Goal: Task Accomplishment & Management: Manage account settings

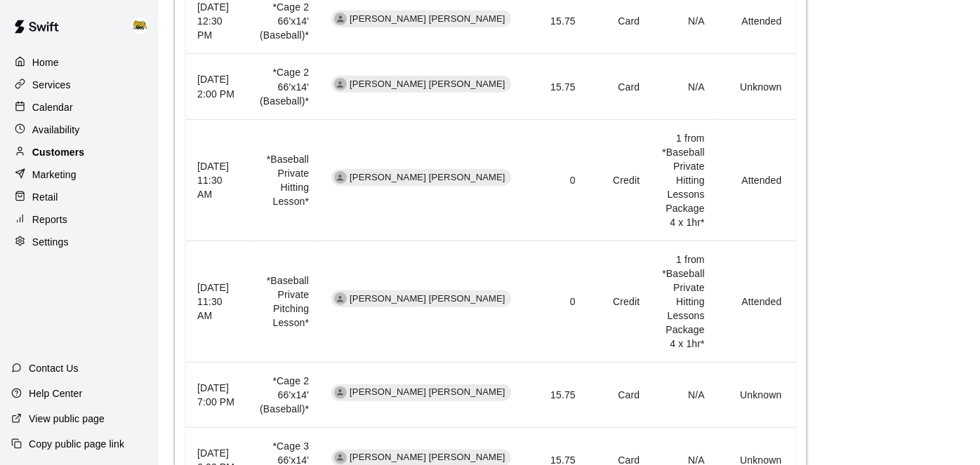
scroll to position [0, 39]
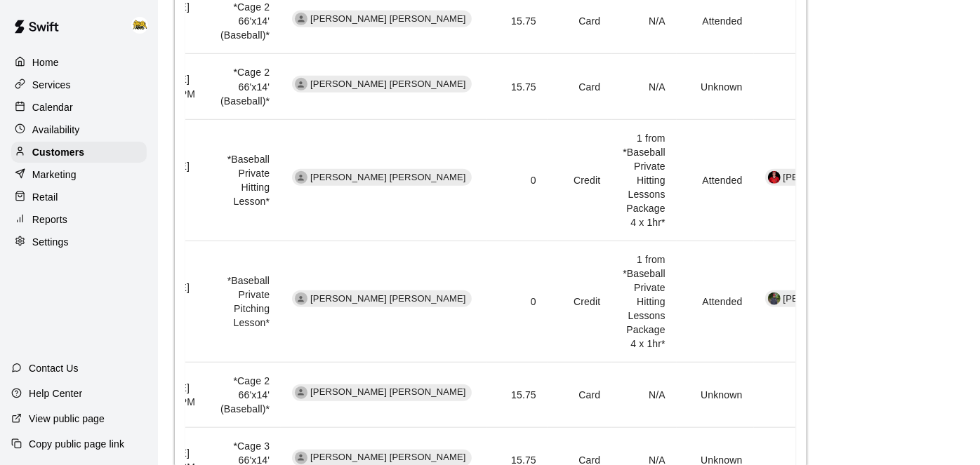
click at [54, 243] on p "Settings" at bounding box center [50, 242] width 37 height 14
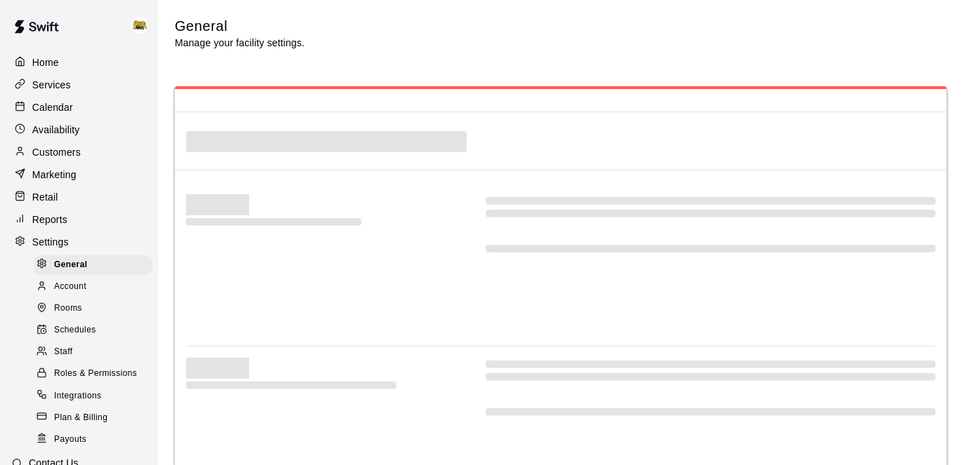
click at [70, 356] on span "Staff" at bounding box center [63, 352] width 18 height 14
select select "**"
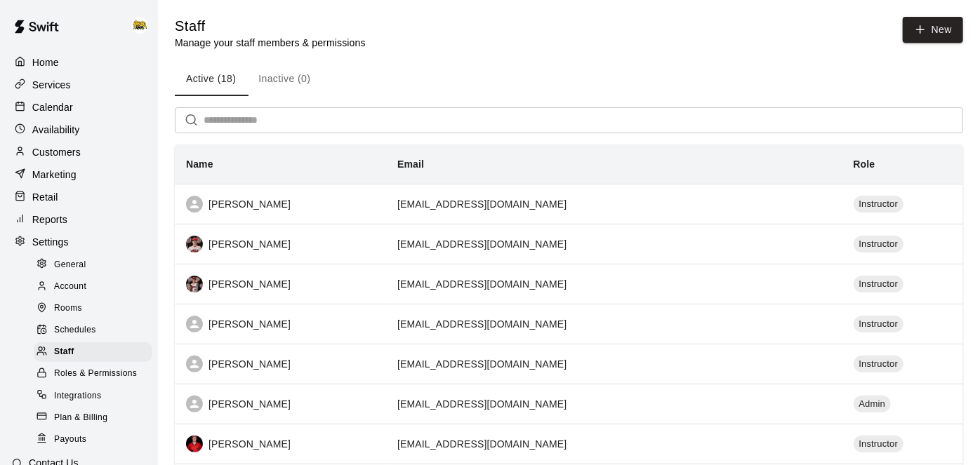
click at [60, 107] on p "Calendar" at bounding box center [52, 107] width 41 height 14
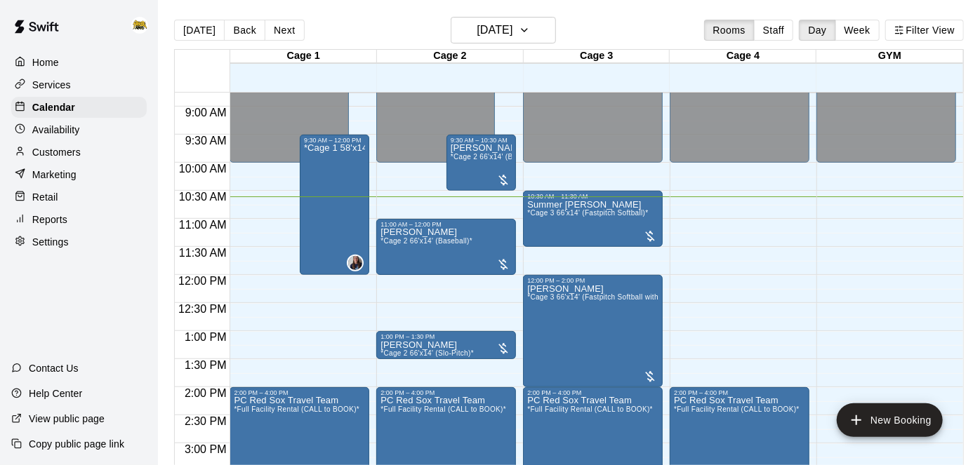
scroll to position [498, 0]
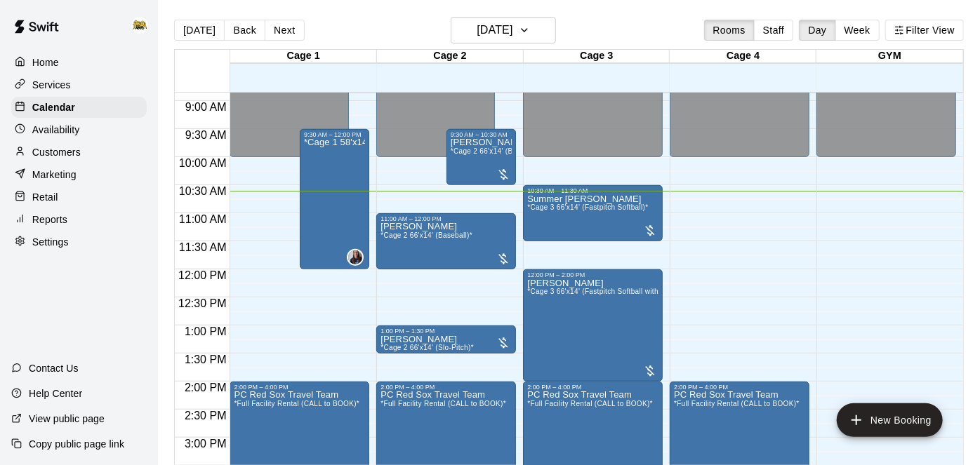
click at [57, 251] on div "Settings" at bounding box center [78, 242] width 135 height 21
select select "**"
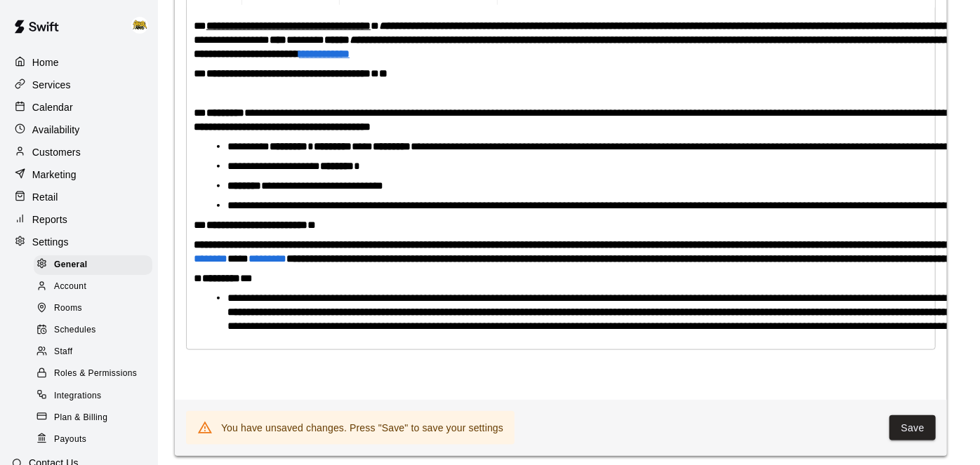
scroll to position [95, 0]
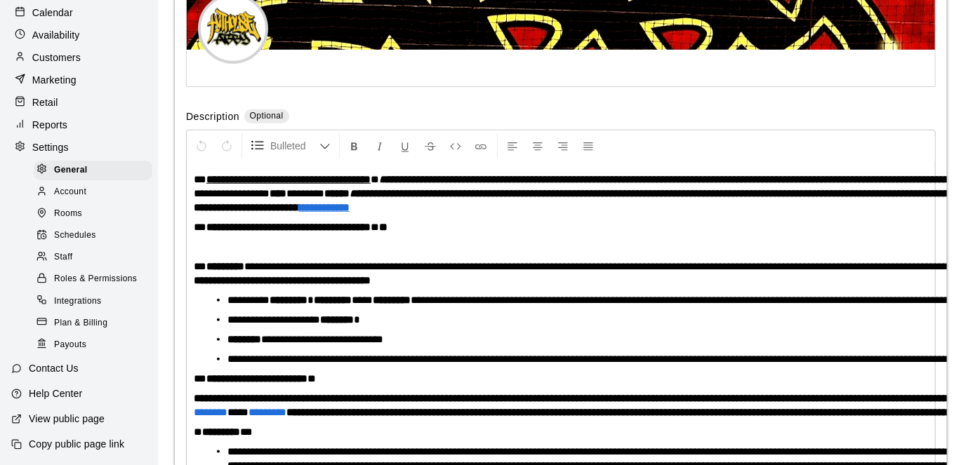
click at [59, 256] on span "Staff" at bounding box center [63, 258] width 18 height 14
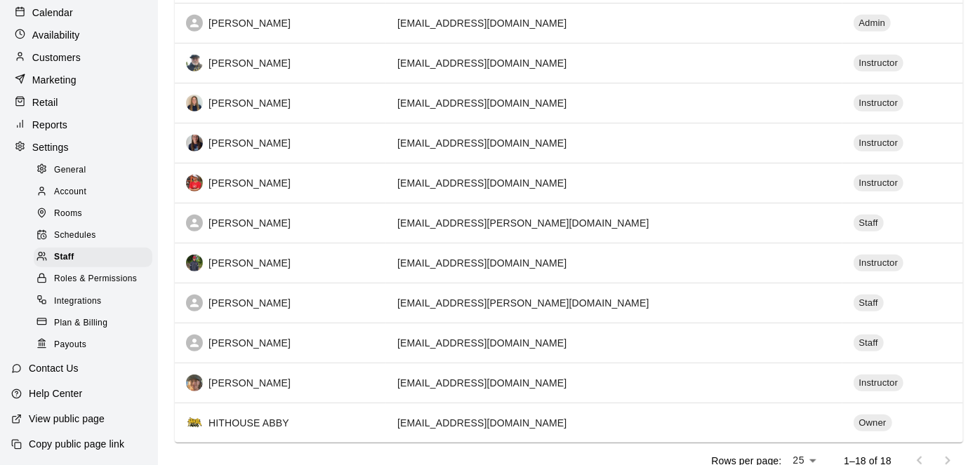
scroll to position [511, 0]
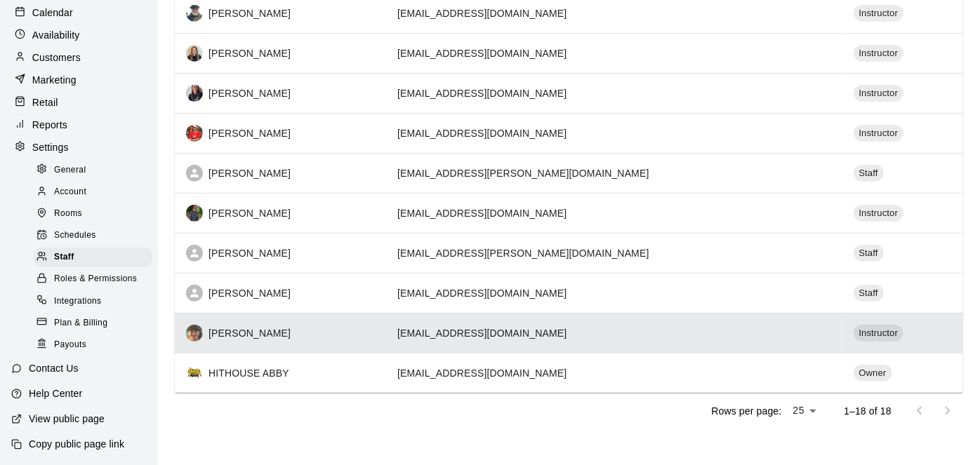
click at [562, 337] on td "[EMAIL_ADDRESS][DOMAIN_NAME]" at bounding box center [614, 333] width 456 height 40
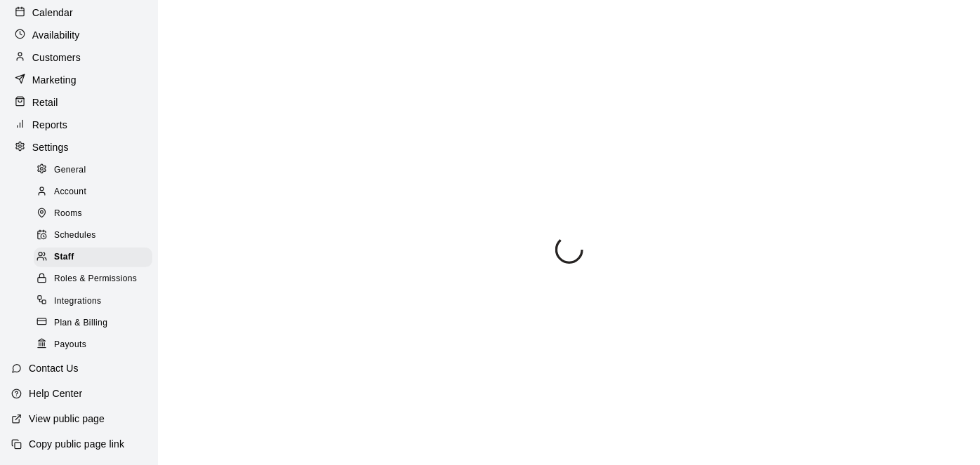
select select "**"
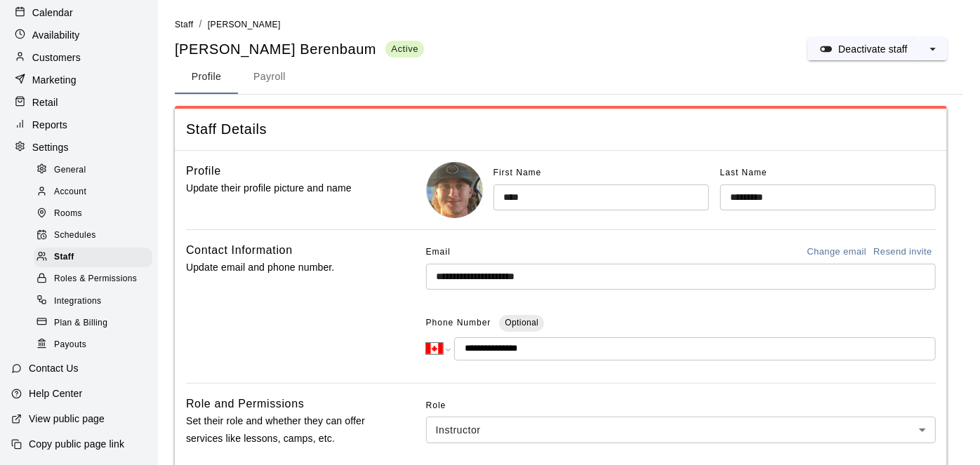
scroll to position [239, 0]
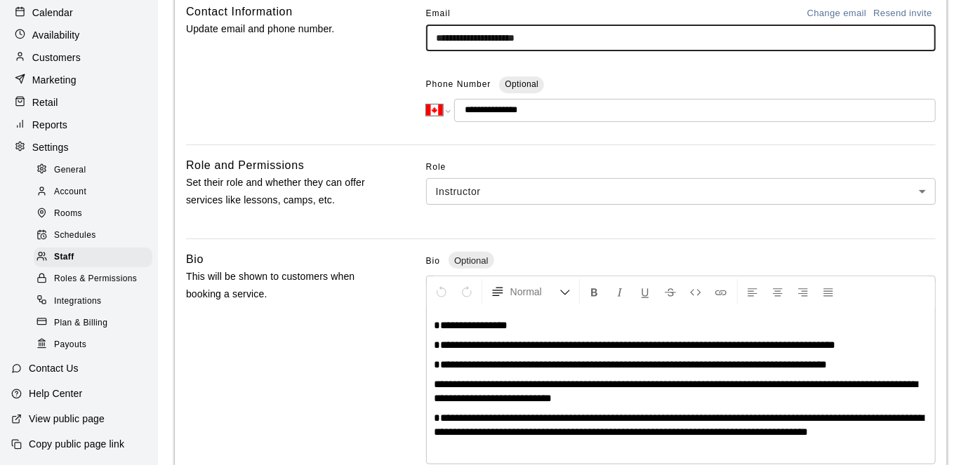
drag, startPoint x: 564, startPoint y: 36, endPoint x: 381, endPoint y: 44, distance: 184.1
click at [381, 44] on div "**********" at bounding box center [561, 68] width 750 height 131
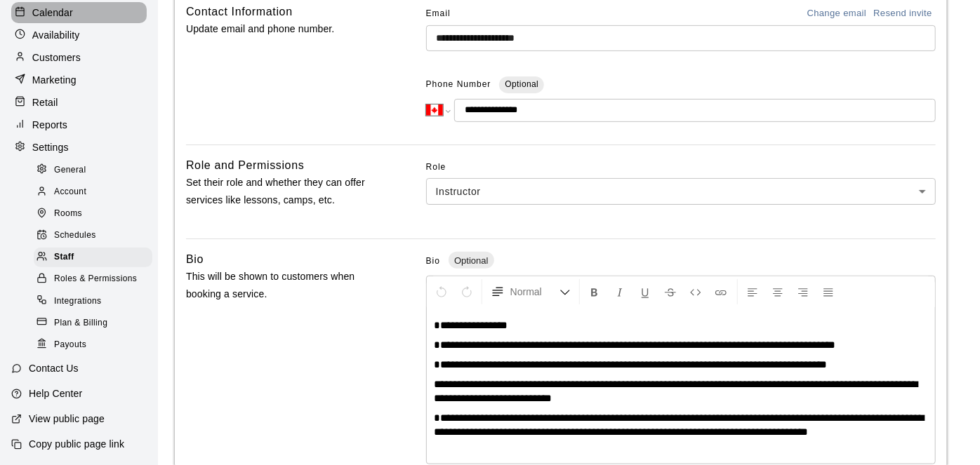
click at [65, 18] on p "Calendar" at bounding box center [52, 13] width 41 height 14
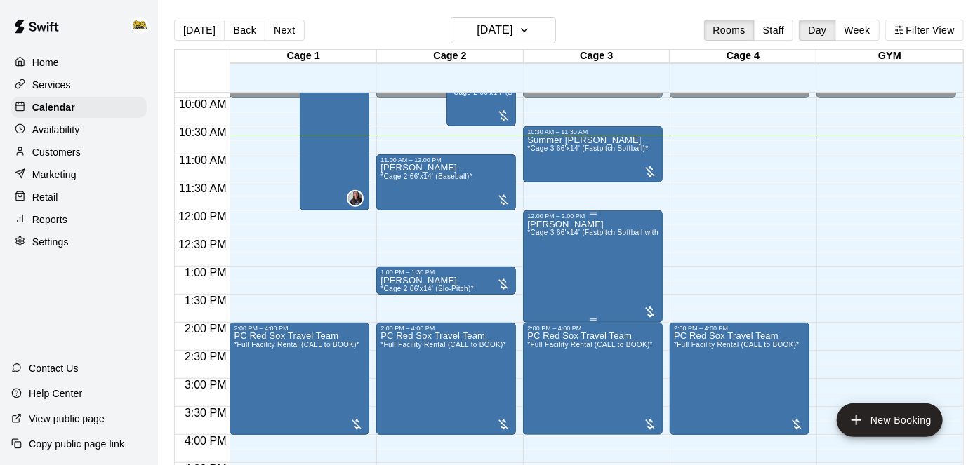
scroll to position [551, 0]
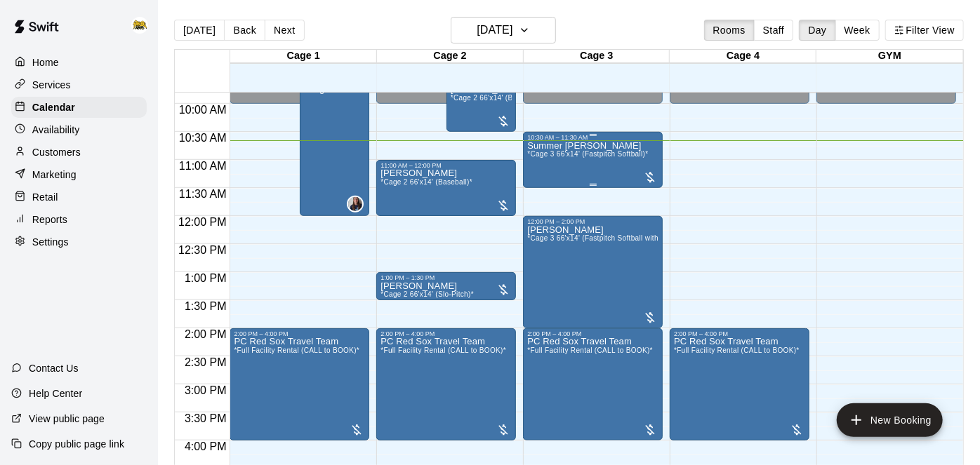
click at [592, 159] on div "Summer [PERSON_NAME] *Cage 3 66'x14' (Fastpitch Softball)*" at bounding box center [587, 373] width 121 height 465
click at [543, 161] on icon "edit" at bounding box center [541, 155] width 17 height 17
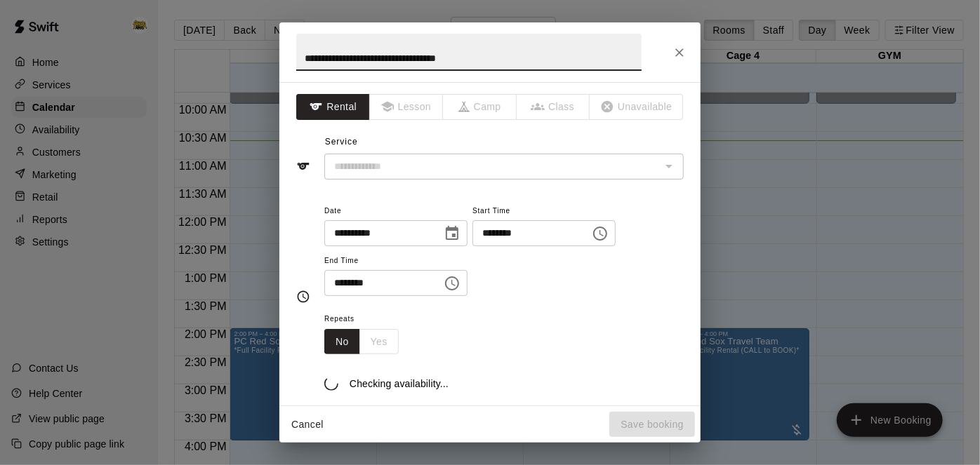
type input "**********"
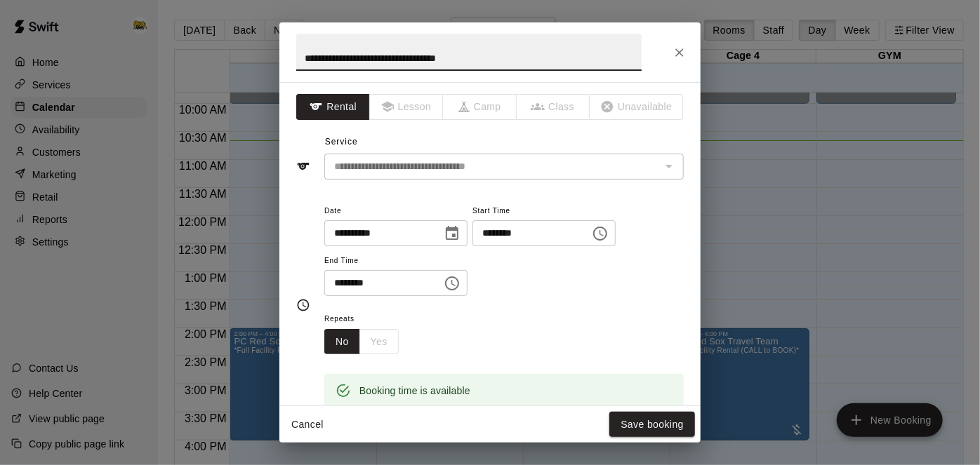
click at [432, 296] on input "********" at bounding box center [378, 283] width 108 height 26
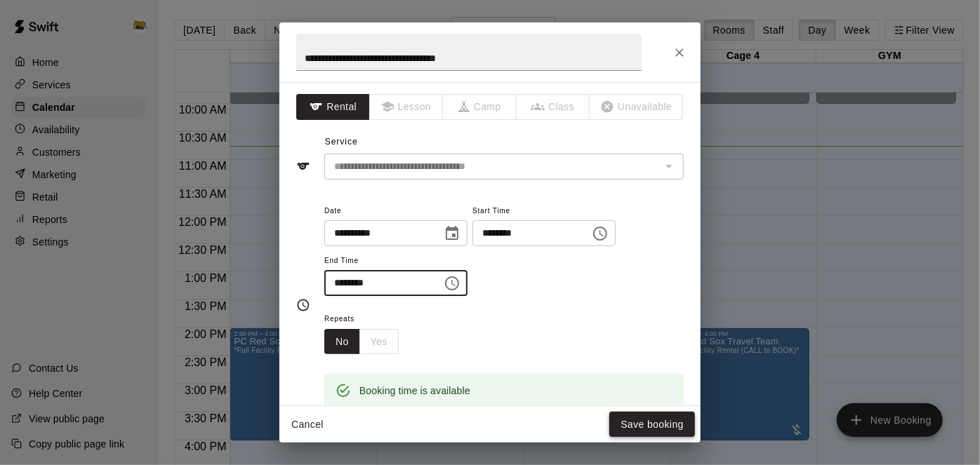
type input "********"
click at [628, 432] on button "Save booking" at bounding box center [652, 425] width 86 height 26
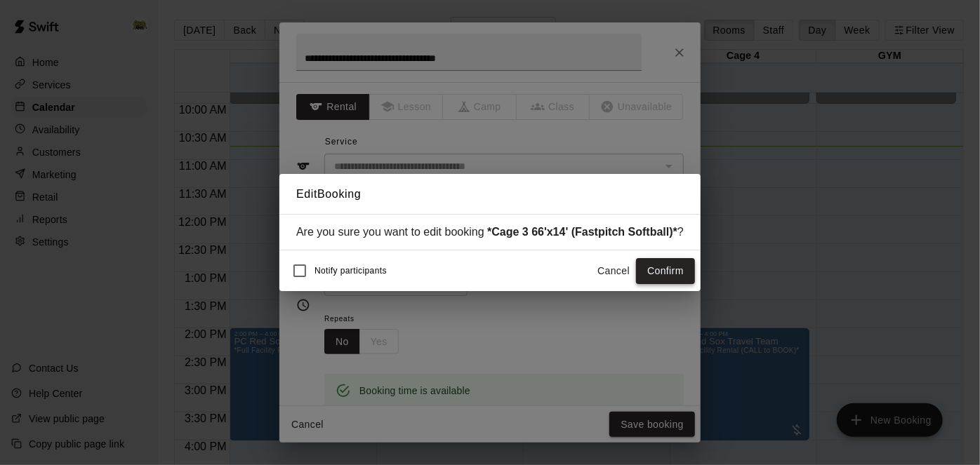
click at [655, 275] on button "Confirm" at bounding box center [665, 271] width 59 height 26
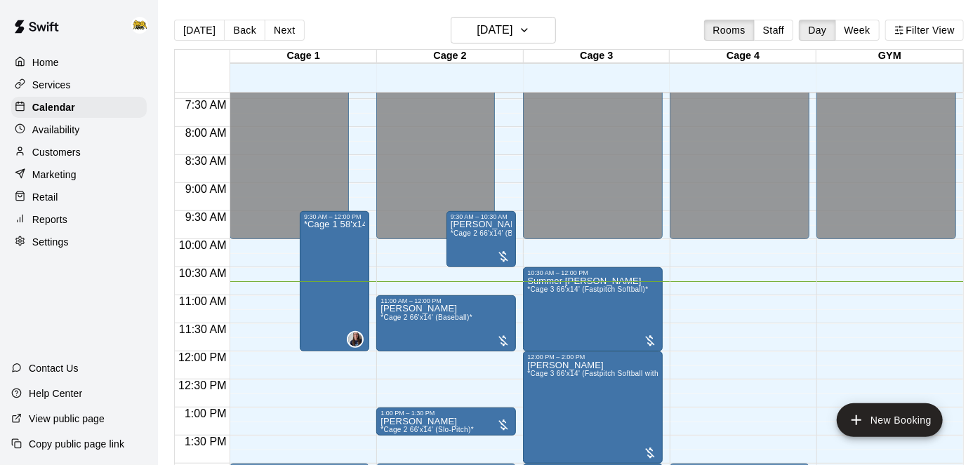
scroll to position [415, 0]
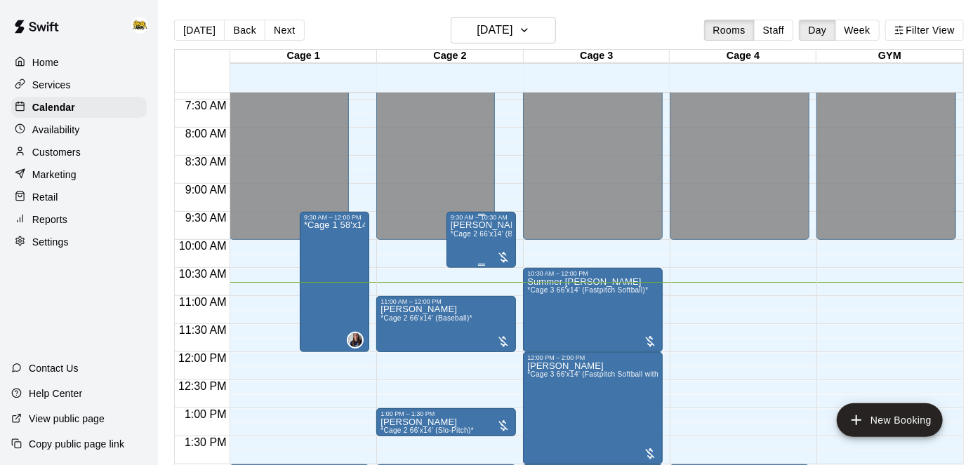
click at [468, 241] on div "[PERSON_NAME] *Cage 2 66'x14' (Baseball)*" at bounding box center [481, 453] width 61 height 465
click at [721, 265] on div at bounding box center [490, 232] width 980 height 465
click at [501, 22] on h6 "[DATE]" at bounding box center [495, 30] width 36 height 20
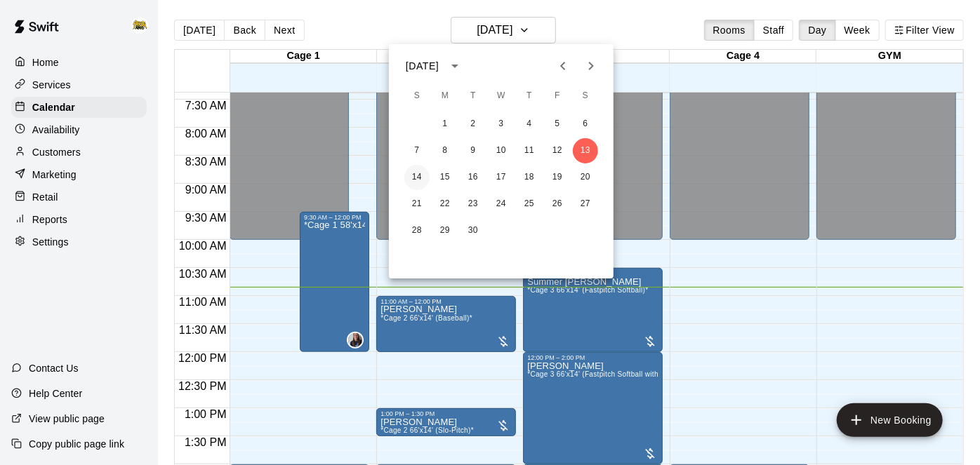
click at [412, 180] on button "14" at bounding box center [416, 177] width 25 height 25
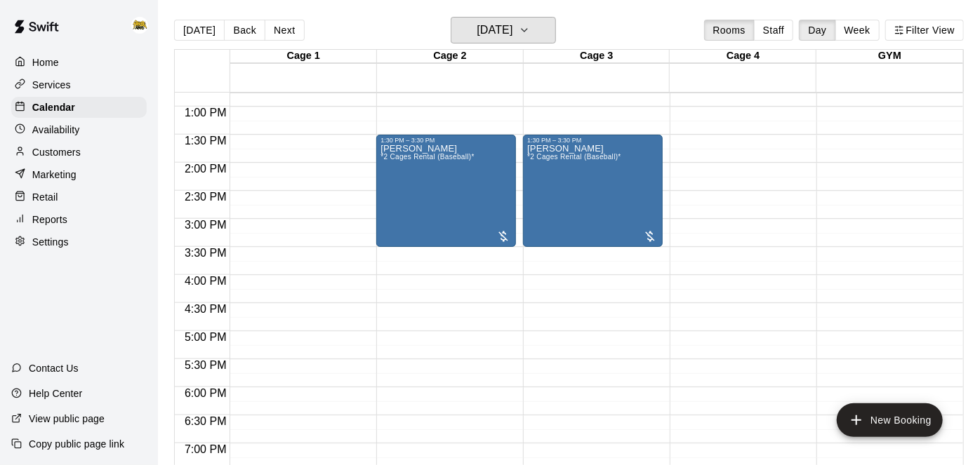
scroll to position [812, 0]
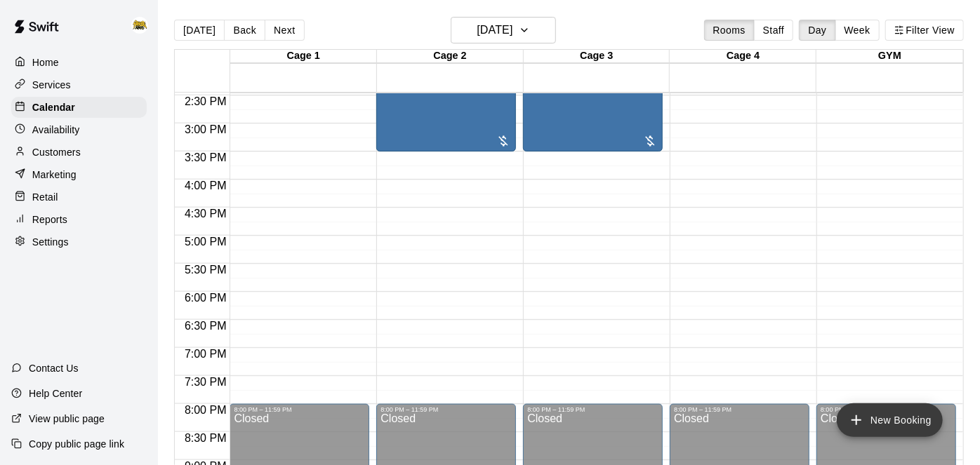
click at [860, 417] on icon "add" at bounding box center [856, 420] width 17 height 17
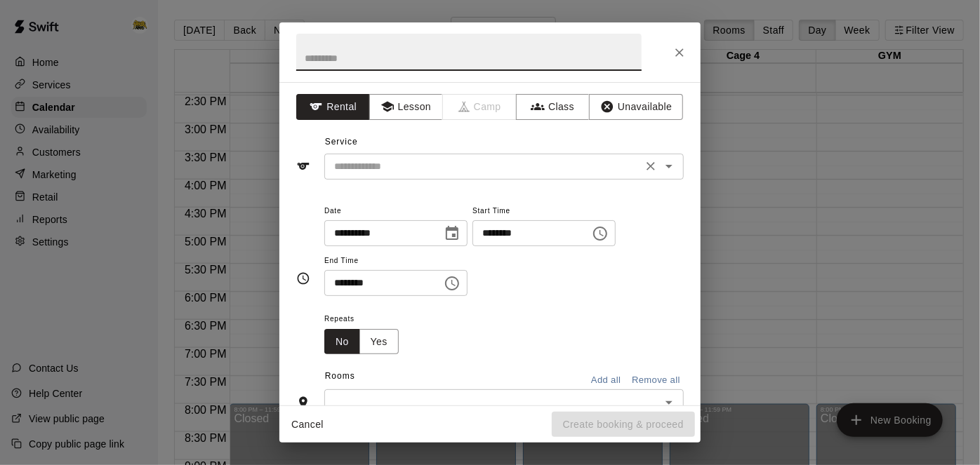
click at [670, 168] on icon "Open" at bounding box center [669, 166] width 17 height 17
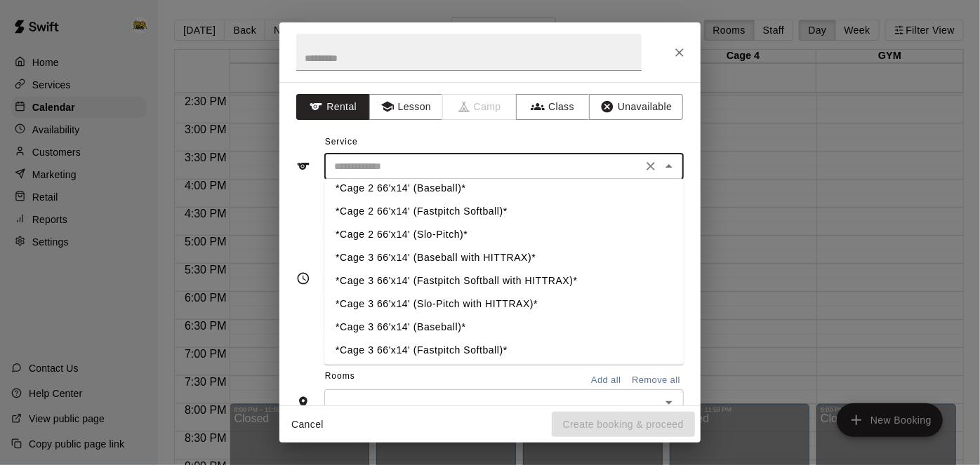
scroll to position [54, 0]
click at [482, 261] on li "*Cage 3 66'x14' (Baseball with HITTRAX)*" at bounding box center [503, 257] width 359 height 23
type input "**********"
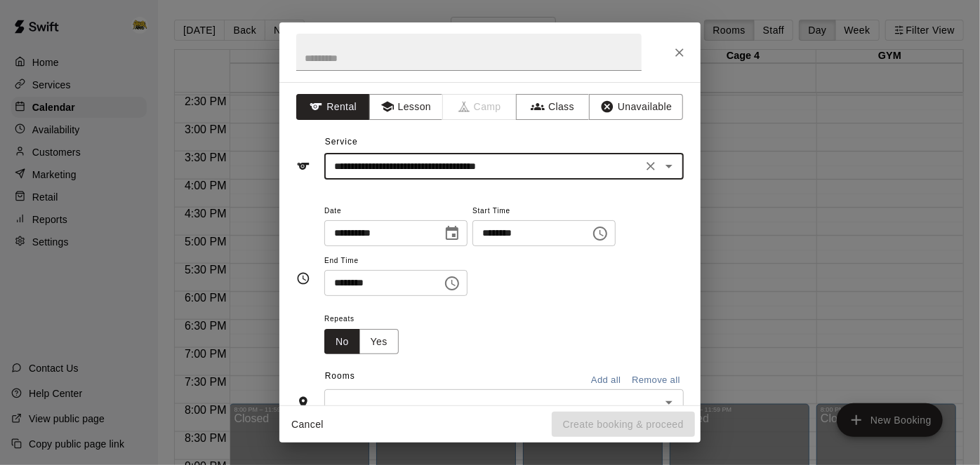
click at [472, 246] on input "********" at bounding box center [526, 233] width 108 height 26
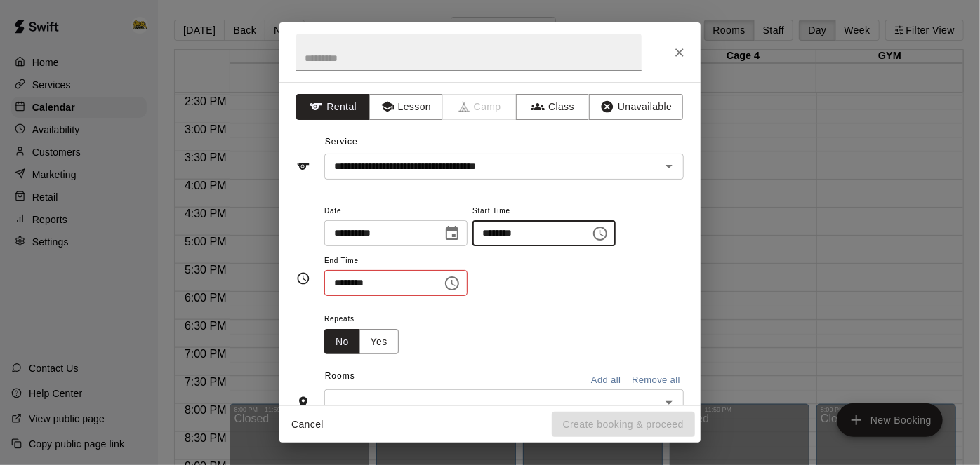
type input "********"
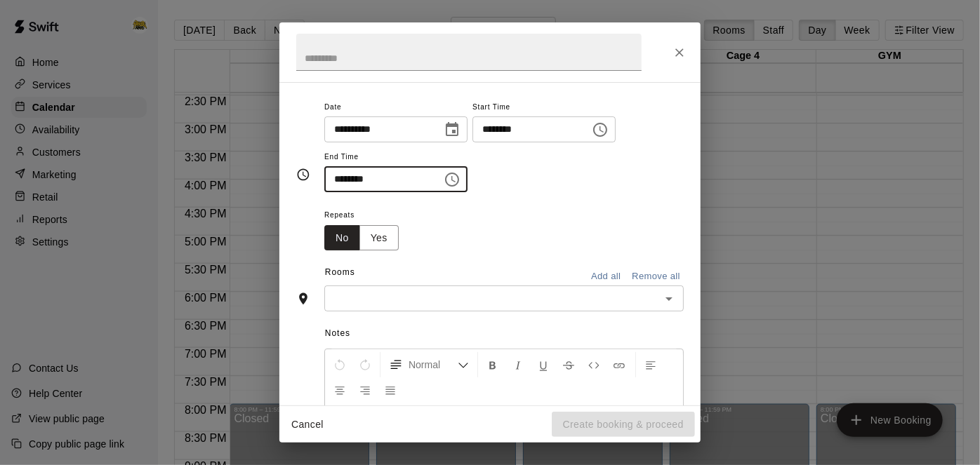
scroll to position [107, 0]
click at [666, 304] on icon "Open" at bounding box center [669, 295] width 17 height 17
type input "********"
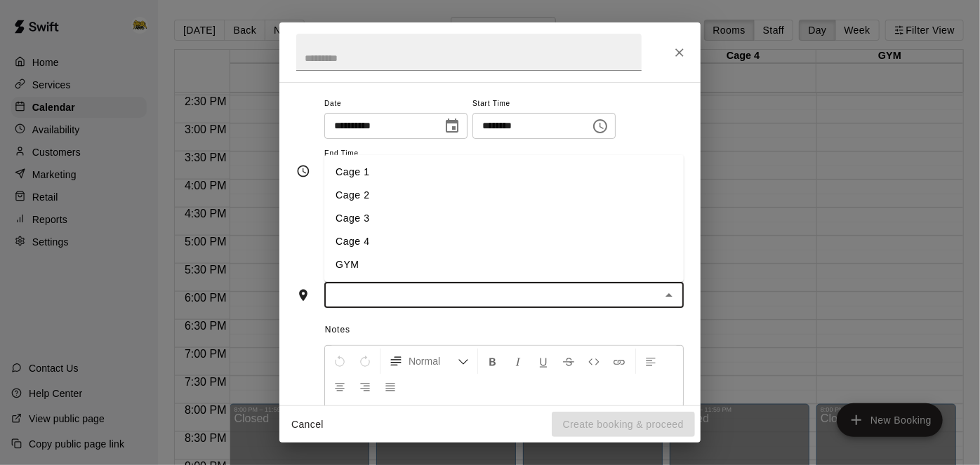
click at [538, 230] on li "Cage 3" at bounding box center [503, 218] width 359 height 23
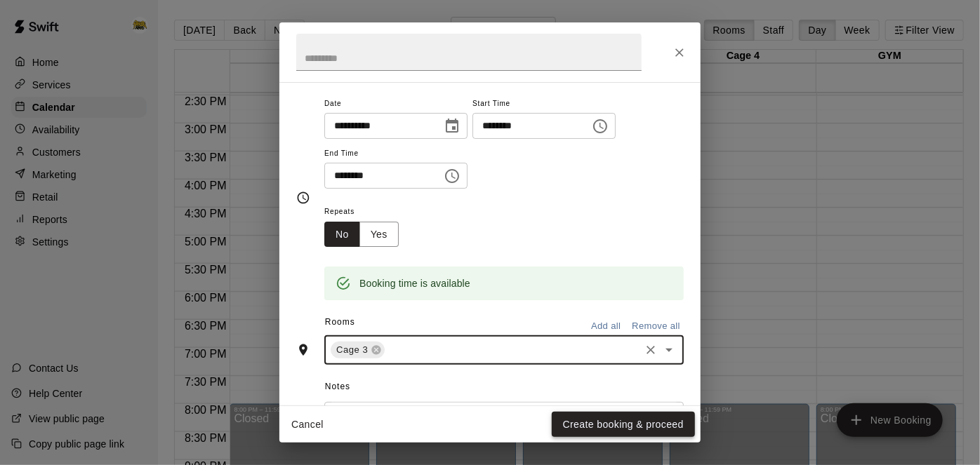
click at [600, 429] on button "Create booking & proceed" at bounding box center [623, 425] width 143 height 26
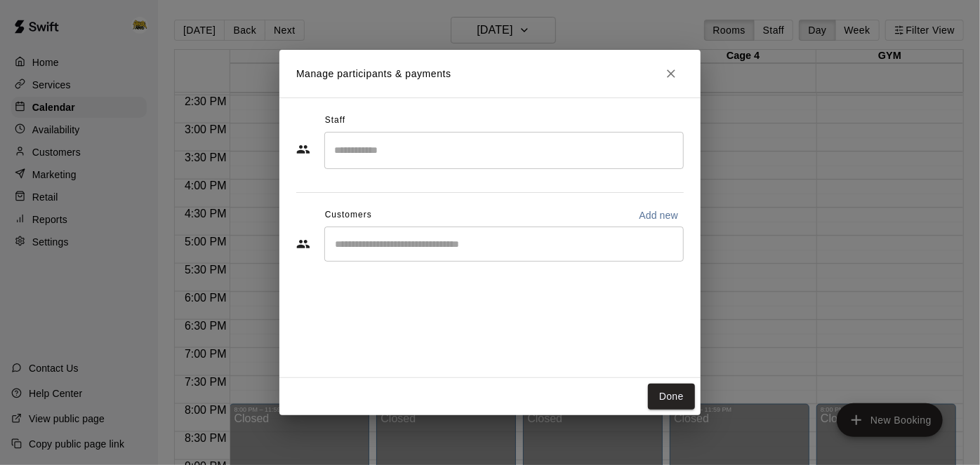
click at [501, 245] on input "Start typing to search customers..." at bounding box center [504, 244] width 347 height 14
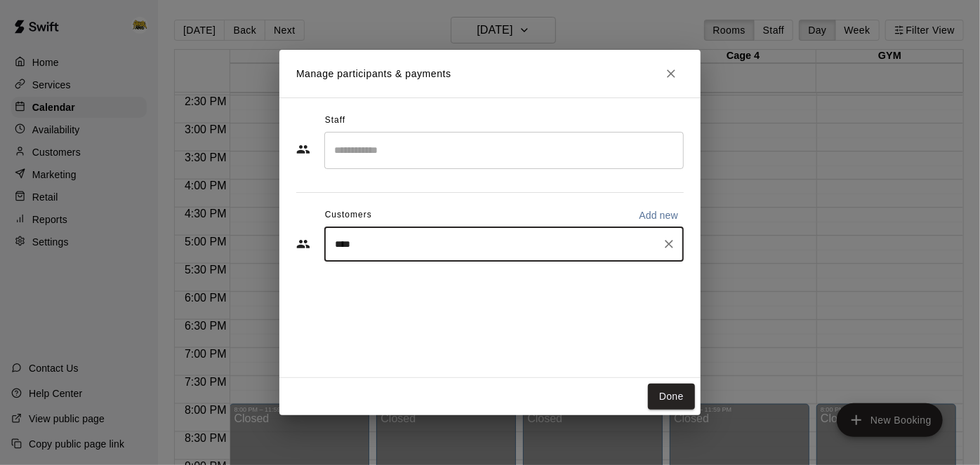
type input "*****"
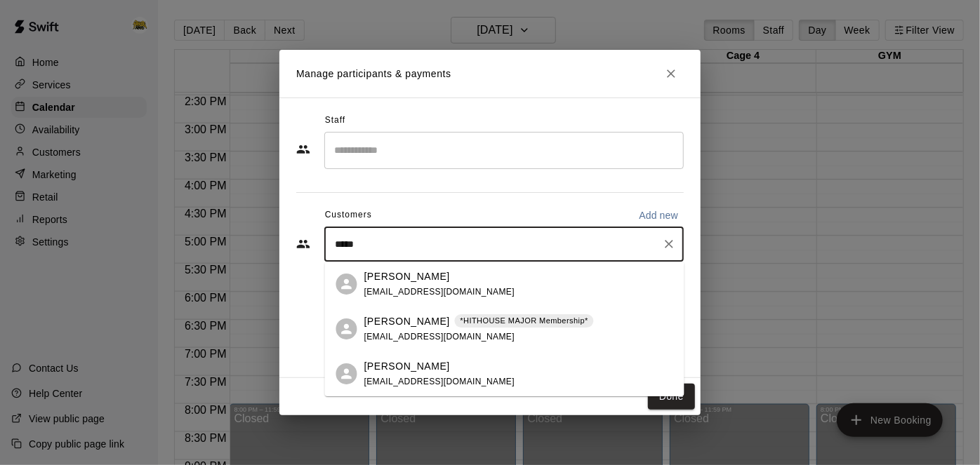
click at [405, 325] on p "[PERSON_NAME]" at bounding box center [407, 322] width 86 height 15
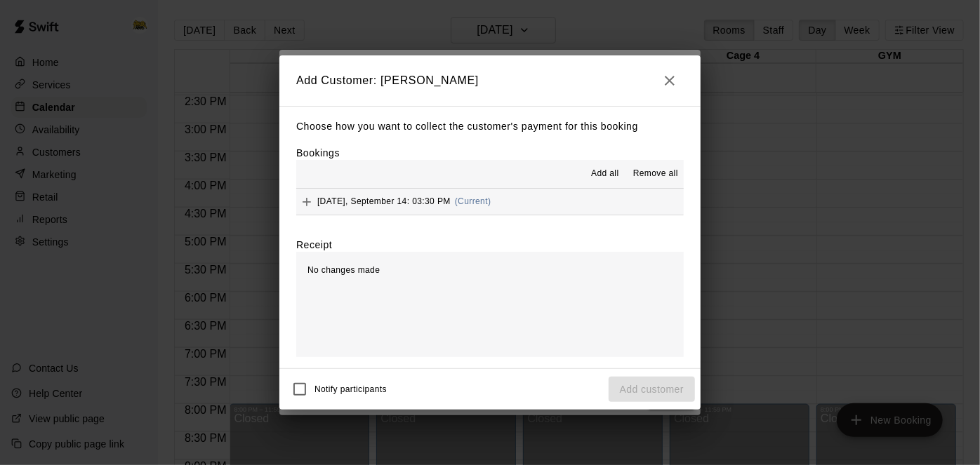
click at [595, 203] on button "[DATE], September 14: 03:30 PM (Current)" at bounding box center [490, 202] width 388 height 26
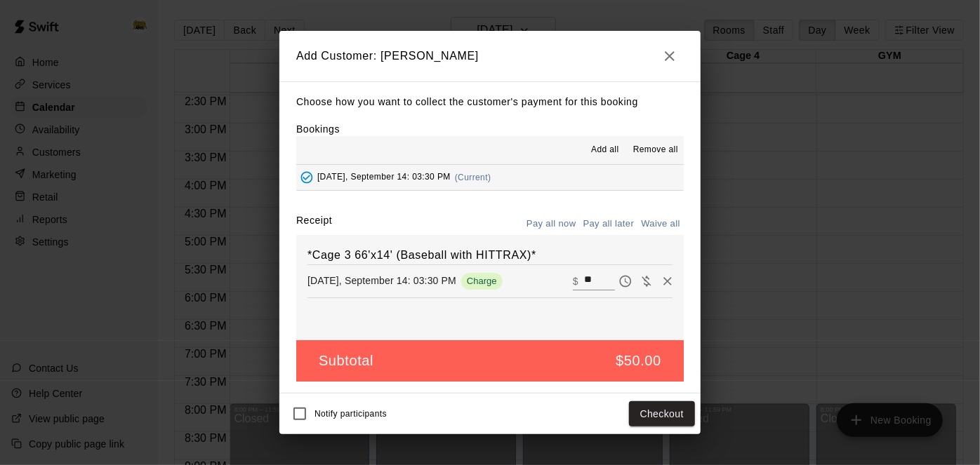
click at [609, 221] on button "Pay all later" at bounding box center [609, 224] width 58 height 22
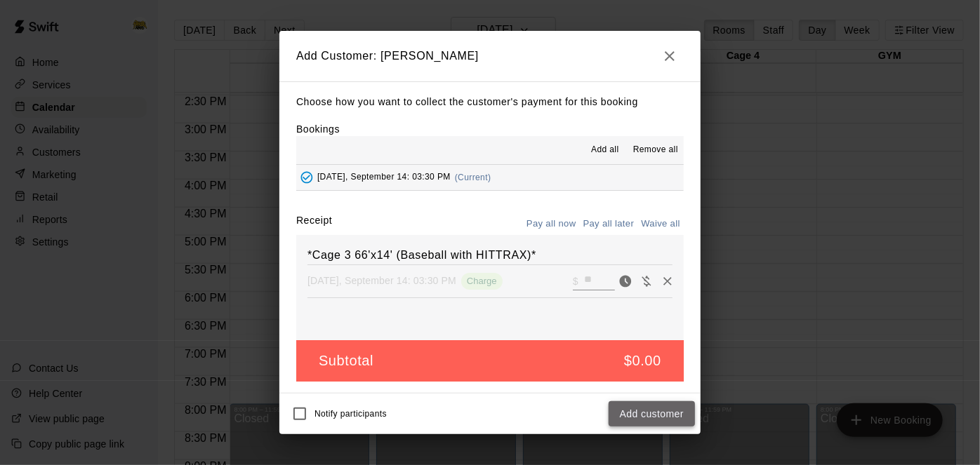
click at [652, 416] on button "Add customer" at bounding box center [652, 415] width 86 height 26
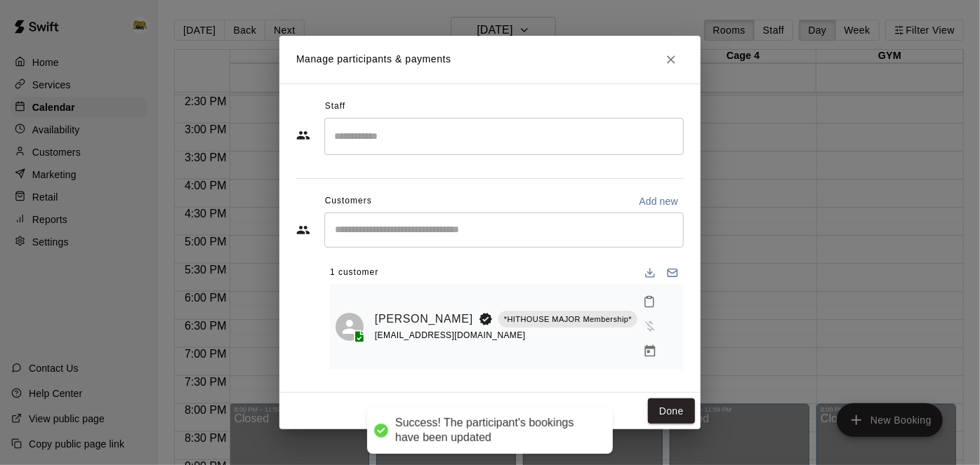
click at [538, 377] on div "Staff ​ Customers Add new ​ 1 customer [PERSON_NAME] *HITHOUSE MAJOR Membership…" at bounding box center [489, 239] width 421 height 310
click at [687, 399] on button "Done" at bounding box center [671, 412] width 47 height 26
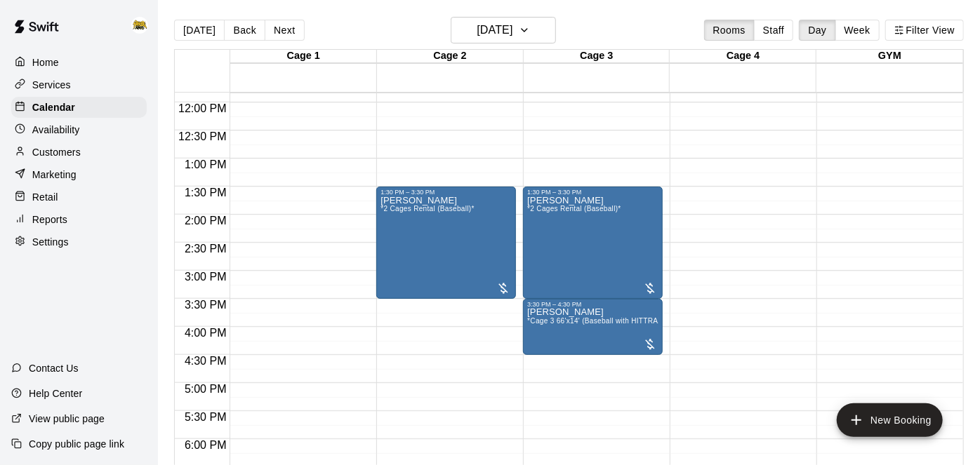
scroll to position [722, 0]
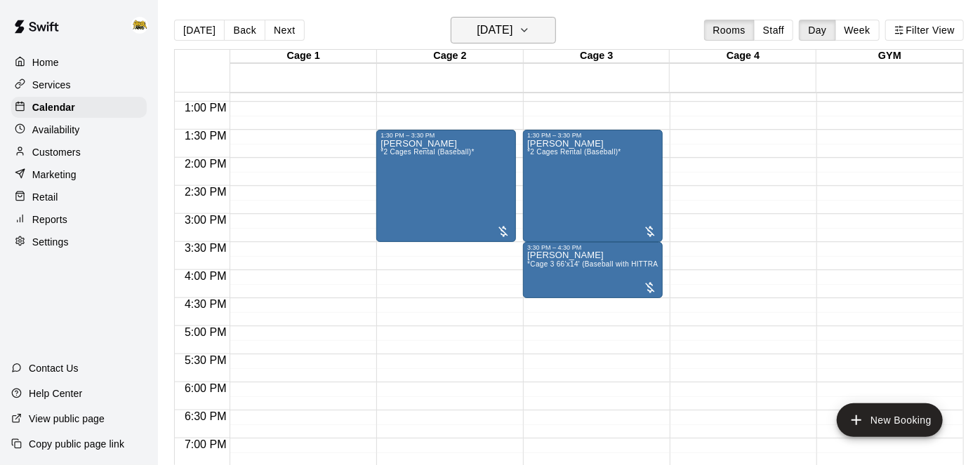
click at [512, 37] on h6 "[DATE]" at bounding box center [495, 30] width 36 height 20
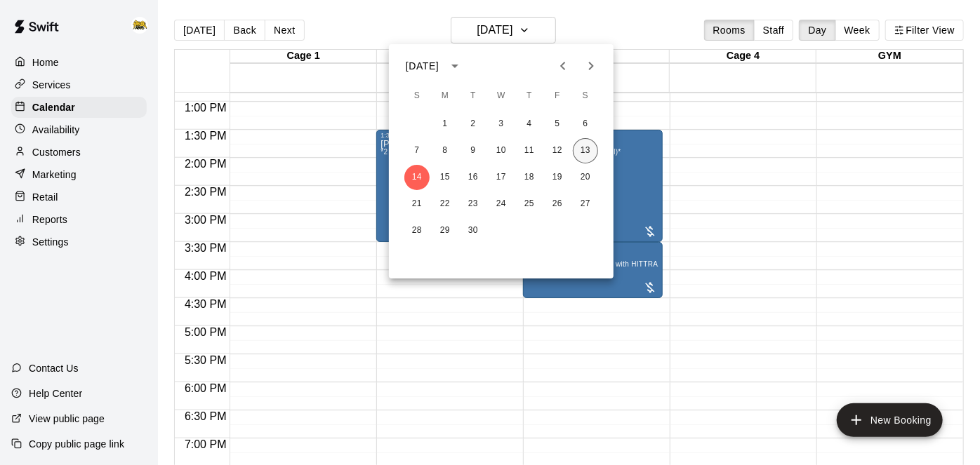
click at [587, 157] on button "13" at bounding box center [585, 150] width 25 height 25
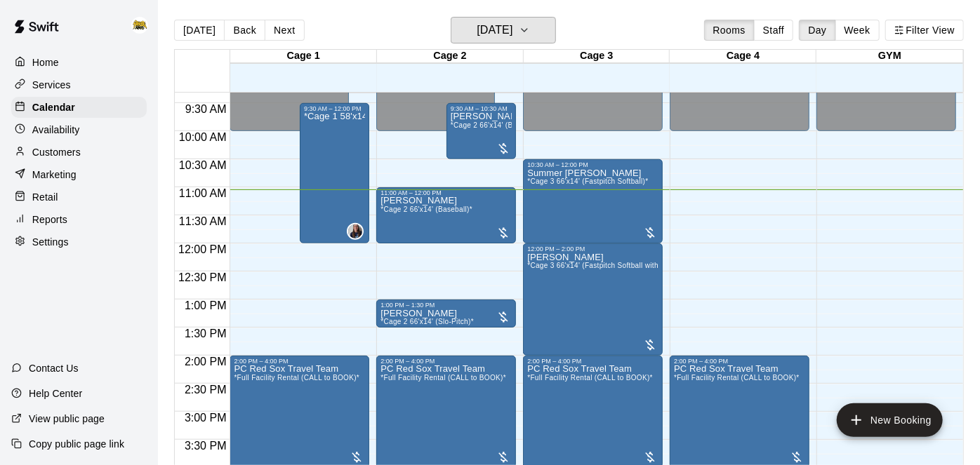
scroll to position [522, 0]
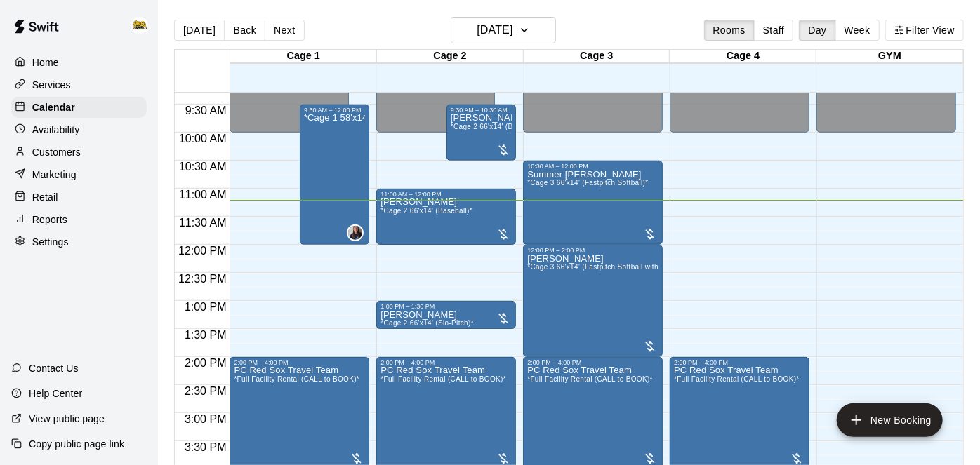
click at [743, 305] on div "12:00 AM – 10:00 AM Closed 2:00 PM – 4:00 PM PC Red Sox Travel Team *Full Facil…" at bounding box center [740, 245] width 140 height 1348
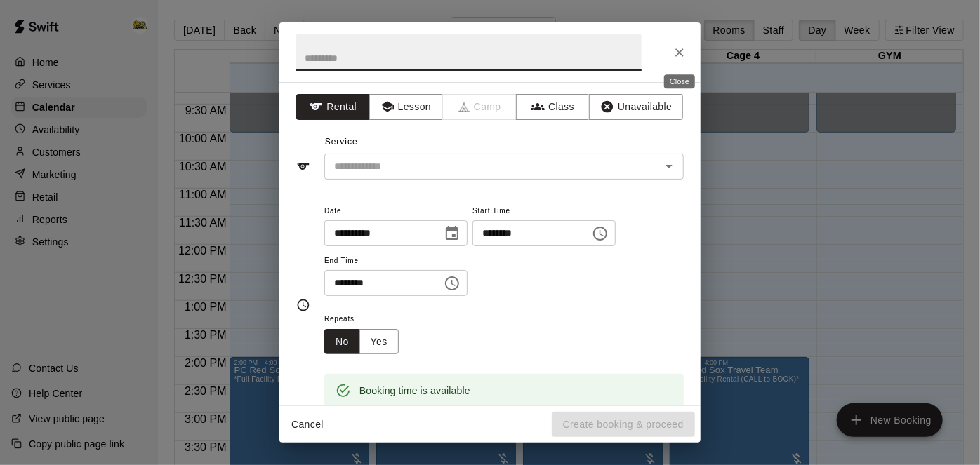
click at [682, 53] on icon "Close" at bounding box center [680, 53] width 14 height 14
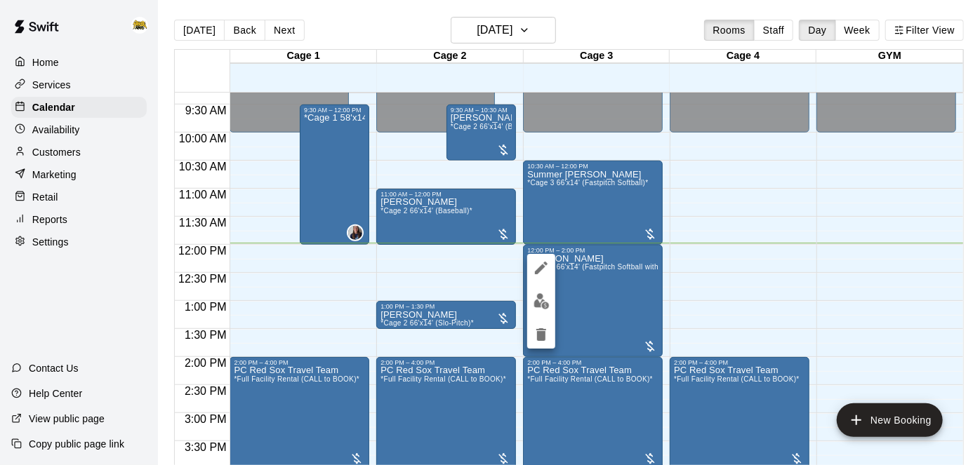
click at [633, 237] on div at bounding box center [490, 232] width 980 height 465
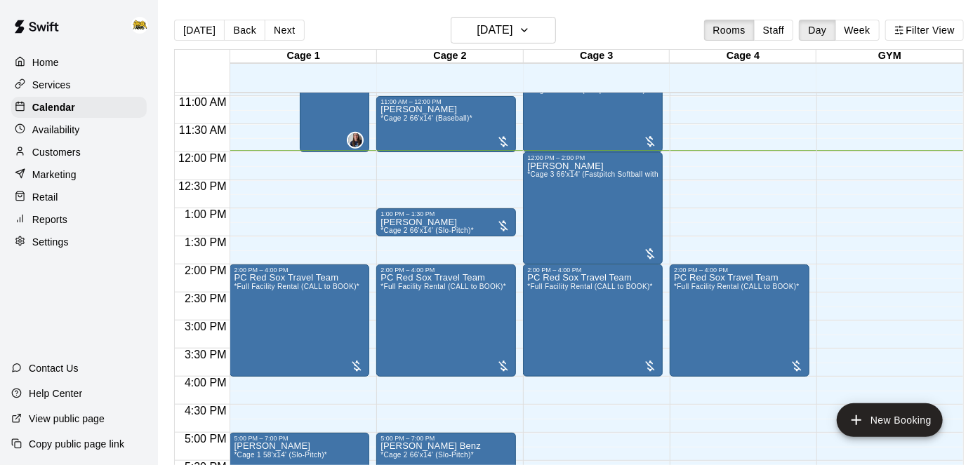
scroll to position [627, 0]
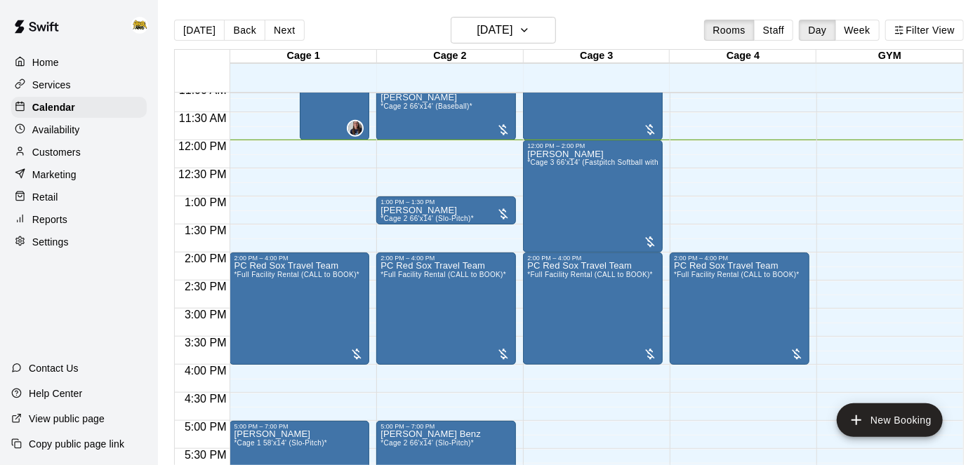
click at [796, 198] on div "12:00 AM – 10:00 AM Closed 2:00 PM – 4:00 PM PC Red Sox Travel Team *Full Facil…" at bounding box center [740, 140] width 140 height 1348
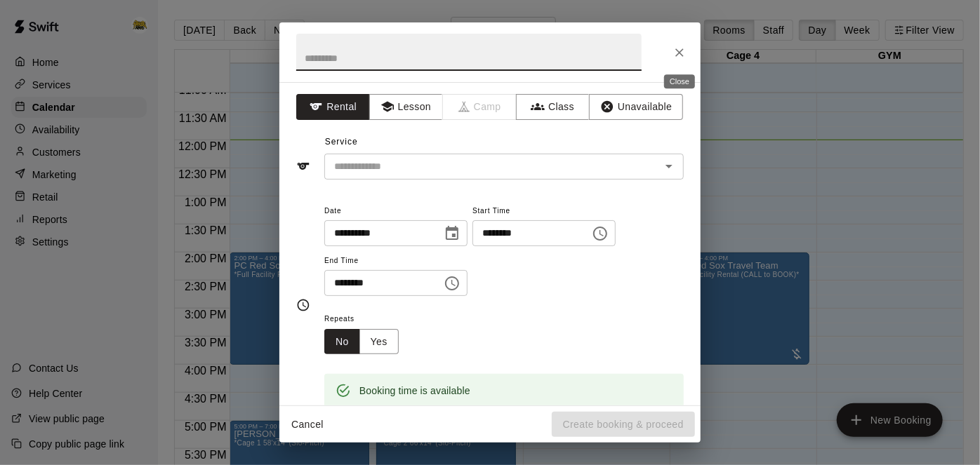
click at [686, 51] on icon "Close" at bounding box center [680, 53] width 14 height 14
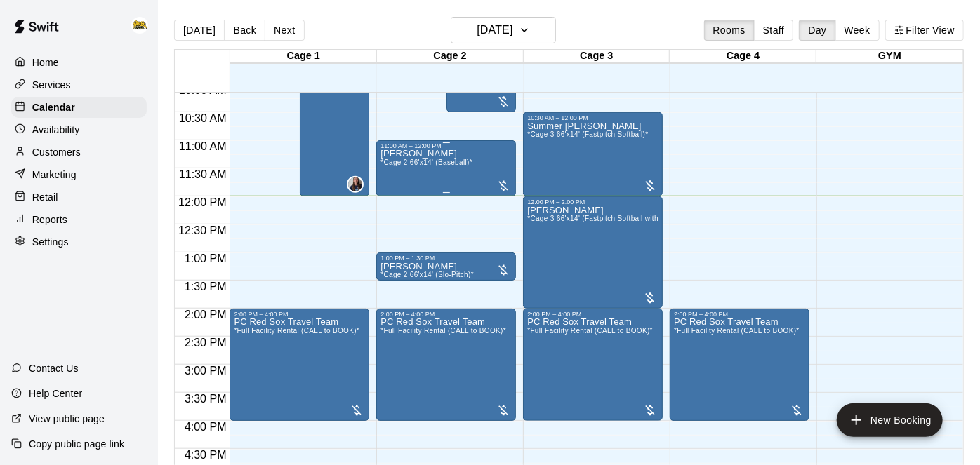
scroll to position [569, 0]
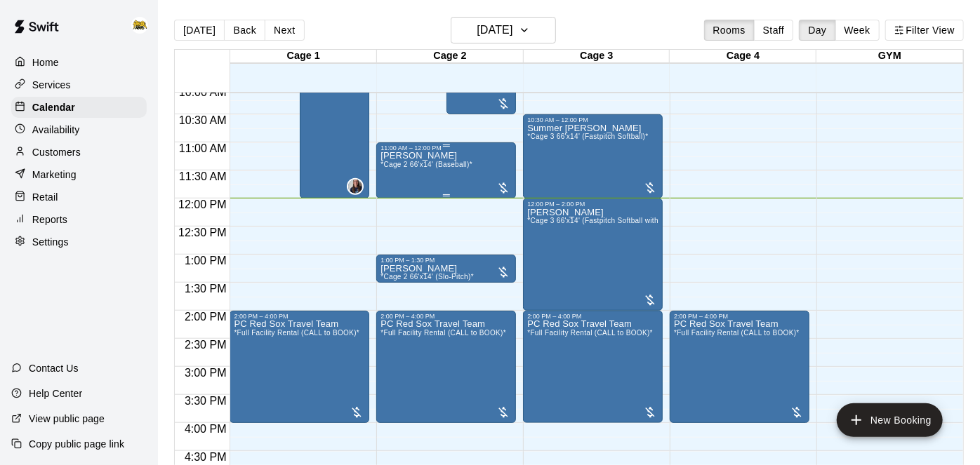
click at [463, 164] on span "*Cage 2 66'x14' (Baseball)*" at bounding box center [427, 165] width 92 height 8
click at [393, 213] on img "edit" at bounding box center [395, 208] width 16 height 16
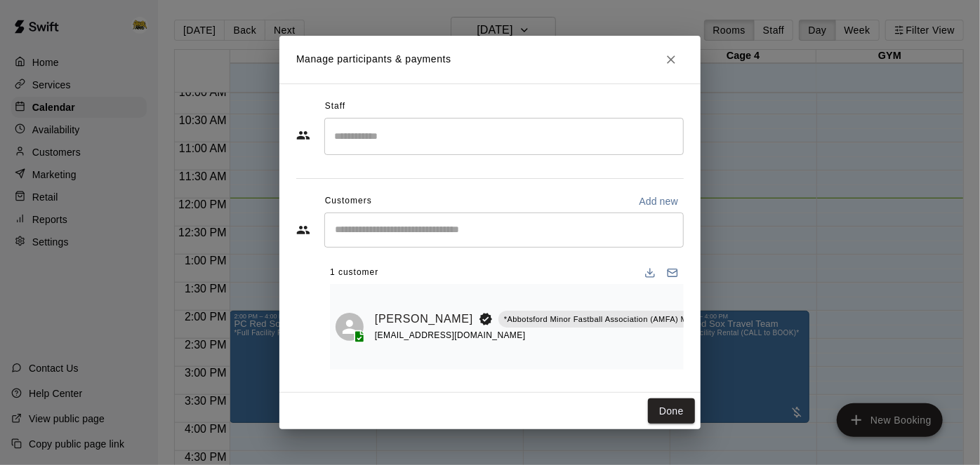
scroll to position [0, 22]
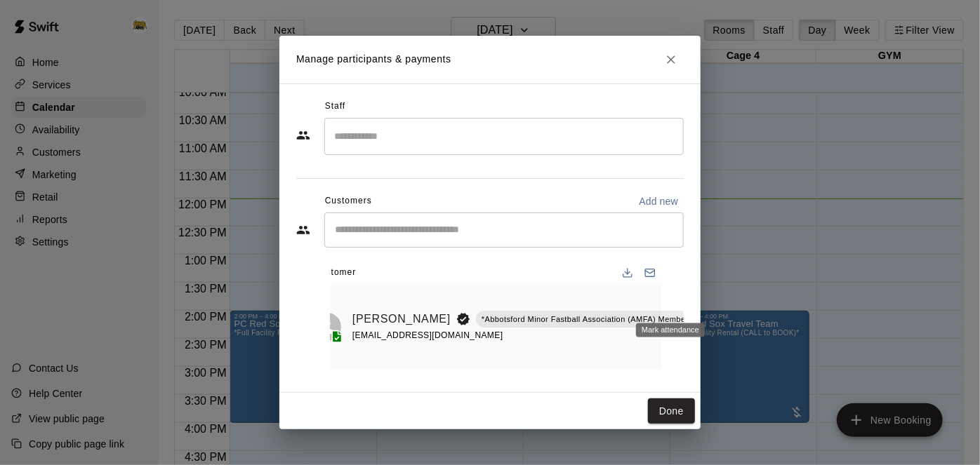
click at [719, 300] on icon "Mark attendance" at bounding box center [725, 302] width 13 height 13
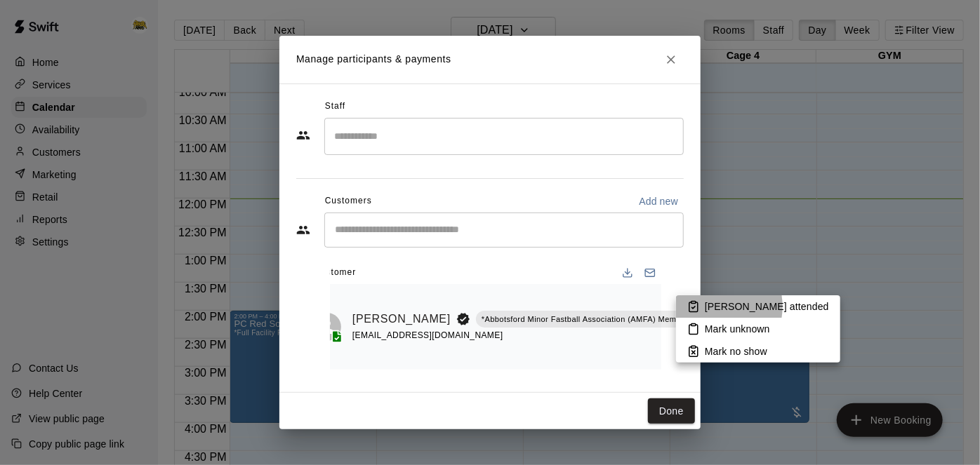
click at [710, 307] on p "[PERSON_NAME] attended" at bounding box center [767, 307] width 124 height 14
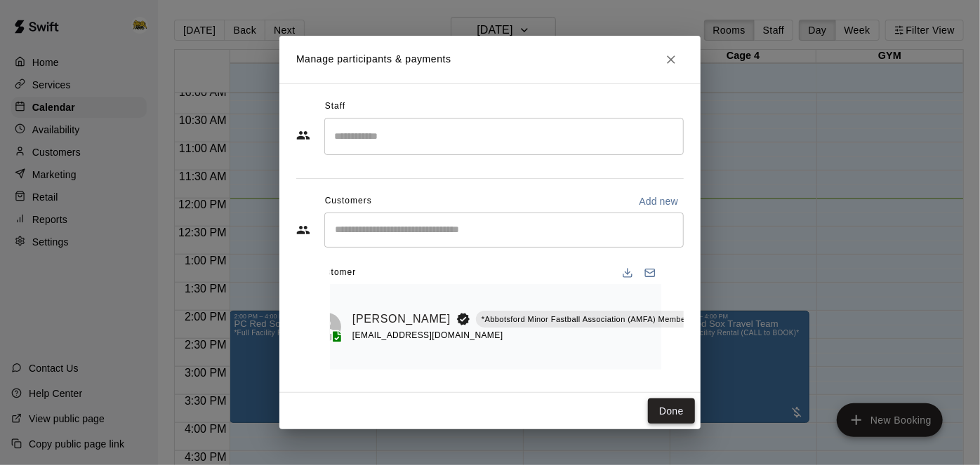
click at [668, 416] on button "Done" at bounding box center [671, 412] width 47 height 26
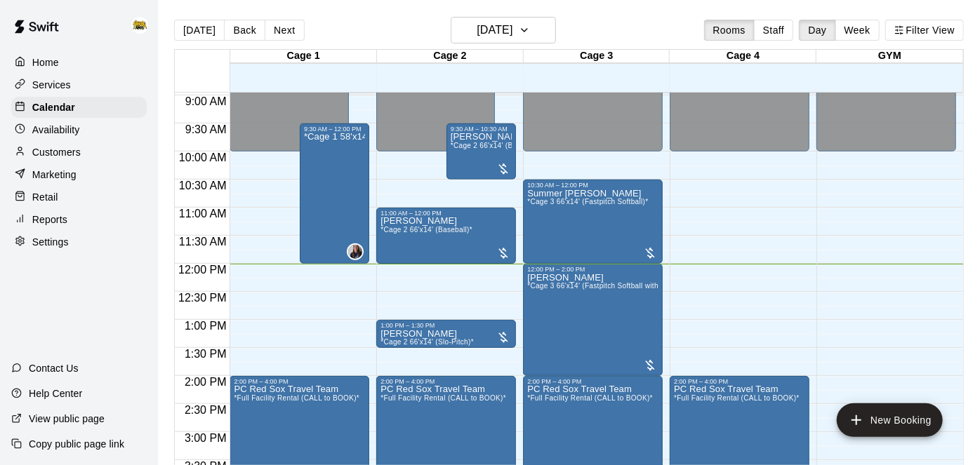
scroll to position [501, 0]
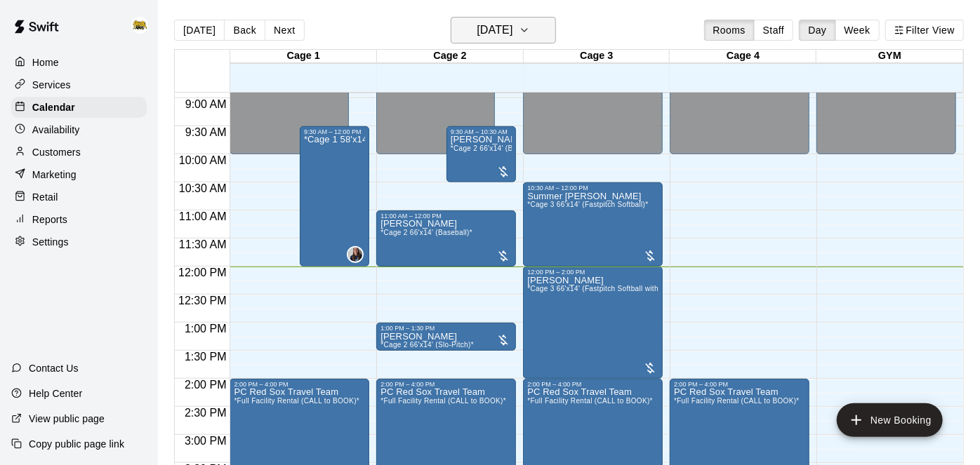
click at [512, 35] on h6 "[DATE]" at bounding box center [495, 30] width 36 height 20
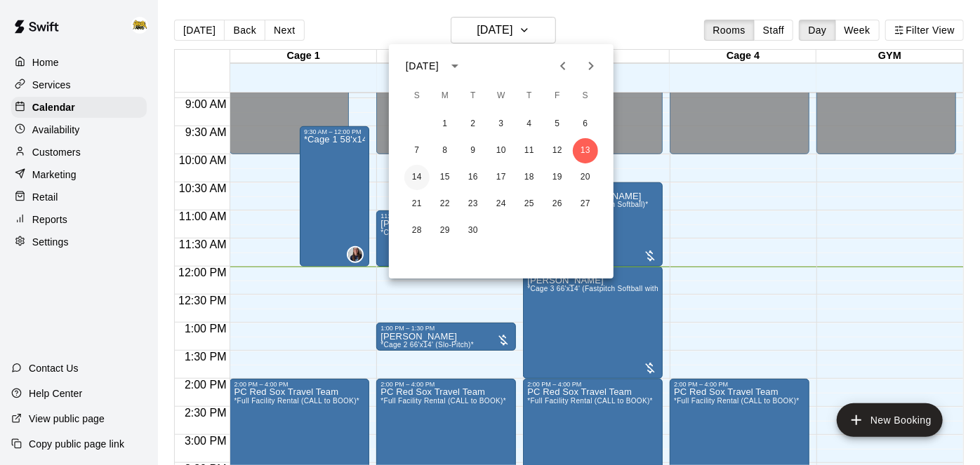
click at [414, 180] on button "14" at bounding box center [416, 177] width 25 height 25
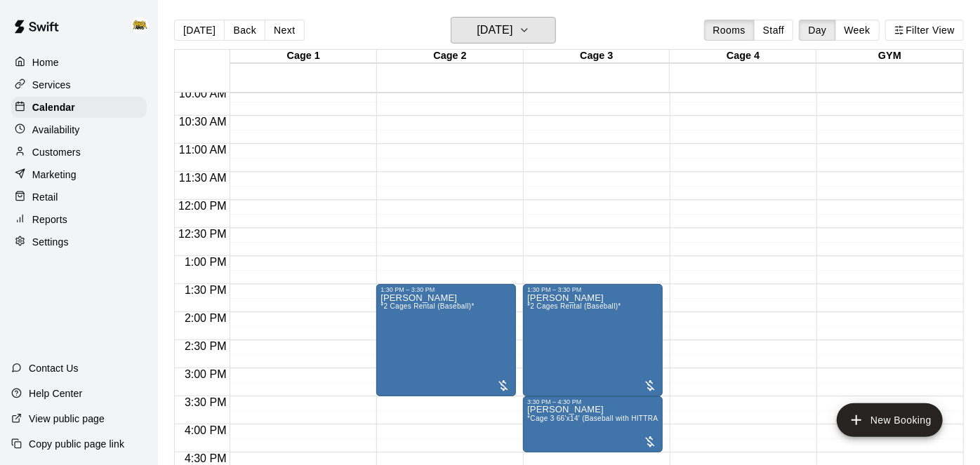
scroll to position [563, 0]
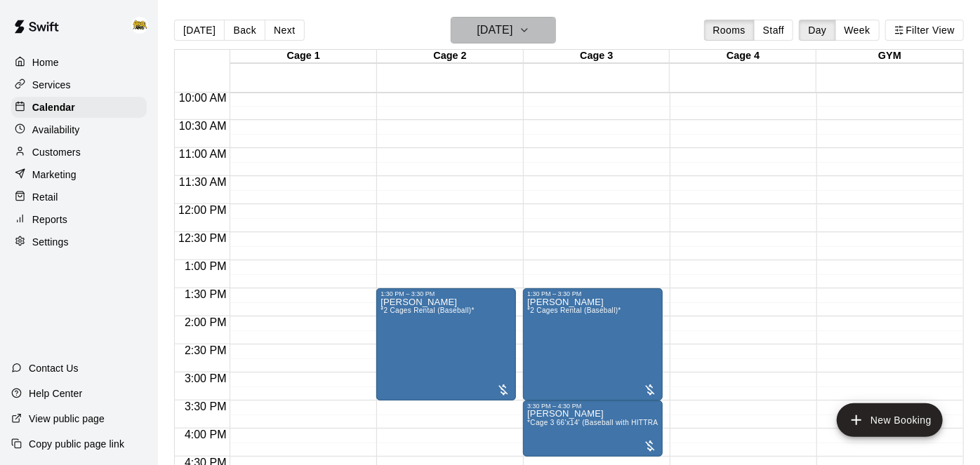
click at [512, 27] on h6 "[DATE]" at bounding box center [495, 30] width 36 height 20
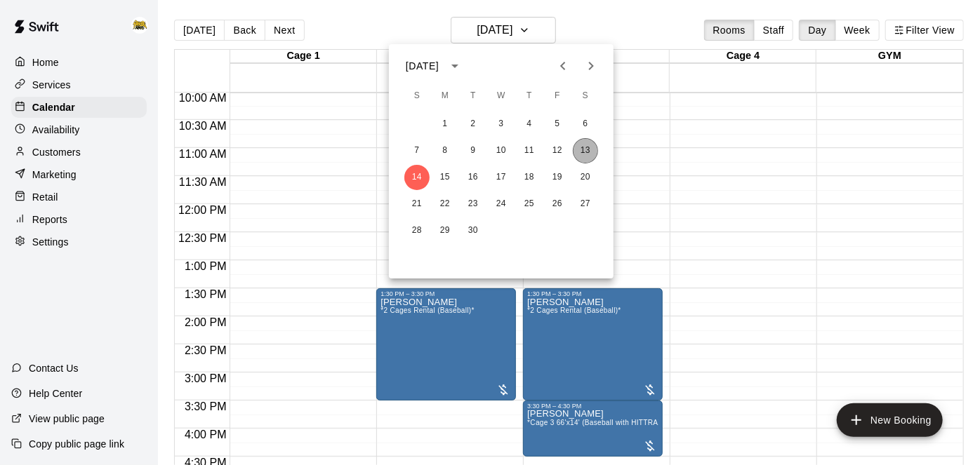
click at [593, 154] on button "13" at bounding box center [585, 150] width 25 height 25
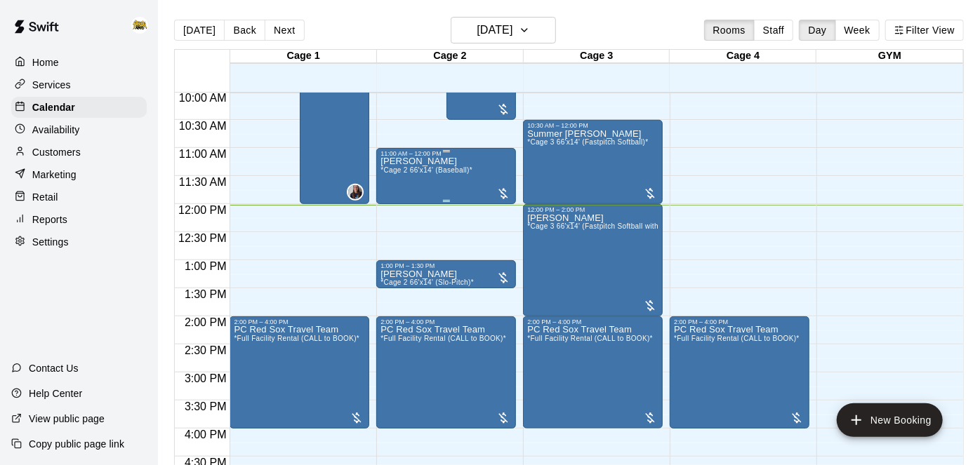
click at [470, 158] on div "[PERSON_NAME] *Cage 2 66'x14' (Baseball)*" at bounding box center [427, 389] width 92 height 465
click at [397, 202] on img "edit" at bounding box center [395, 204] width 16 height 16
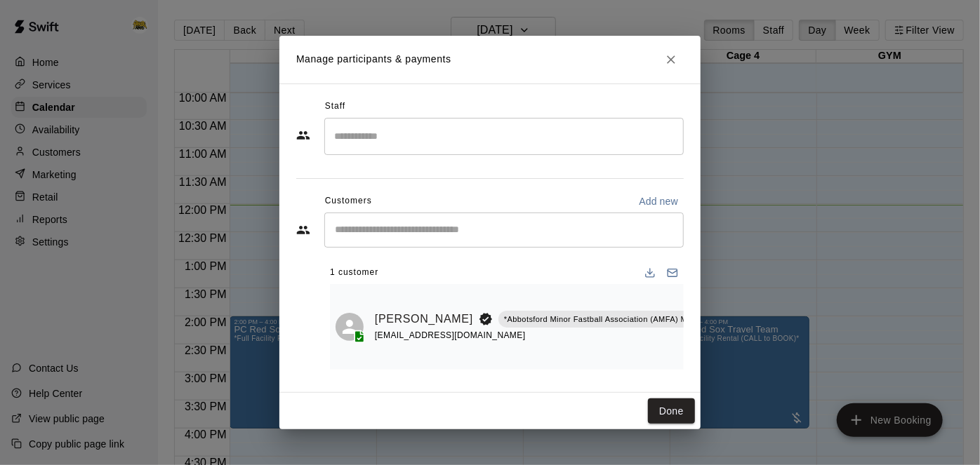
scroll to position [0, 22]
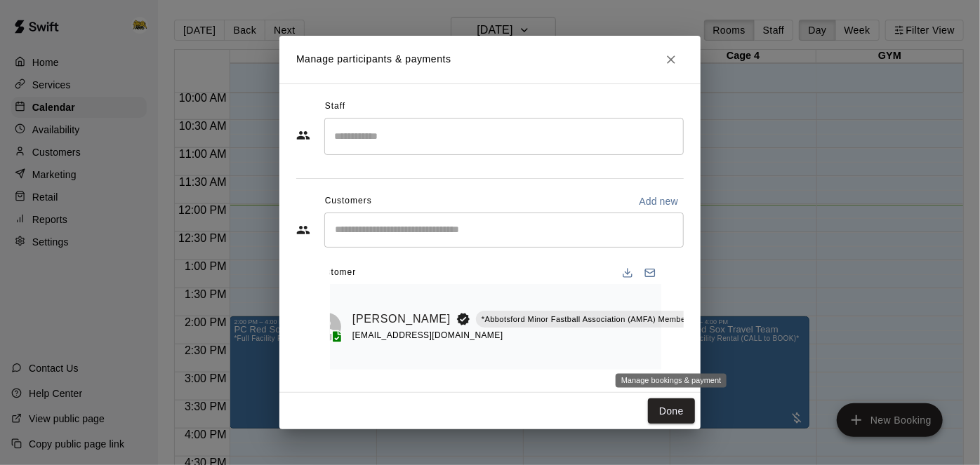
click at [719, 351] on icon "Manage bookings & payment" at bounding box center [726, 352] width 14 height 14
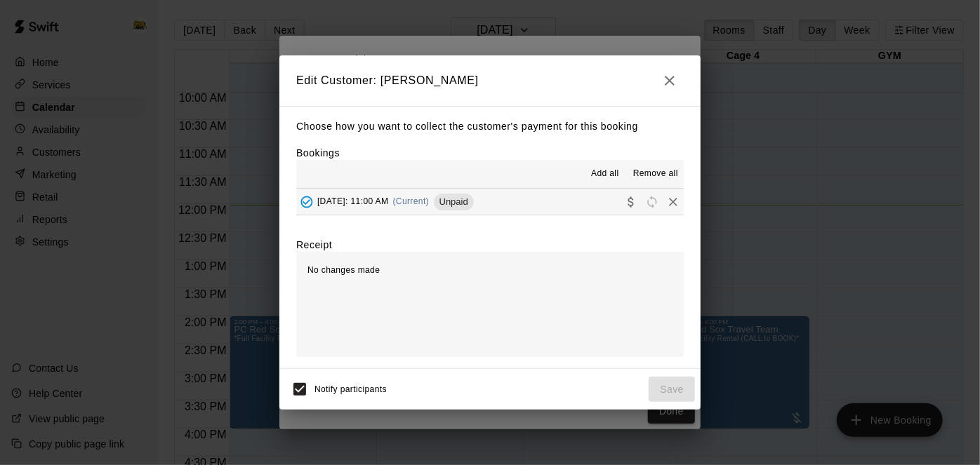
click at [573, 211] on button "[DATE]: 11:00 AM (Current) Unpaid" at bounding box center [490, 202] width 388 height 26
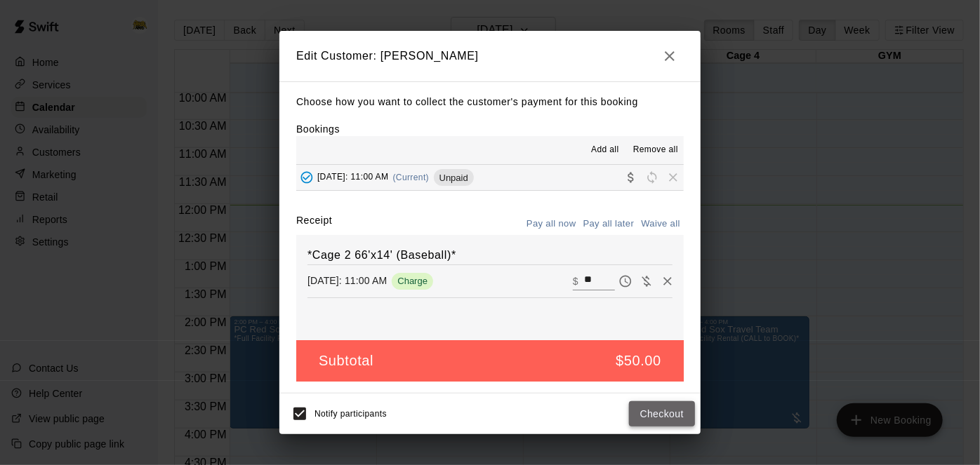
click at [647, 418] on button "Checkout" at bounding box center [662, 415] width 66 height 26
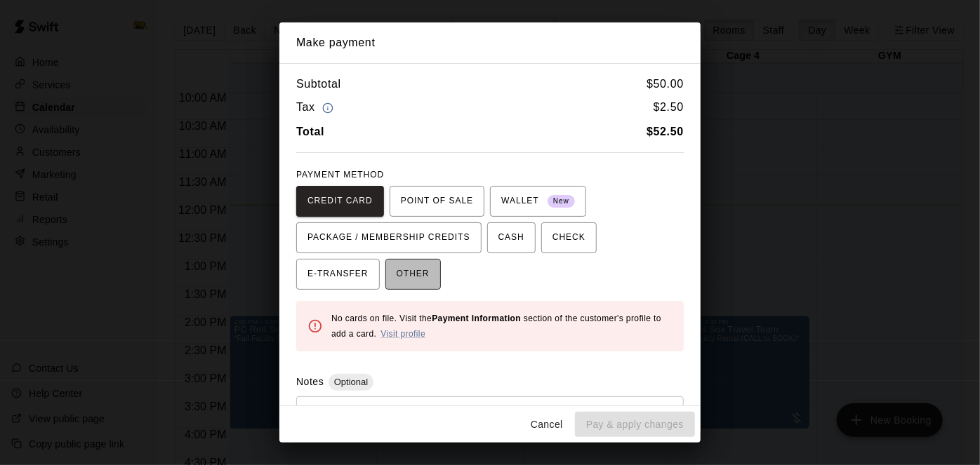
click at [397, 282] on span "OTHER" at bounding box center [413, 274] width 33 height 22
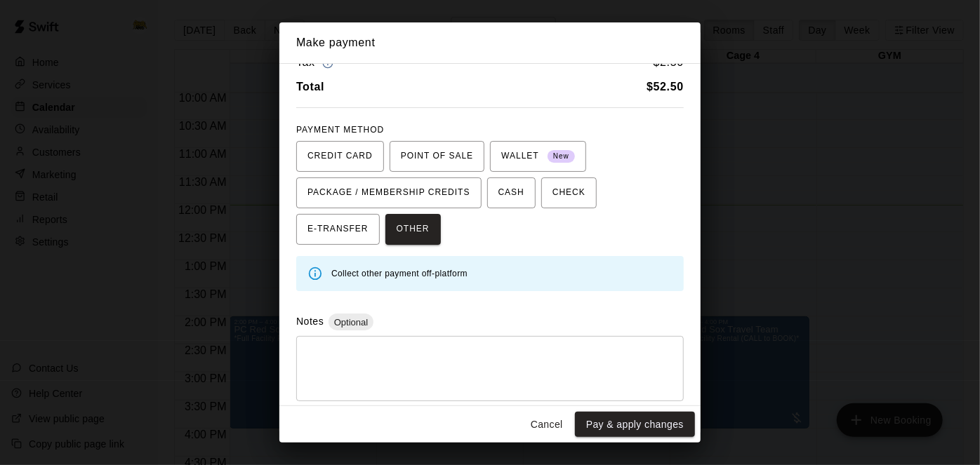
scroll to position [46, 0]
click at [523, 348] on textarea at bounding box center [490, 369] width 368 height 42
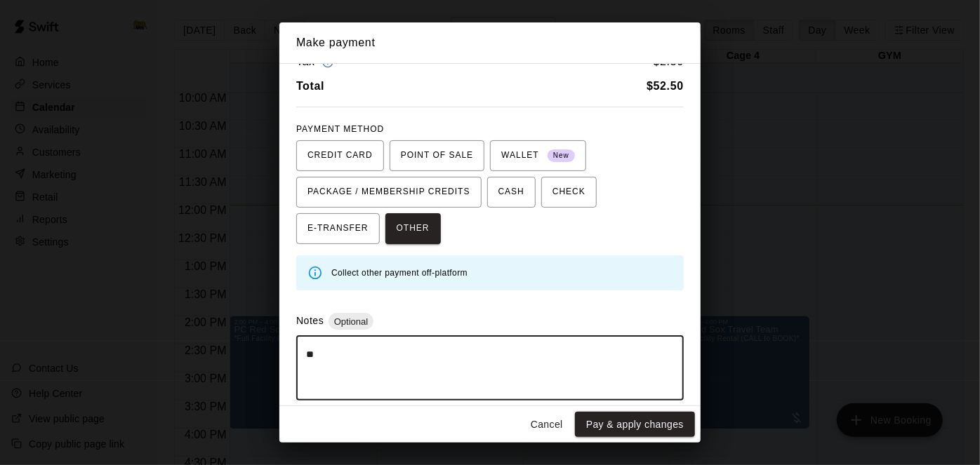
type textarea "*"
type textarea "**********"
click at [615, 430] on button "Pay & apply changes" at bounding box center [635, 425] width 120 height 26
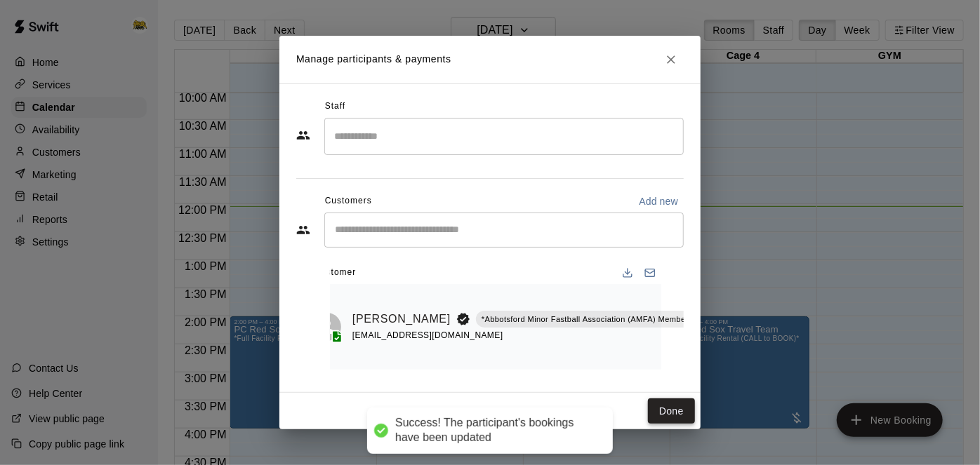
click at [672, 411] on button "Done" at bounding box center [671, 412] width 47 height 26
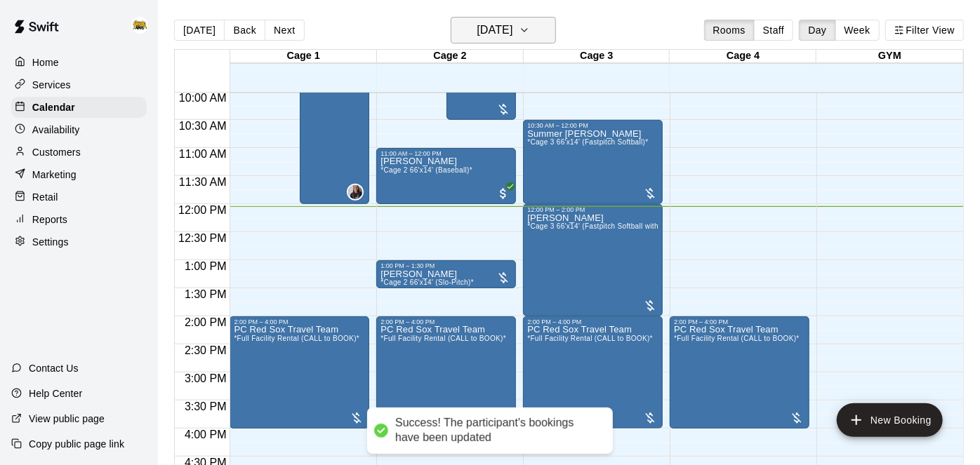
click at [512, 38] on h6 "[DATE]" at bounding box center [495, 30] width 36 height 20
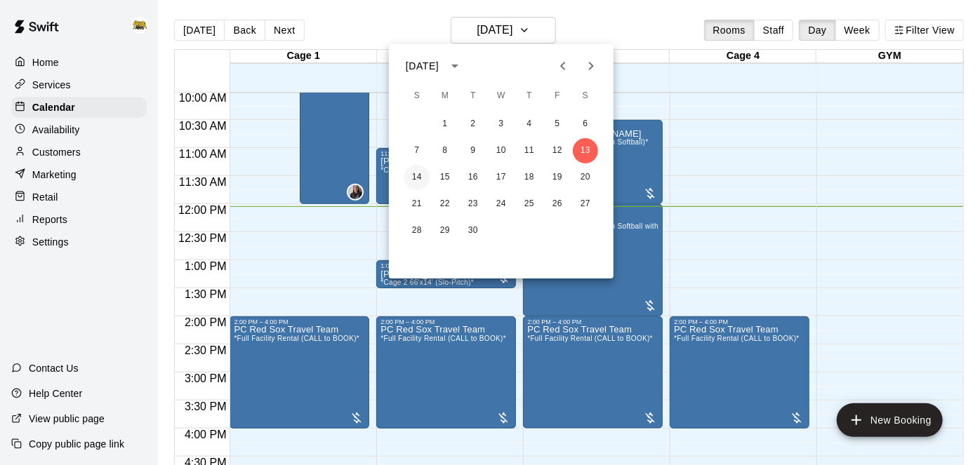
click at [420, 176] on button "14" at bounding box center [416, 177] width 25 height 25
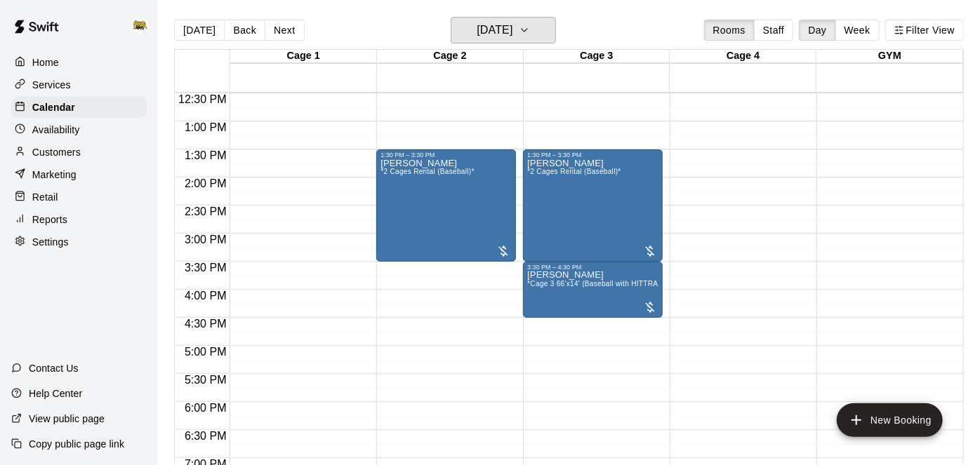
scroll to position [706, 0]
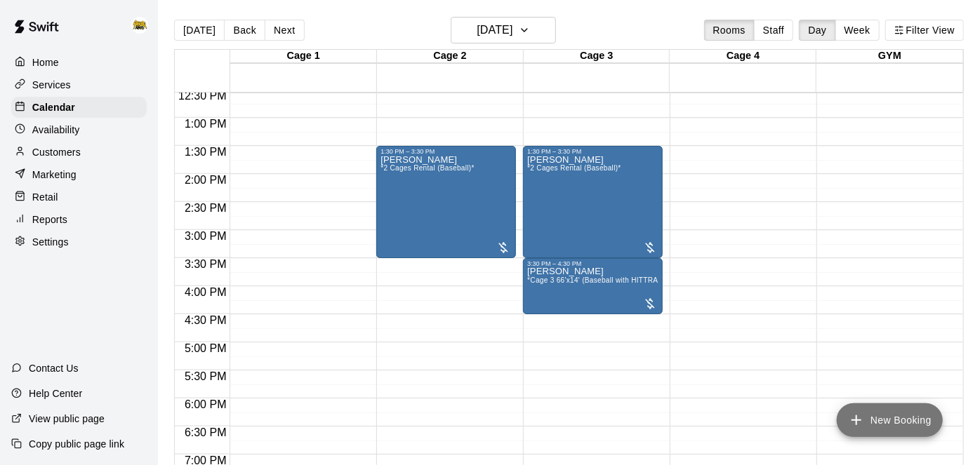
click at [859, 425] on icon "add" at bounding box center [856, 420] width 17 height 17
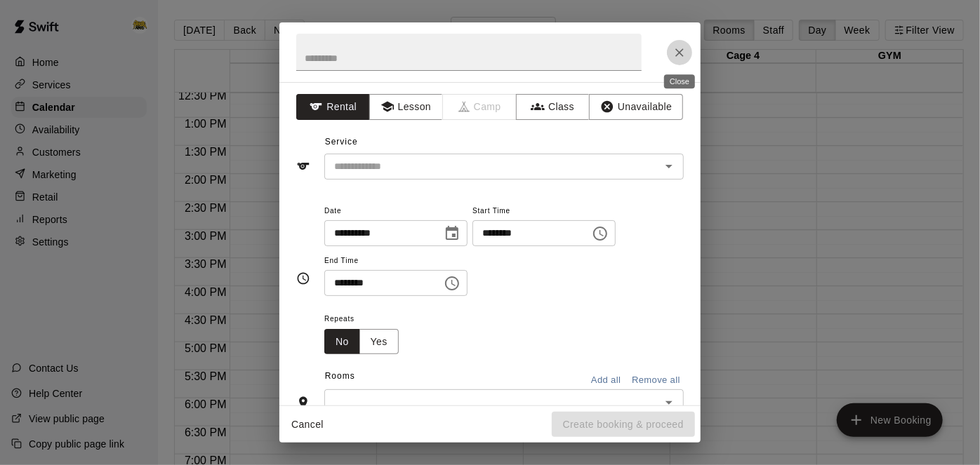
click at [677, 53] on icon "Close" at bounding box center [679, 52] width 8 height 8
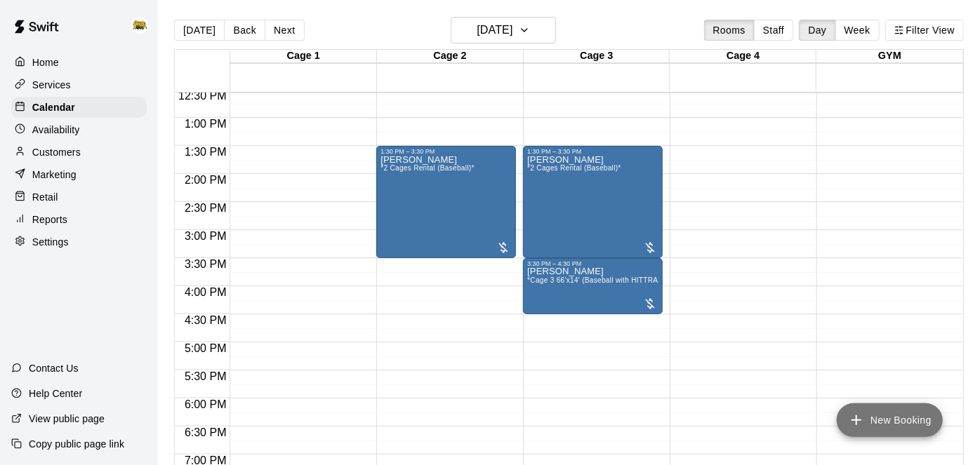
click at [855, 430] on button "New Booking" at bounding box center [890, 421] width 106 height 34
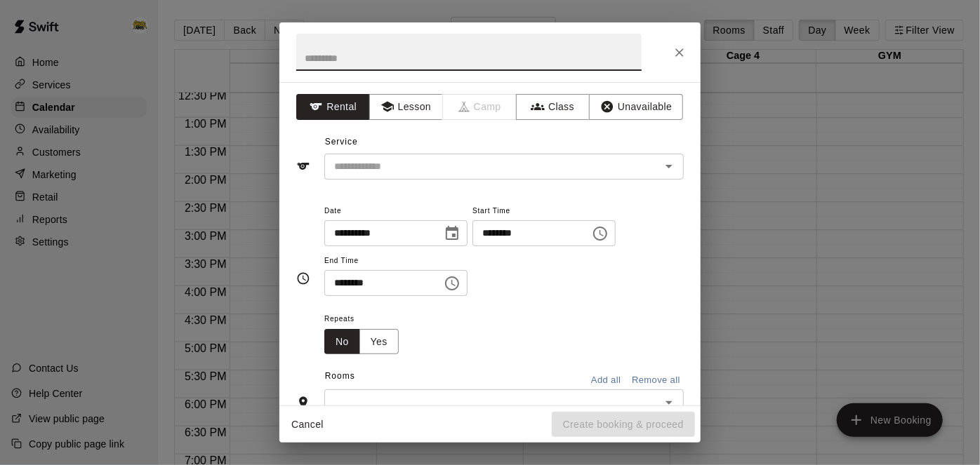
click at [472, 246] on input "********" at bounding box center [526, 233] width 108 height 26
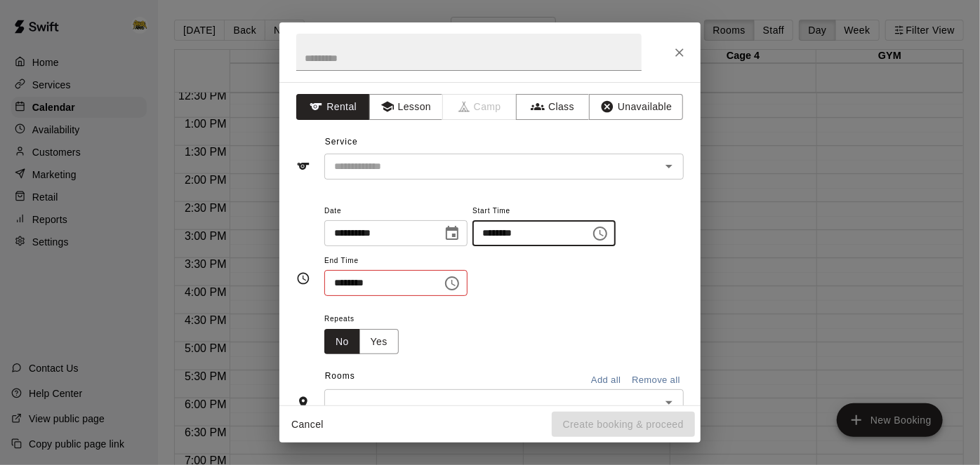
type input "********"
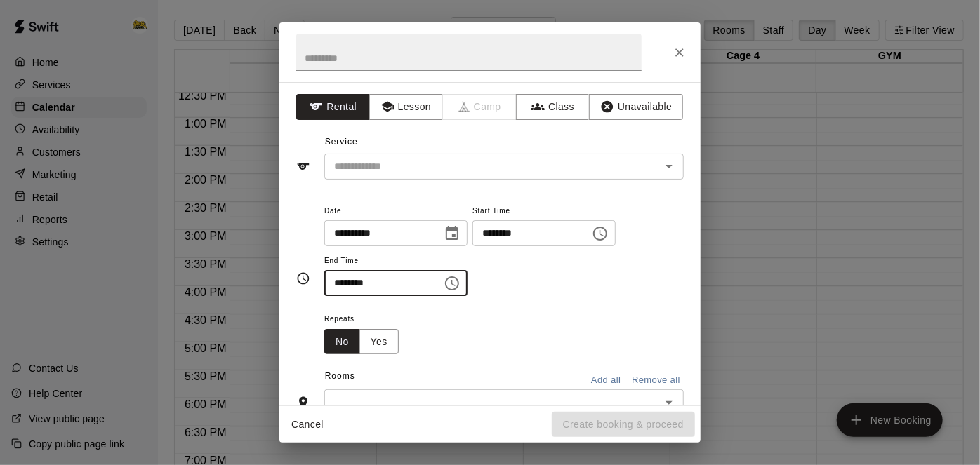
type input "********"
click at [472, 246] on input "********" at bounding box center [526, 233] width 108 height 26
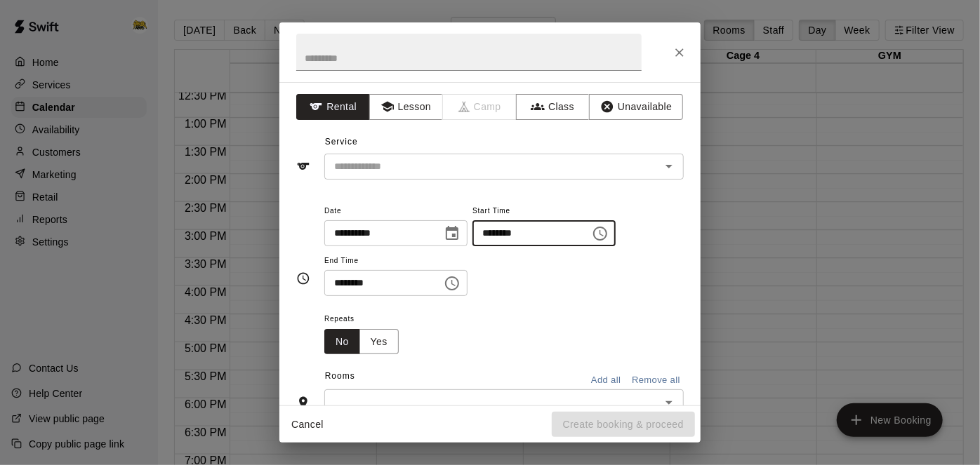
scroll to position [46, 0]
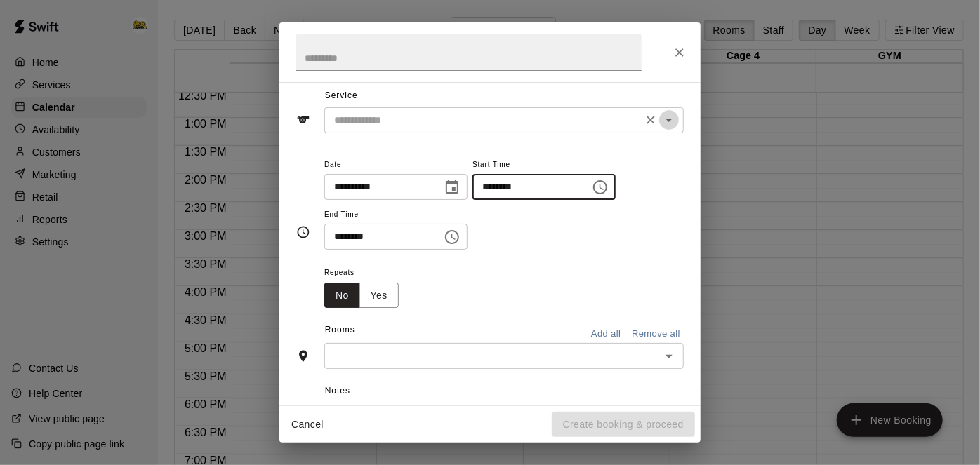
click at [677, 118] on icon "Open" at bounding box center [669, 120] width 17 height 17
type input "********"
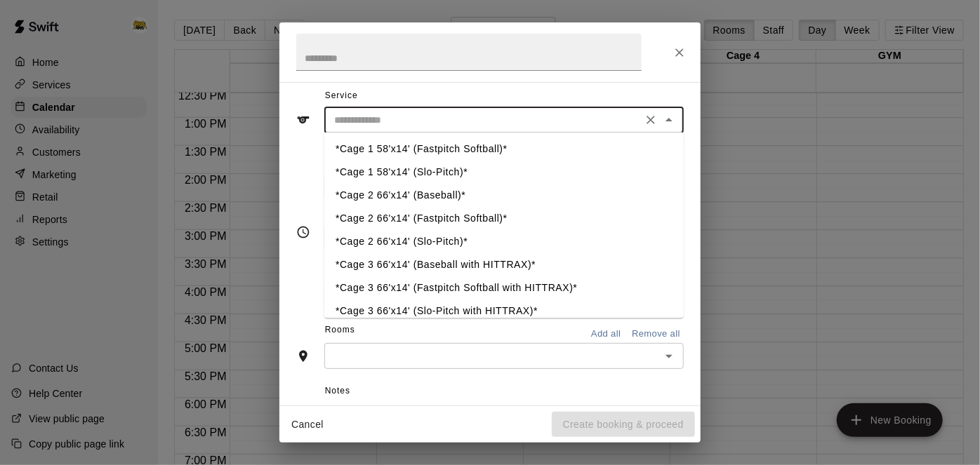
click at [465, 194] on li "*Cage 2 66'x14' (Baseball)*" at bounding box center [503, 195] width 359 height 23
type input "**********"
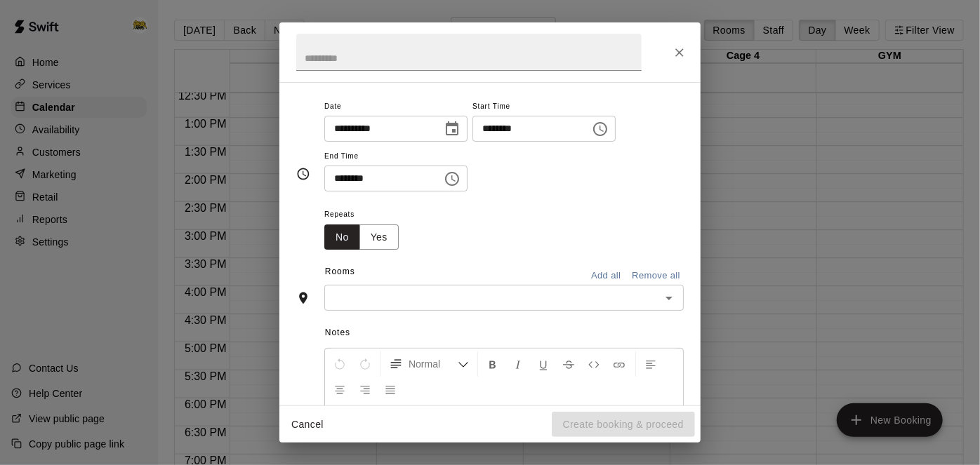
scroll to position [105, 0]
click at [675, 306] on icon "Open" at bounding box center [669, 297] width 17 height 17
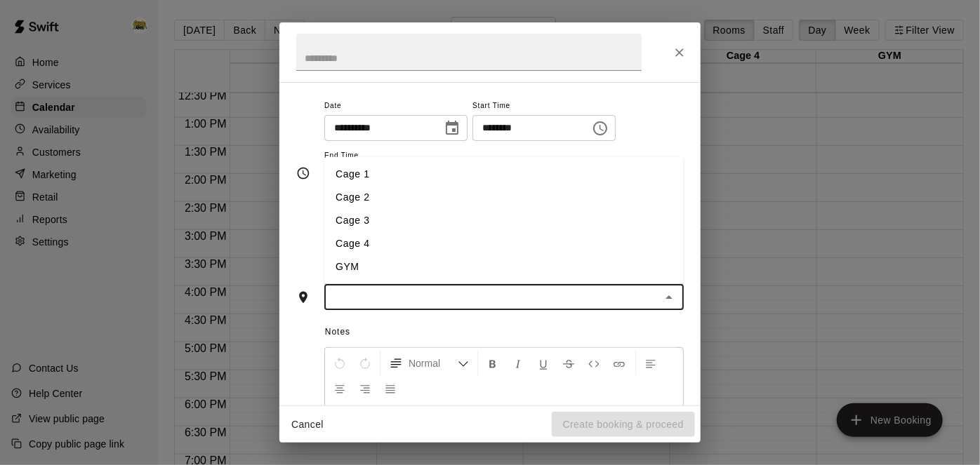
click at [595, 209] on li "Cage 2" at bounding box center [503, 197] width 359 height 23
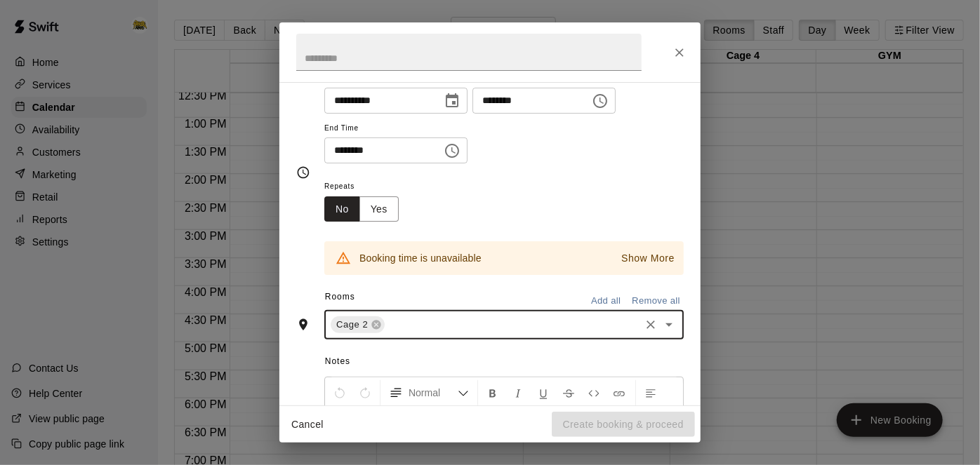
scroll to position [134, 0]
click at [472, 112] on input "********" at bounding box center [526, 99] width 108 height 26
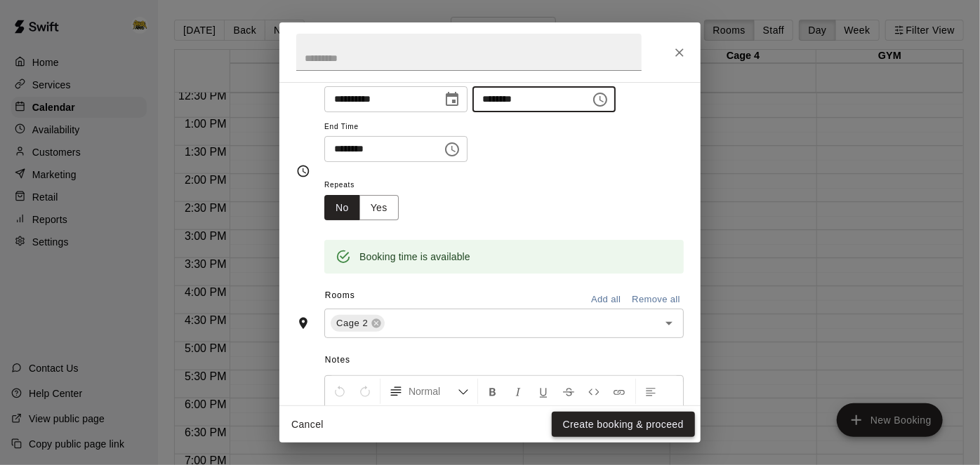
type input "********"
click at [646, 427] on button "Create booking & proceed" at bounding box center [623, 425] width 143 height 26
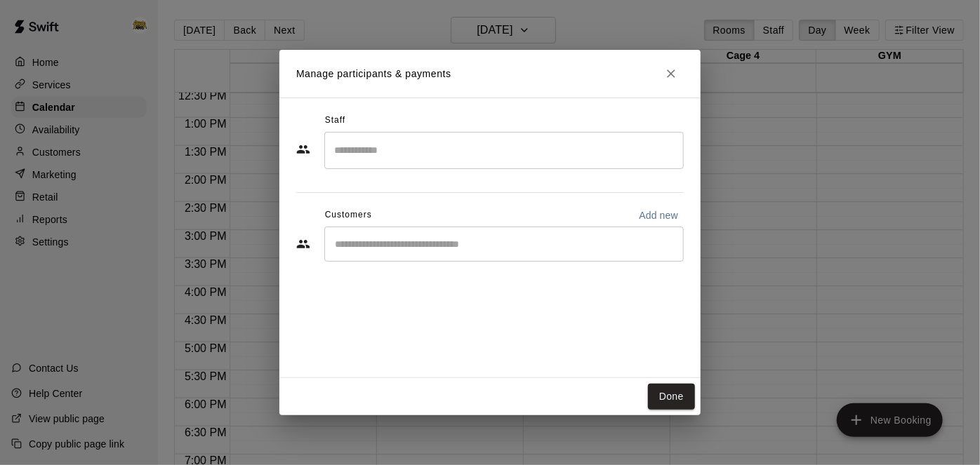
click at [552, 266] on div "Staff ​ Customers Add new ​" at bounding box center [490, 193] width 388 height 166
click at [558, 241] on input "Start typing to search customers..." at bounding box center [504, 244] width 347 height 14
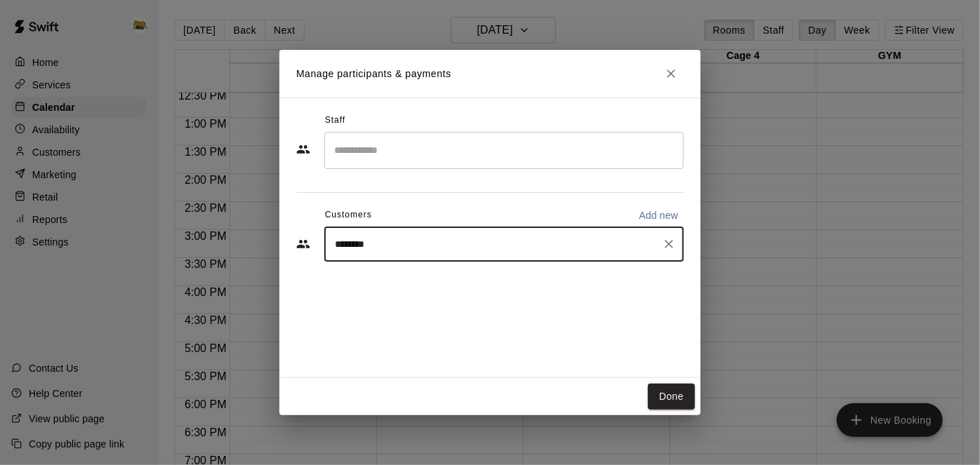
type input "*********"
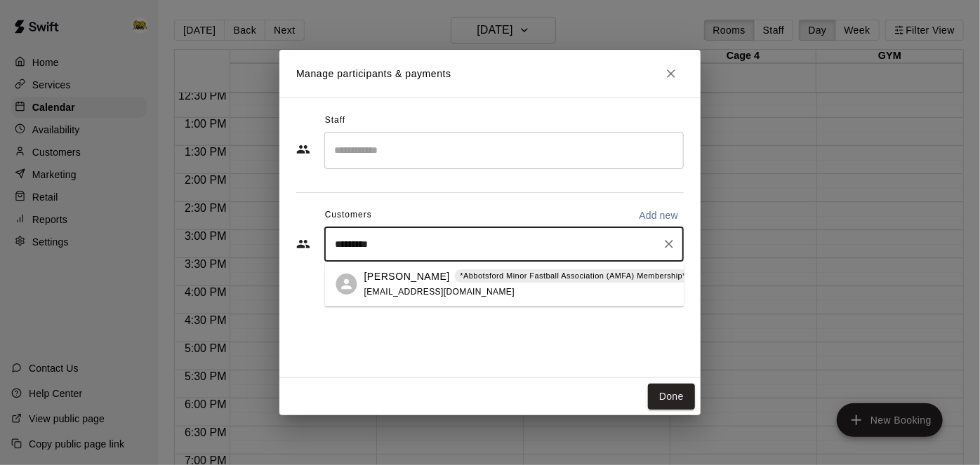
click at [489, 282] on p "*Abbotsford Minor Fastball Association (AMFA) Membership*" at bounding box center [573, 276] width 226 height 12
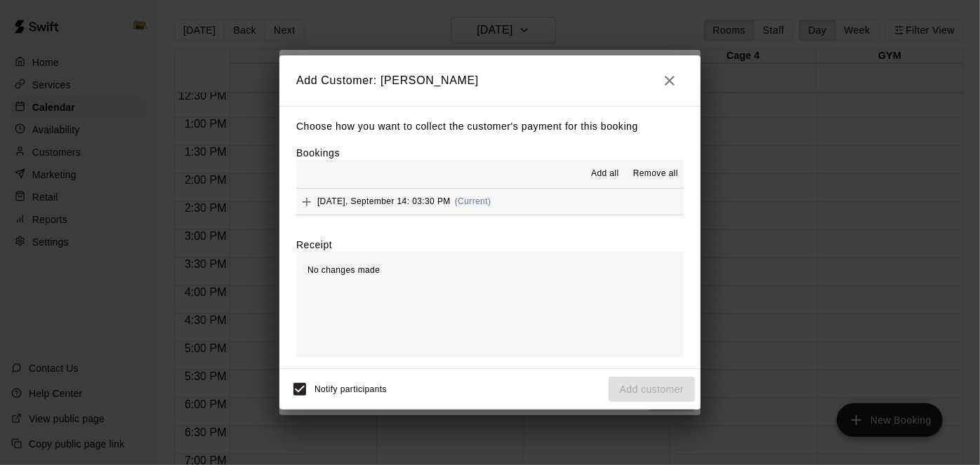
click at [607, 319] on div "No changes made" at bounding box center [490, 304] width 388 height 105
click at [629, 204] on button "[DATE], September 14: 03:30 PM (Current)" at bounding box center [490, 202] width 388 height 26
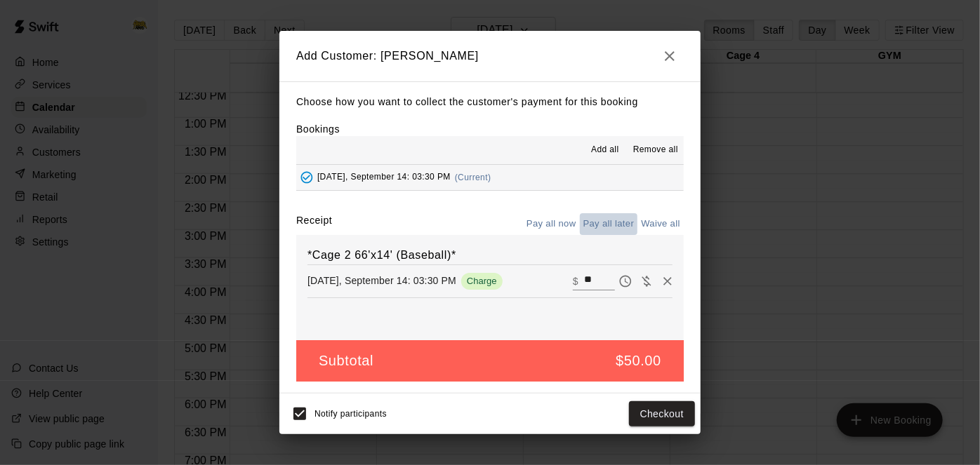
click at [611, 215] on button "Pay all later" at bounding box center [609, 224] width 58 height 22
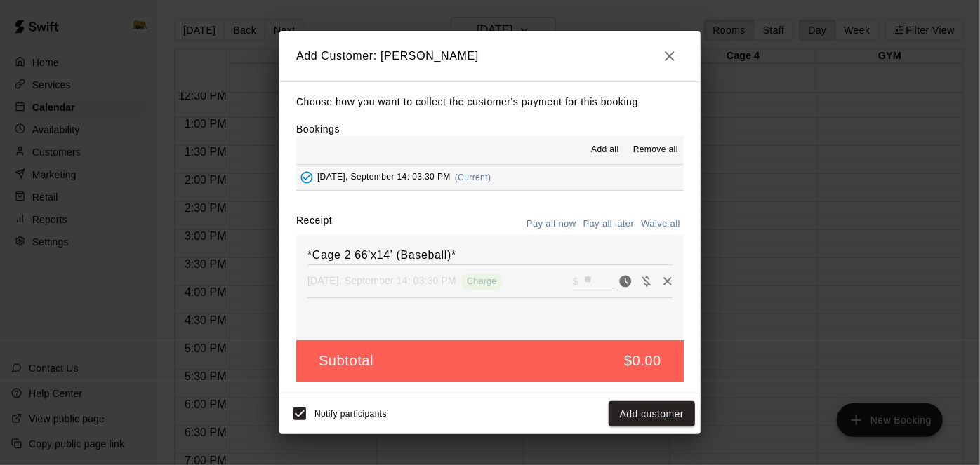
click at [648, 428] on div "Notify participants Add customer" at bounding box center [489, 414] width 421 height 41
click at [648, 423] on button "Add customer" at bounding box center [652, 415] width 86 height 26
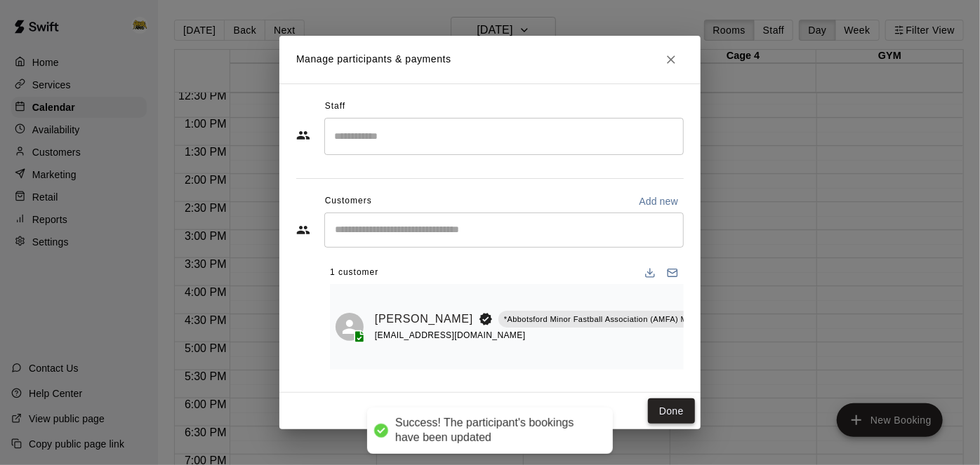
click at [675, 418] on button "Done" at bounding box center [671, 412] width 47 height 26
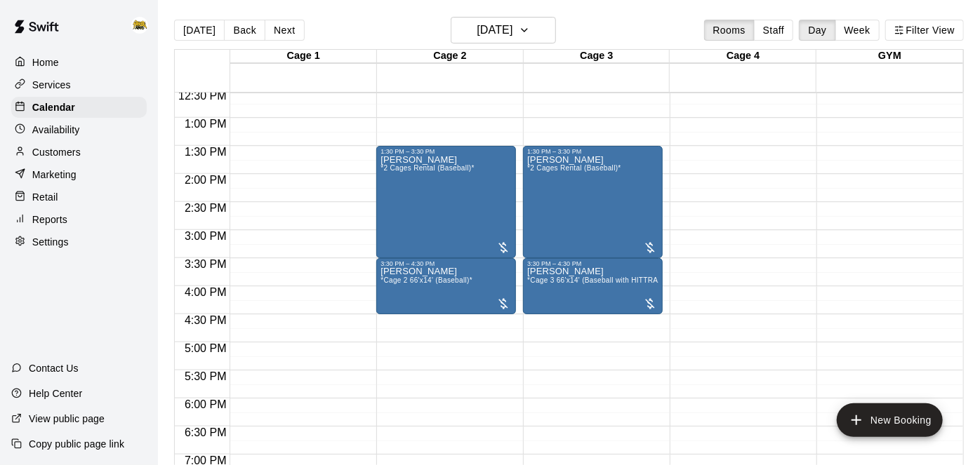
click at [57, 66] on p "Home" at bounding box center [45, 62] width 27 height 14
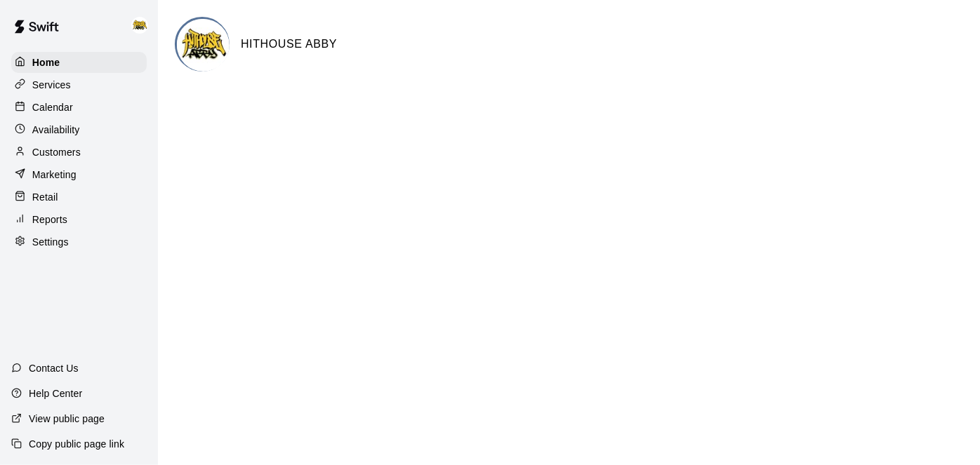
click at [59, 112] on p "Calendar" at bounding box center [52, 107] width 41 height 14
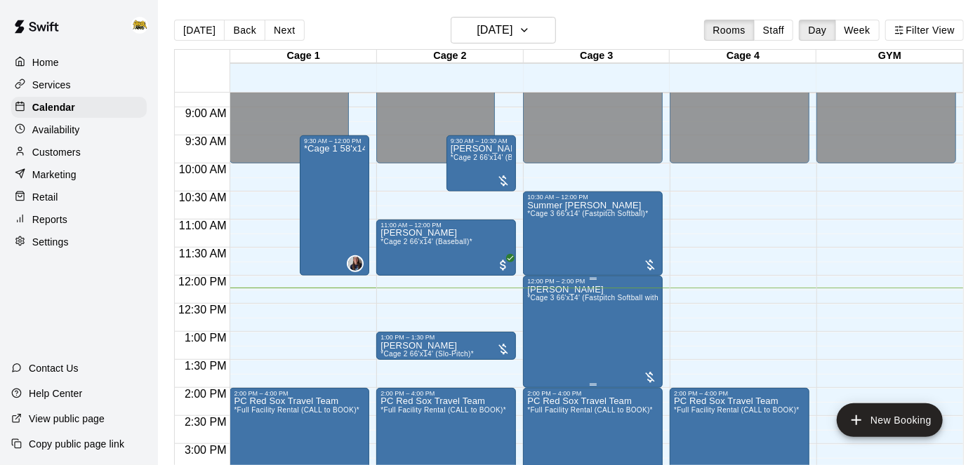
scroll to position [491, 0]
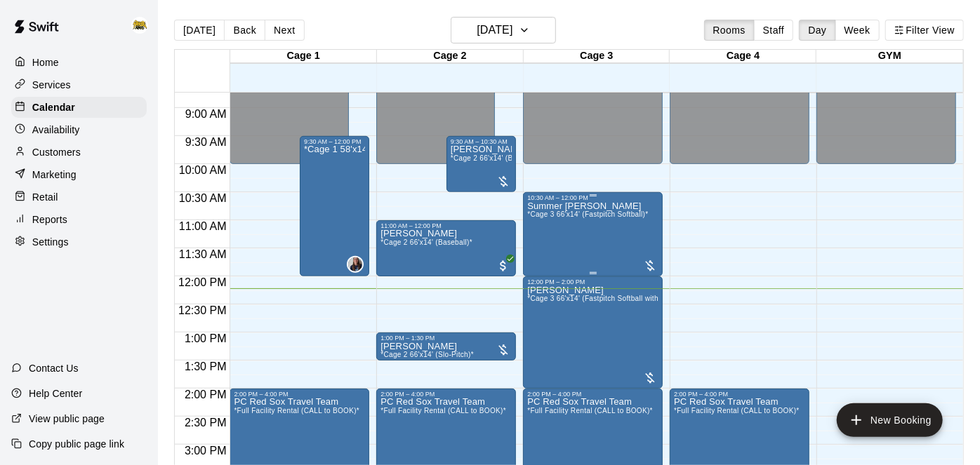
click at [611, 225] on div "Summer [PERSON_NAME] *Cage 3 66'x14' (Fastpitch Softball)*" at bounding box center [587, 433] width 121 height 465
click at [538, 225] on button "edit" at bounding box center [541, 215] width 28 height 28
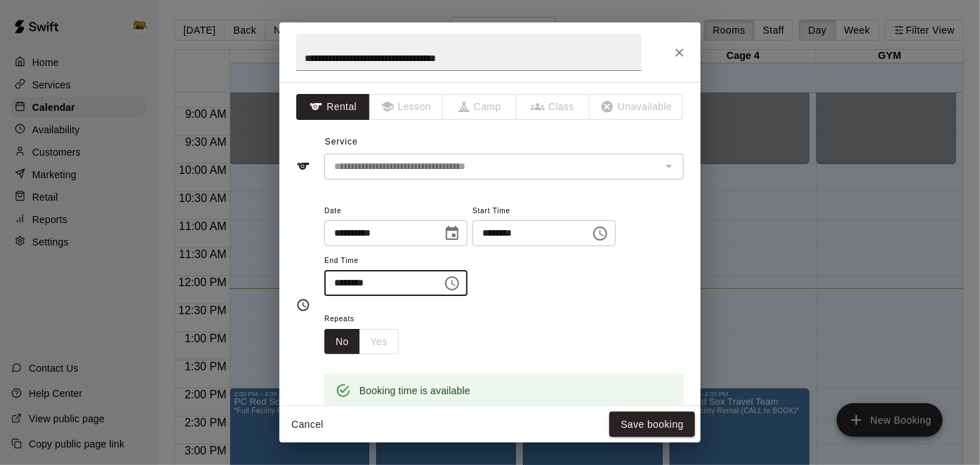
click at [432, 296] on input "********" at bounding box center [378, 283] width 108 height 26
type input "********"
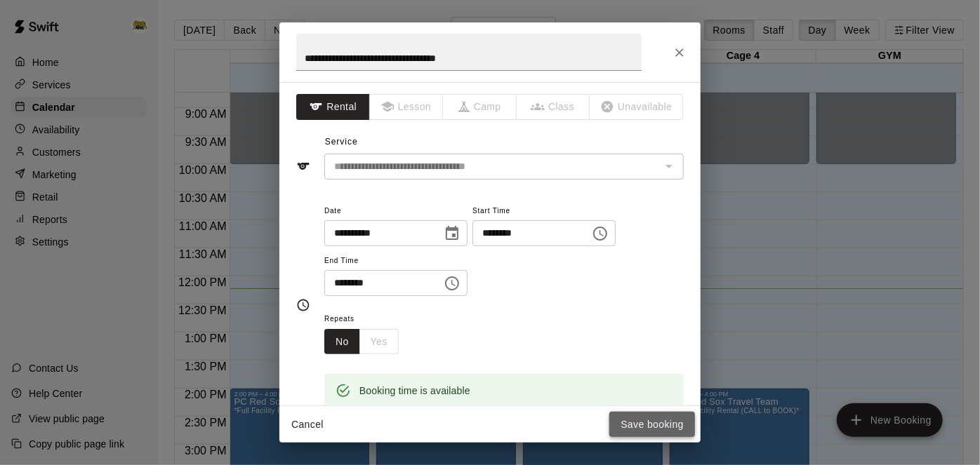
click at [621, 423] on button "Save booking" at bounding box center [652, 425] width 86 height 26
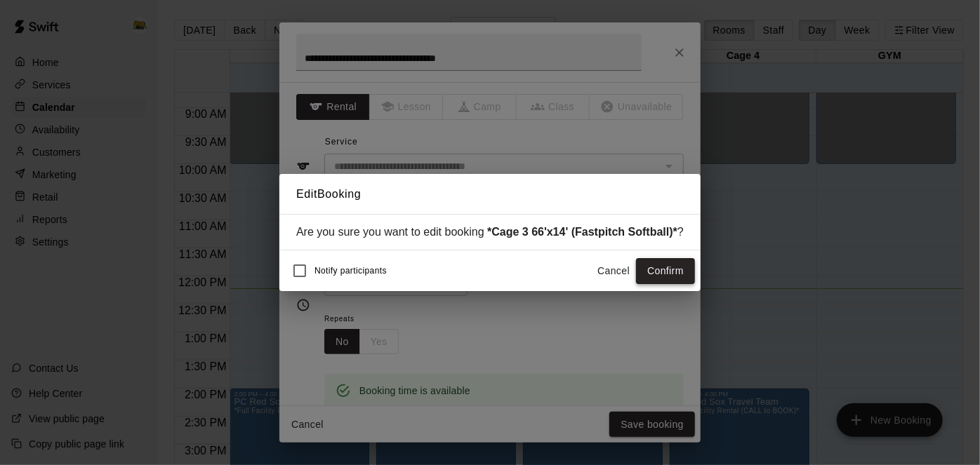
click at [675, 268] on button "Confirm" at bounding box center [665, 271] width 59 height 26
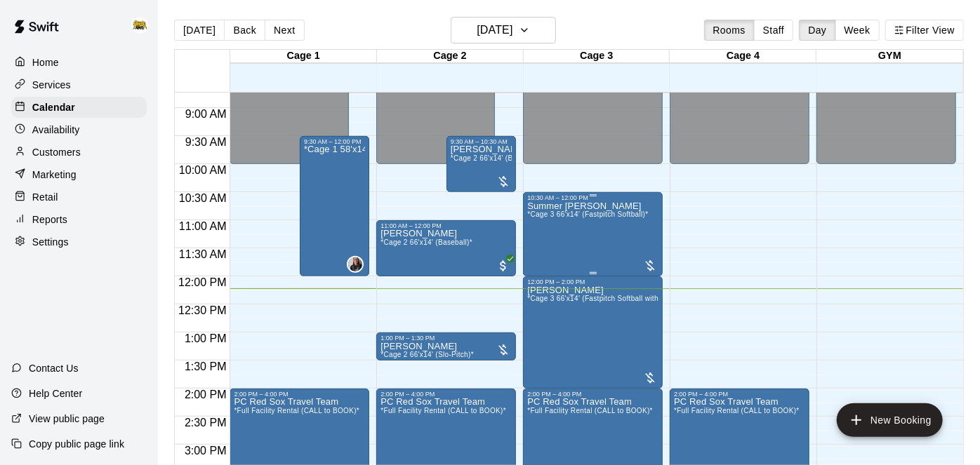
click at [602, 227] on div "Summer [PERSON_NAME] *Cage 3 66'x14' (Fastpitch Softball)*" at bounding box center [587, 433] width 121 height 465
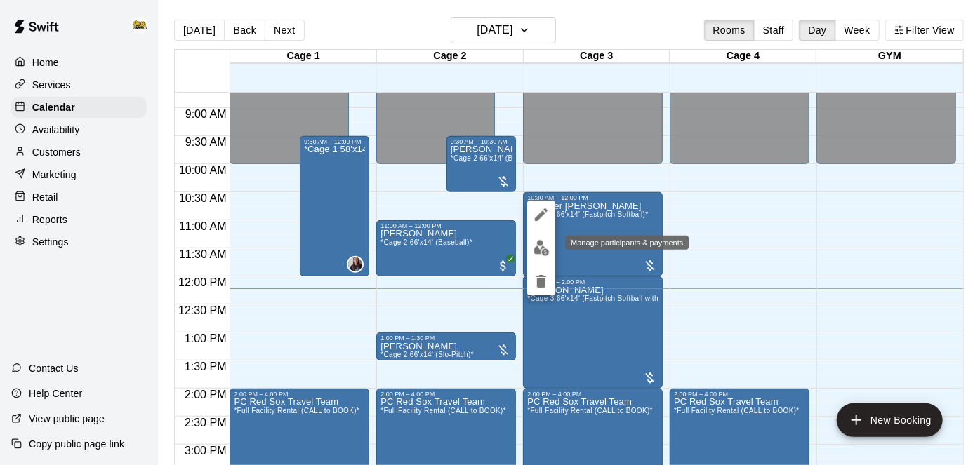
click at [543, 249] on img "edit" at bounding box center [542, 248] width 16 height 16
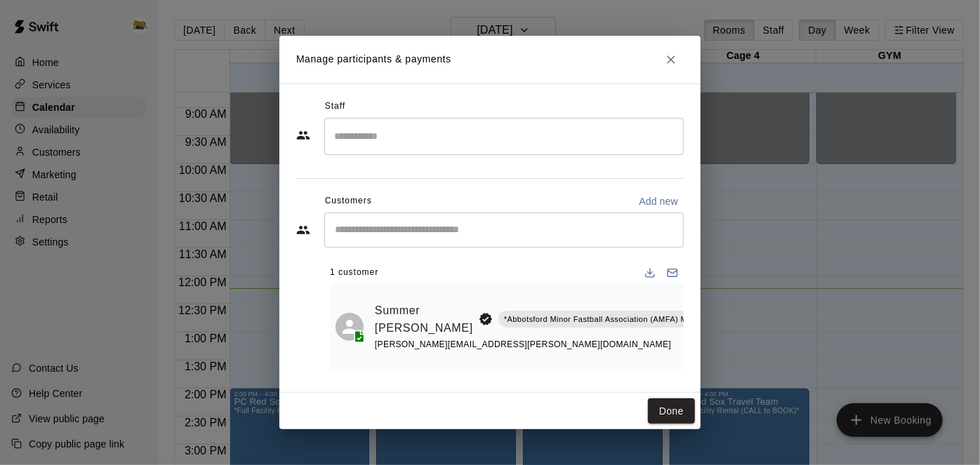
scroll to position [0, 26]
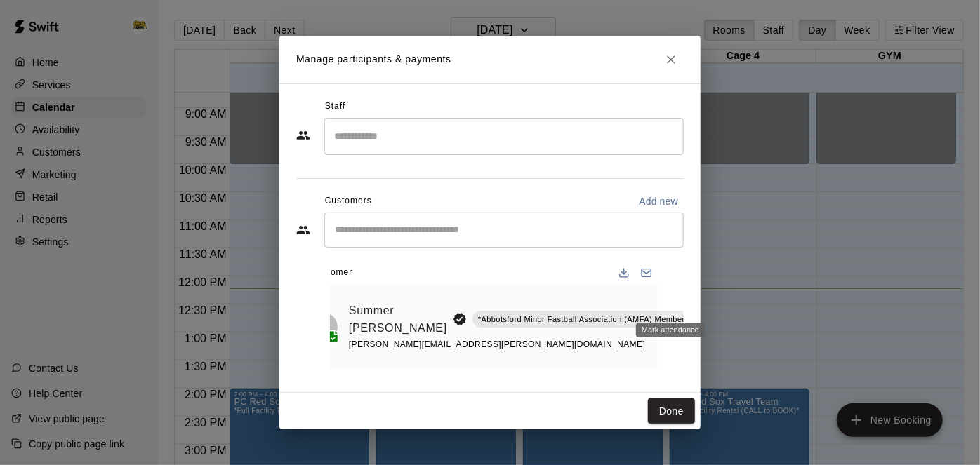
click at [715, 303] on icon "Mark attendance" at bounding box center [721, 302] width 13 height 13
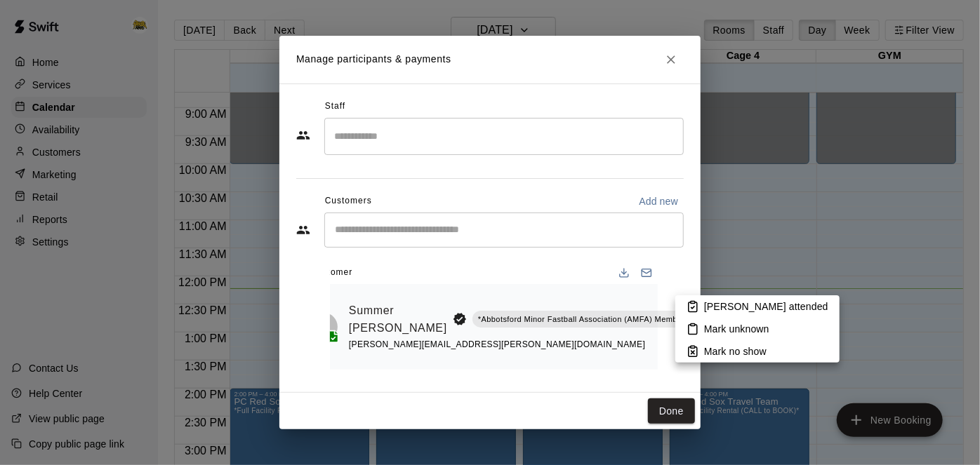
click at [699, 308] on icon at bounding box center [693, 306] width 13 height 13
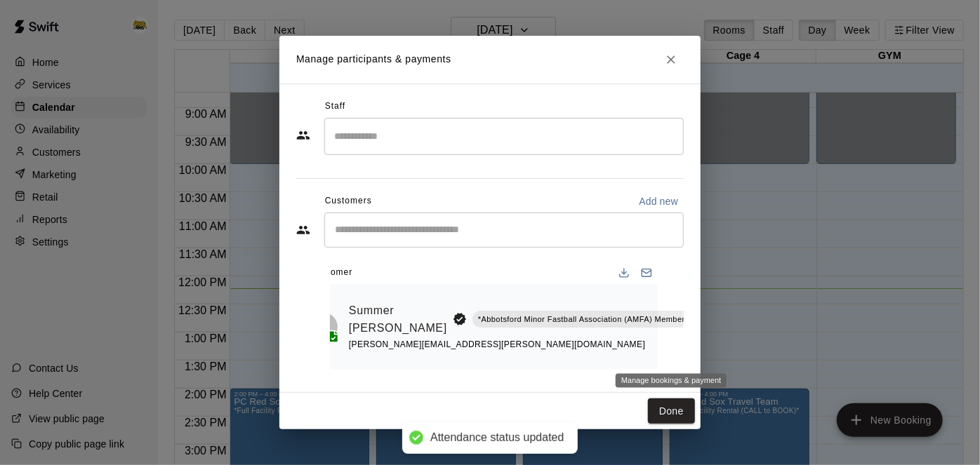
click at [715, 355] on icon "Manage bookings & payment" at bounding box center [722, 352] width 14 height 14
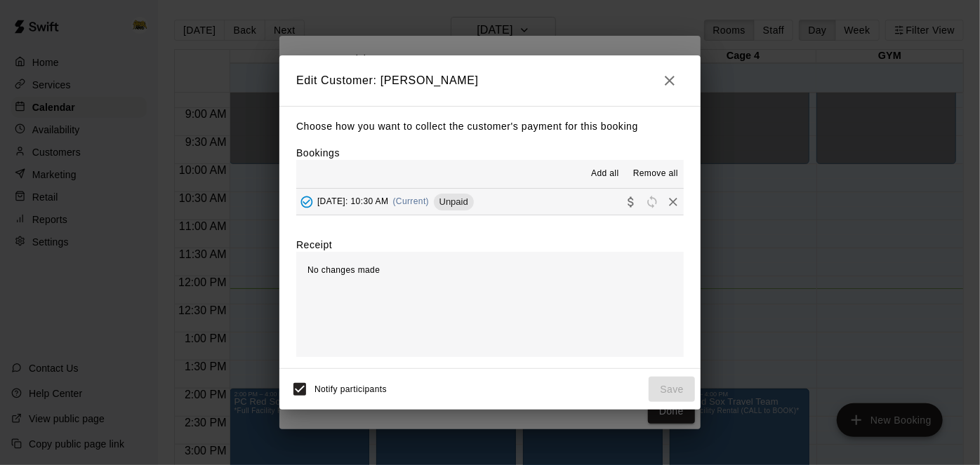
click at [570, 211] on button "[DATE]: 10:30 AM (Current) Unpaid" at bounding box center [490, 202] width 388 height 26
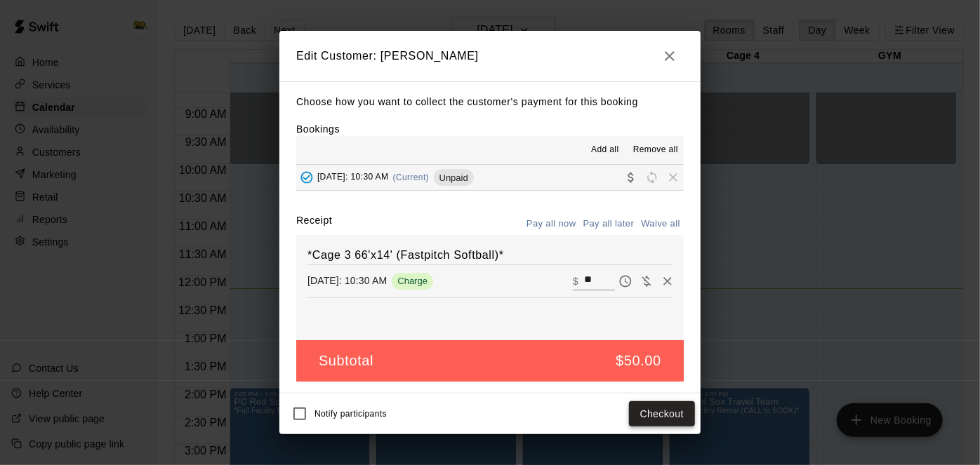
click at [663, 416] on button "Checkout" at bounding box center [662, 415] width 66 height 26
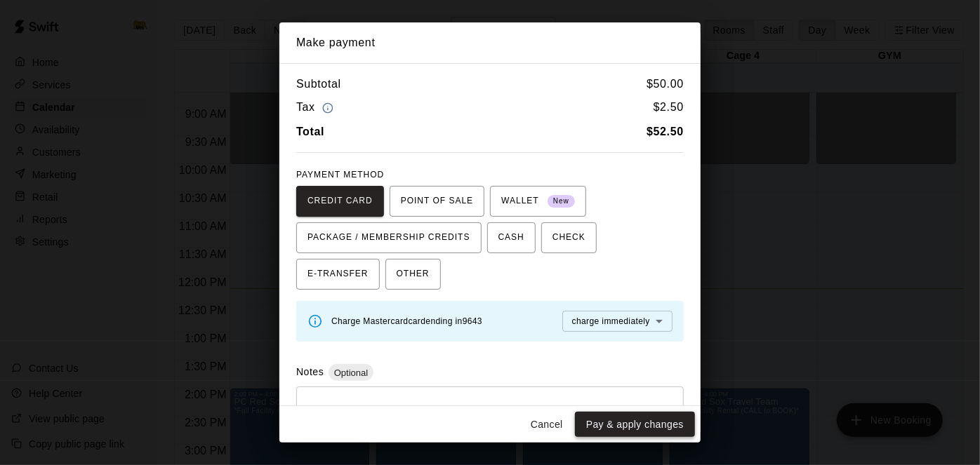
click at [617, 431] on button "Pay & apply changes" at bounding box center [635, 425] width 120 height 26
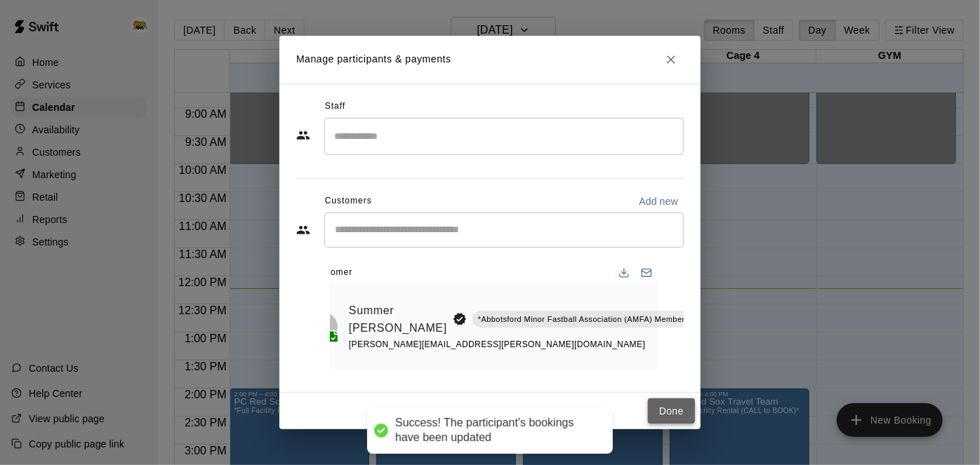
click at [676, 413] on button "Done" at bounding box center [671, 412] width 47 height 26
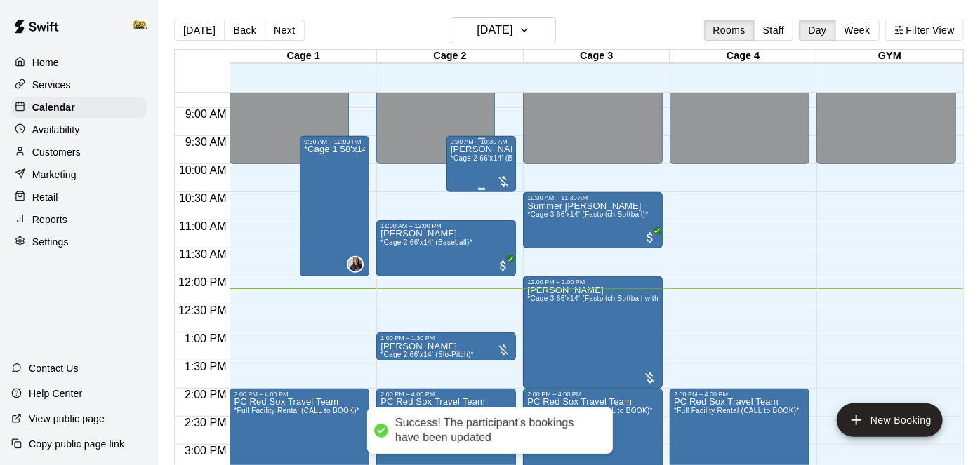
click at [468, 150] on p "[PERSON_NAME]" at bounding box center [481, 150] width 61 height 0
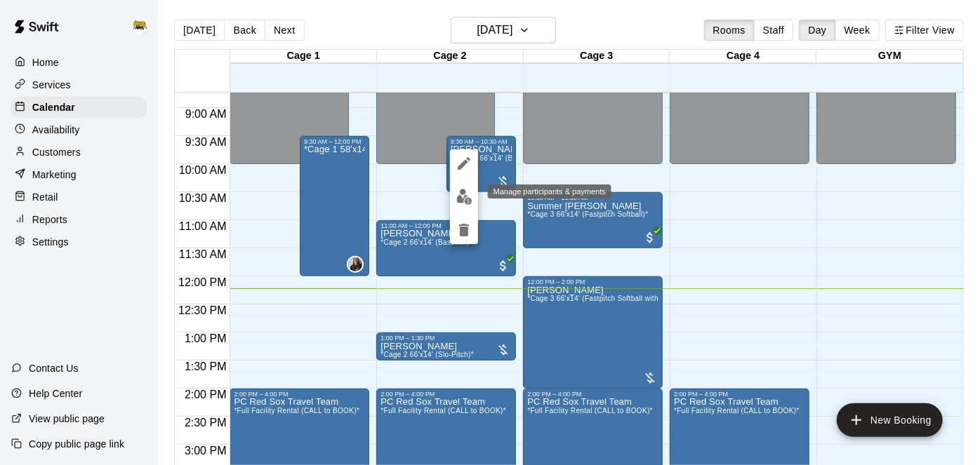
click at [464, 190] on img "edit" at bounding box center [464, 197] width 16 height 16
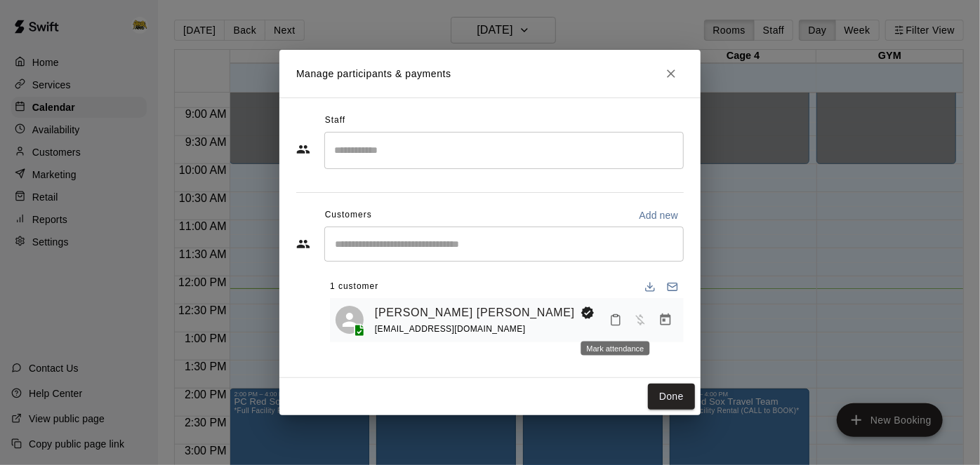
click at [618, 317] on icon "Mark attendance" at bounding box center [615, 320] width 13 height 13
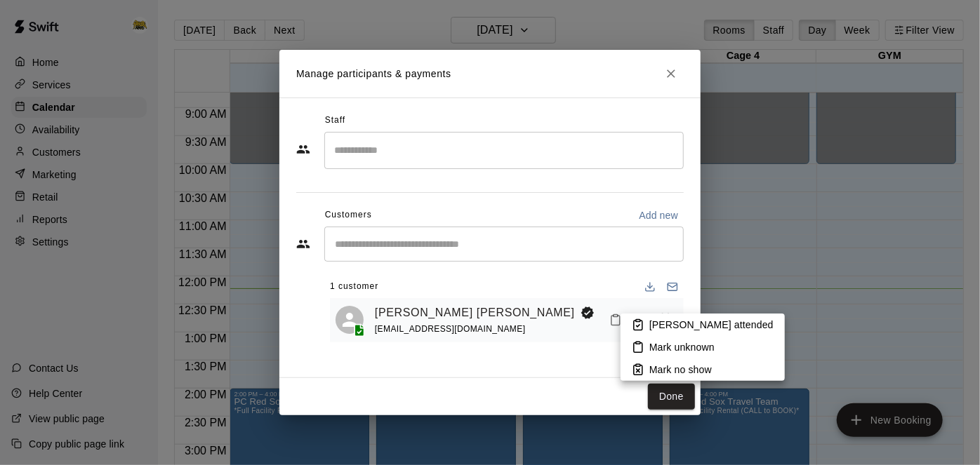
click at [654, 324] on p "[PERSON_NAME] attended" at bounding box center [711, 325] width 124 height 14
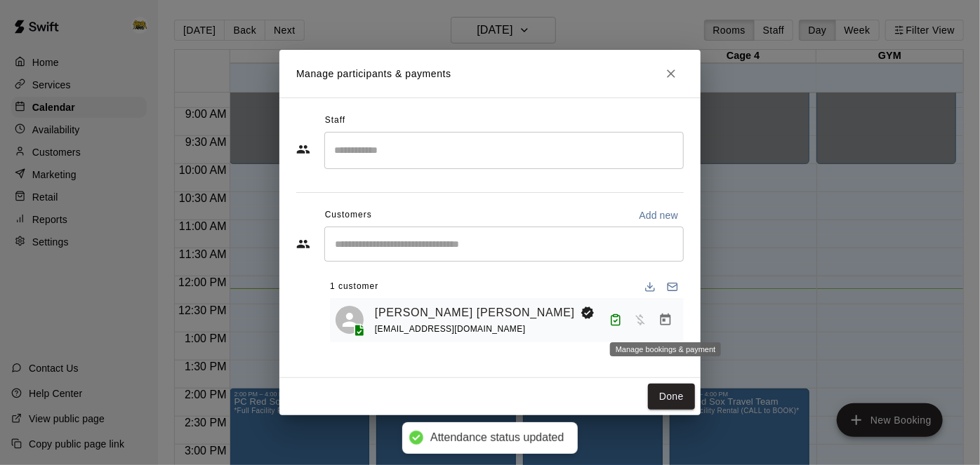
click at [667, 326] on icon "Manage bookings & payment" at bounding box center [666, 320] width 14 height 14
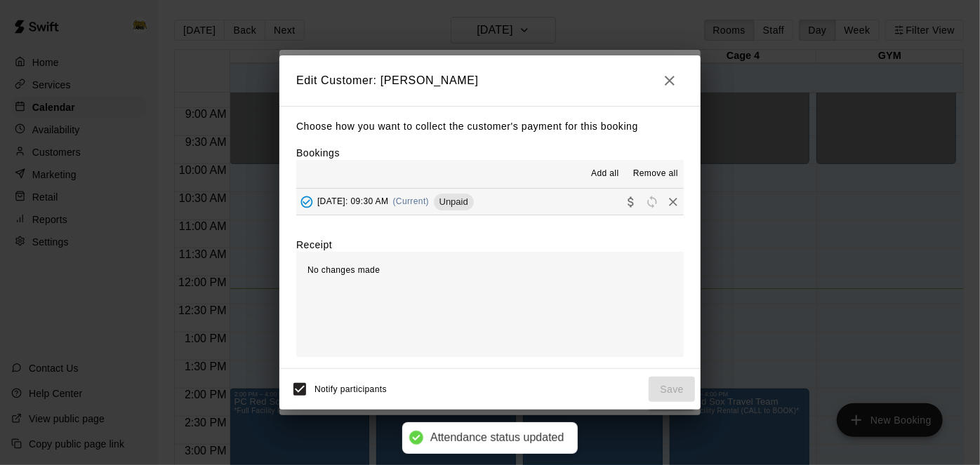
click at [559, 199] on button "[DATE]: 09:30 AM (Current) Unpaid" at bounding box center [490, 202] width 388 height 26
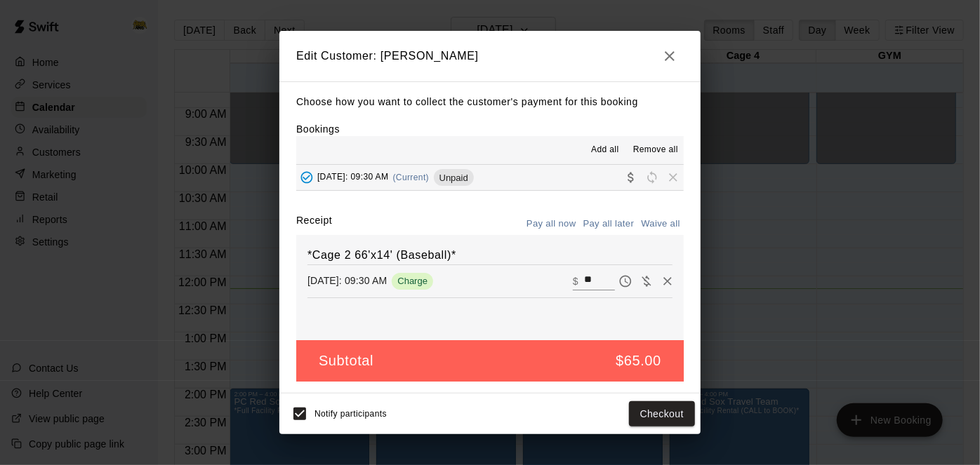
click at [600, 279] on input "**" at bounding box center [599, 281] width 31 height 18
type input "*"
type input "**"
click at [673, 411] on button "Checkout" at bounding box center [662, 415] width 66 height 26
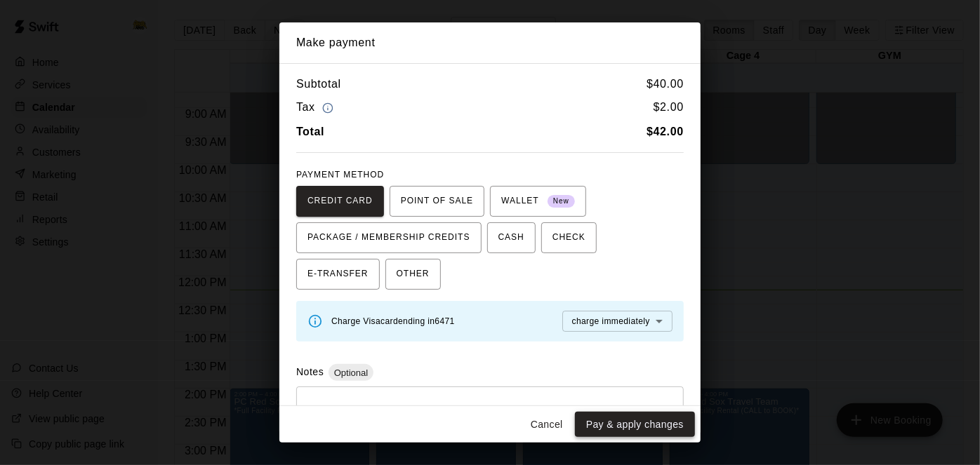
click at [593, 428] on button "Pay & apply changes" at bounding box center [635, 425] width 120 height 26
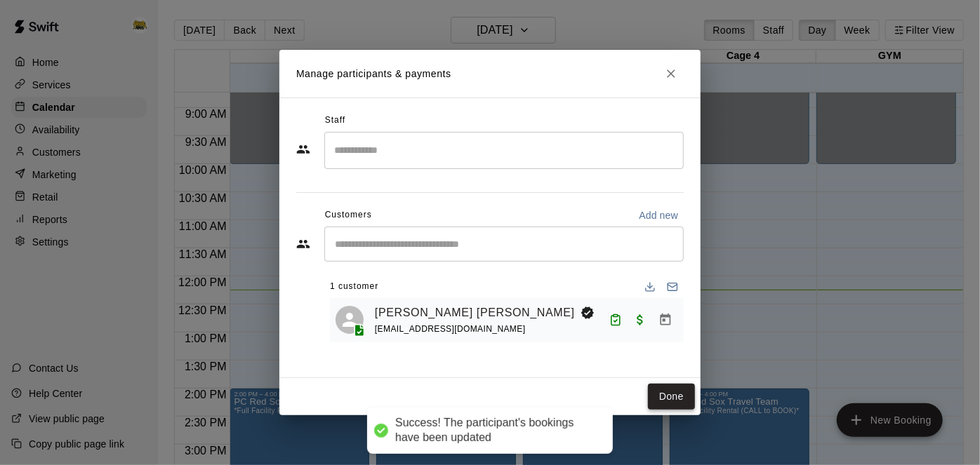
click at [677, 402] on button "Done" at bounding box center [671, 397] width 47 height 26
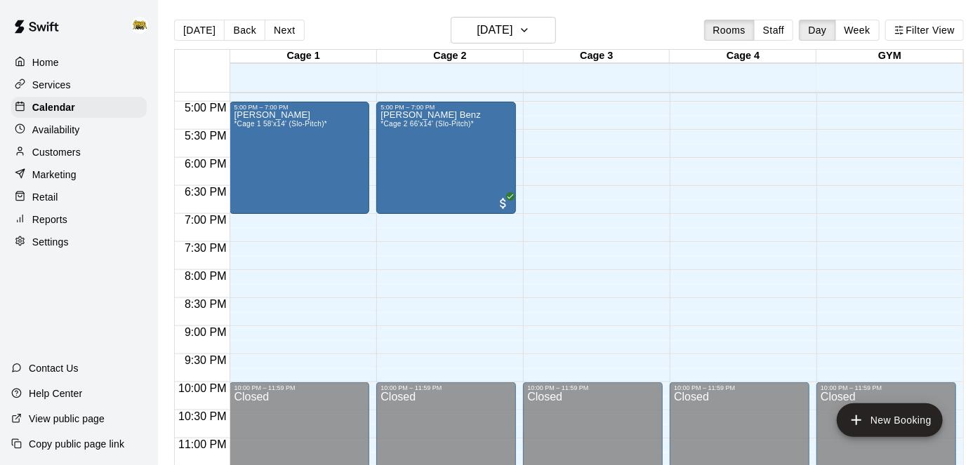
scroll to position [630, 0]
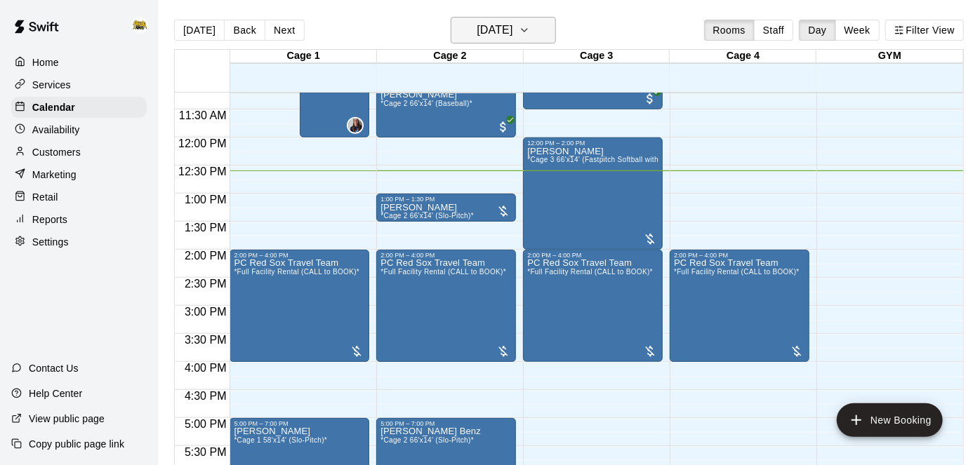
click at [512, 32] on h6 "[DATE]" at bounding box center [495, 30] width 36 height 20
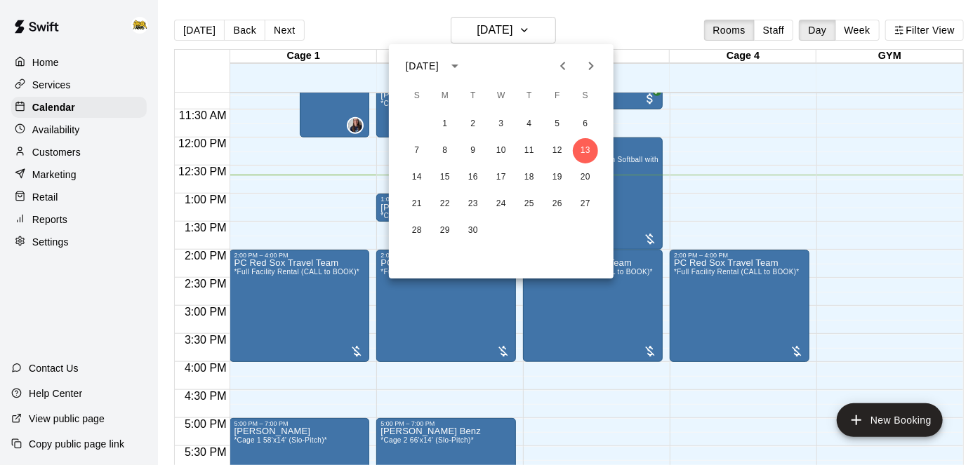
click at [60, 90] on div at bounding box center [490, 232] width 980 height 465
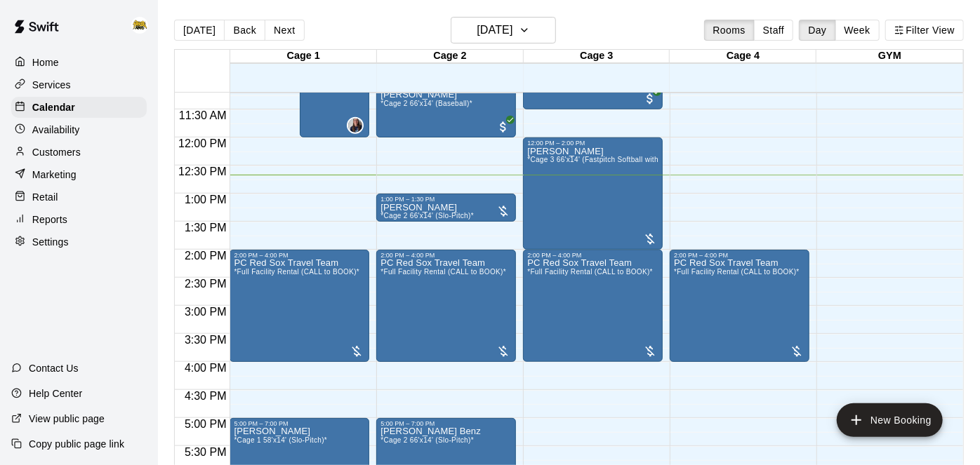
click at [60, 90] on p "Services" at bounding box center [51, 85] width 39 height 14
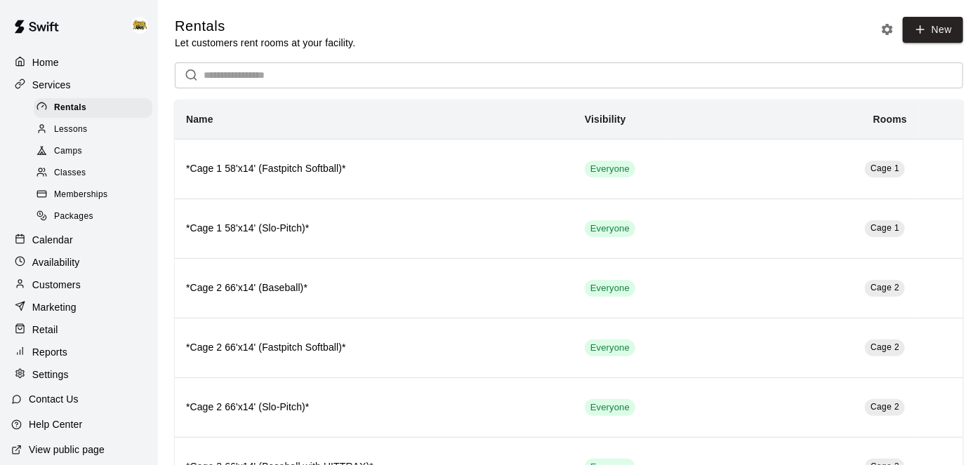
click at [73, 147] on span "Camps" at bounding box center [68, 152] width 28 height 14
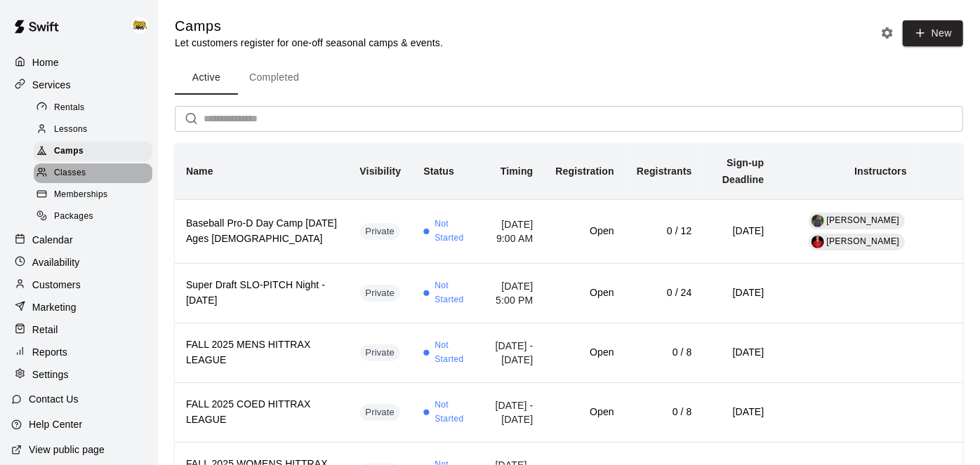
click at [79, 176] on span "Classes" at bounding box center [70, 173] width 32 height 14
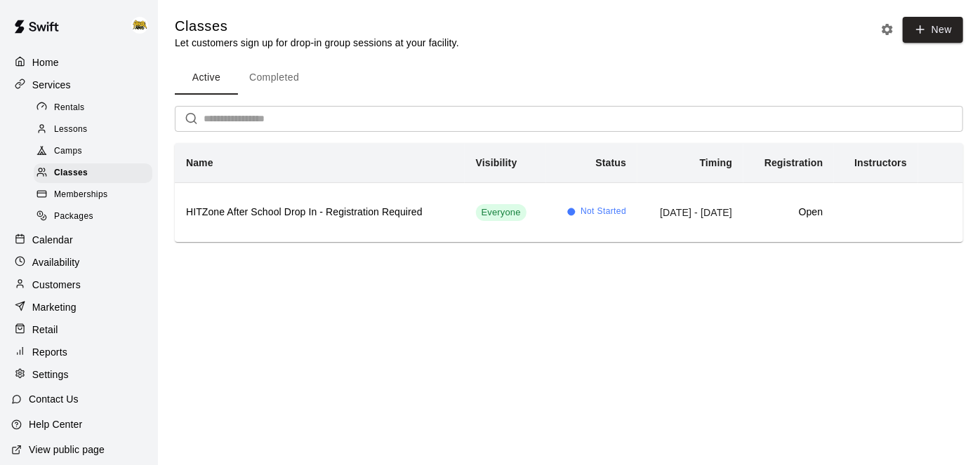
click at [79, 114] on span "Rentals" at bounding box center [69, 108] width 31 height 14
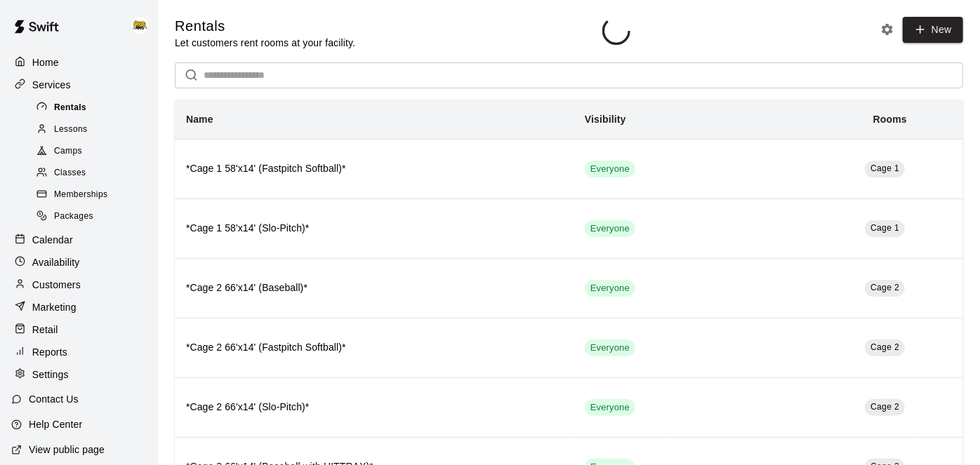
click at [79, 114] on span "Rentals" at bounding box center [70, 108] width 32 height 14
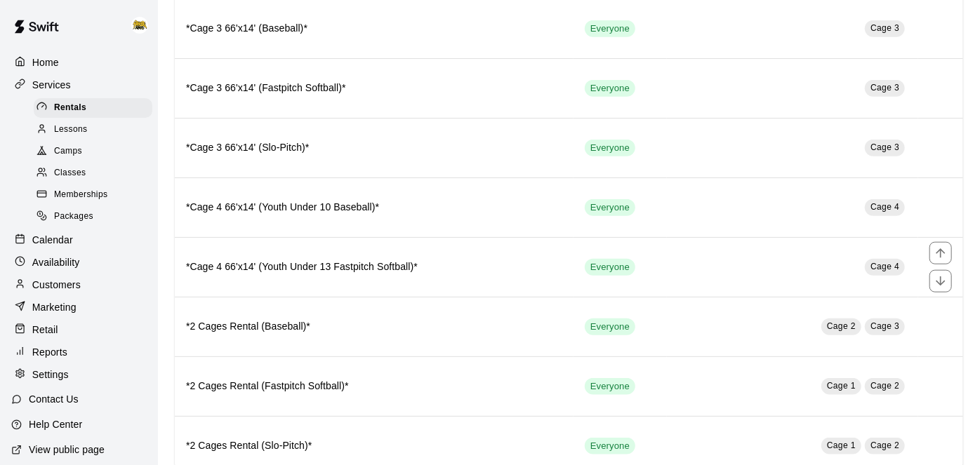
scroll to position [619, 0]
click at [56, 63] on p "Home" at bounding box center [45, 62] width 27 height 14
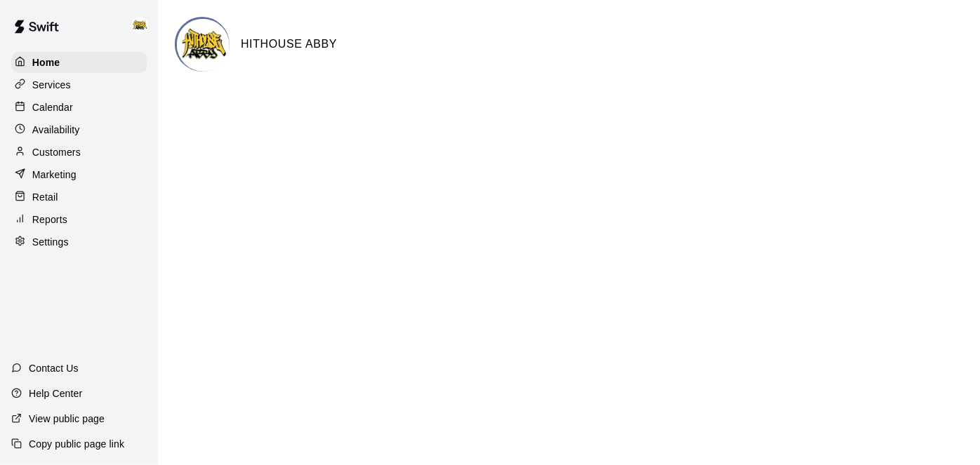
click at [68, 105] on p "Calendar" at bounding box center [52, 107] width 41 height 14
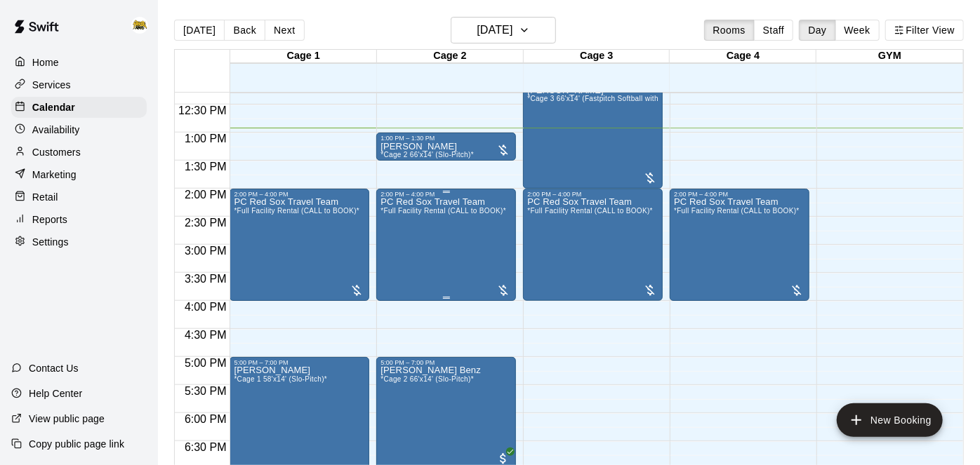
scroll to position [689, 0]
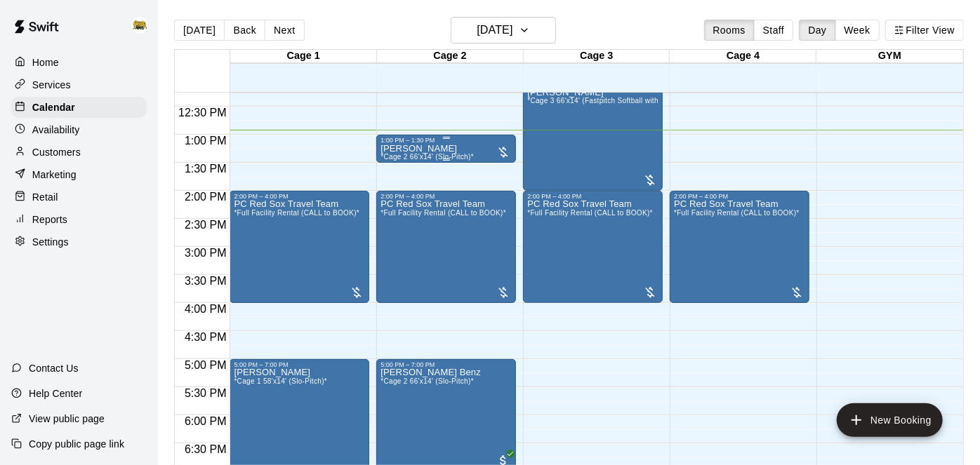
click at [457, 145] on div "[PERSON_NAME] *Cage 2 66'x14' (Slo-Pitch)*" at bounding box center [427, 376] width 93 height 465
click at [400, 192] on img "edit" at bounding box center [395, 191] width 16 height 16
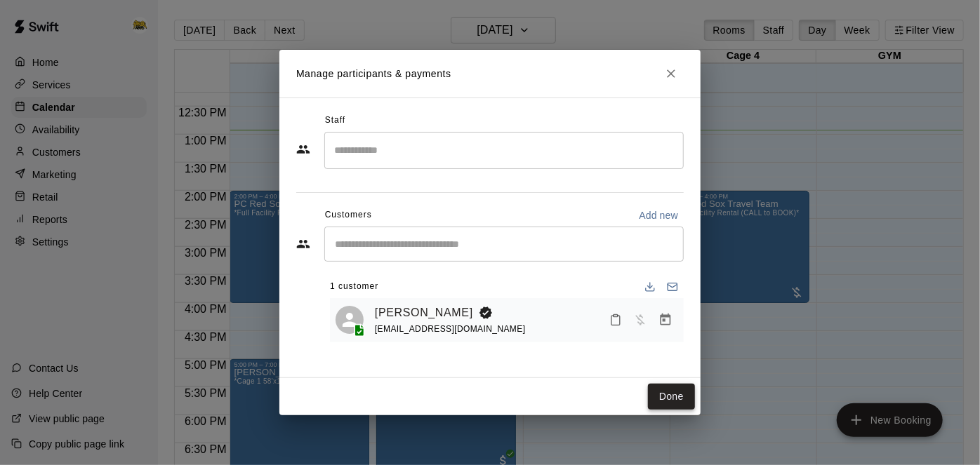
click at [686, 399] on button "Done" at bounding box center [671, 397] width 47 height 26
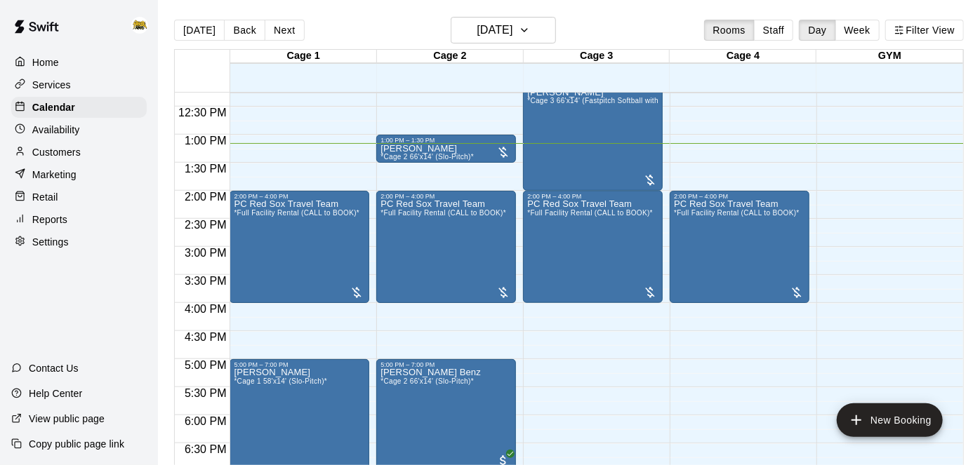
click at [686, 399] on div "12:00 AM – 10:00 AM Closed 2:00 PM – 4:00 PM PC Red Sox Travel Team *Full Facil…" at bounding box center [740, 79] width 140 height 1348
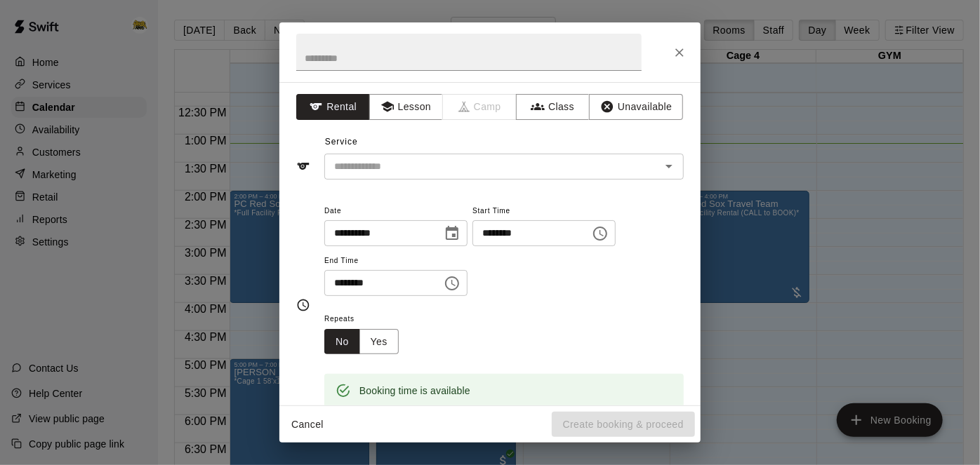
click at [308, 417] on button "Cancel" at bounding box center [307, 425] width 45 height 26
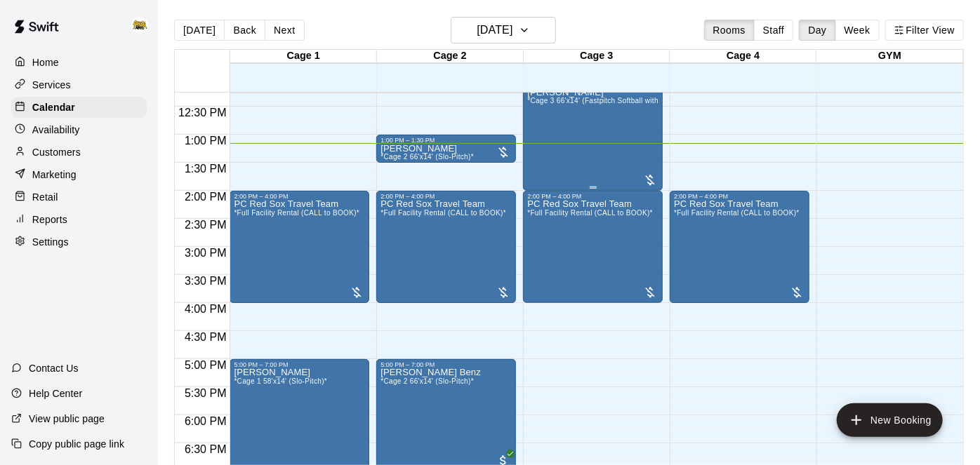
click at [571, 126] on div "[PERSON_NAME] *Cage 3 66'x14' (Fastpitch Softball with HITTRAX)*" at bounding box center [592, 320] width 131 height 465
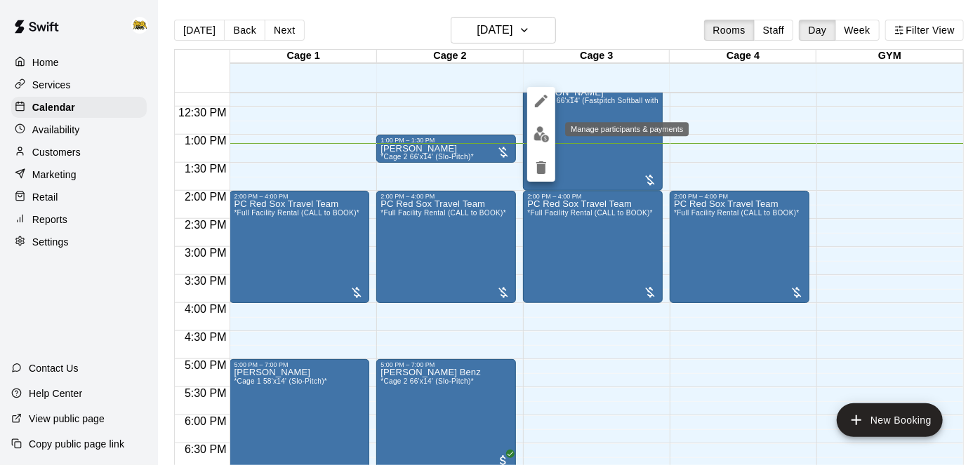
click at [545, 143] on button "edit" at bounding box center [541, 134] width 28 height 27
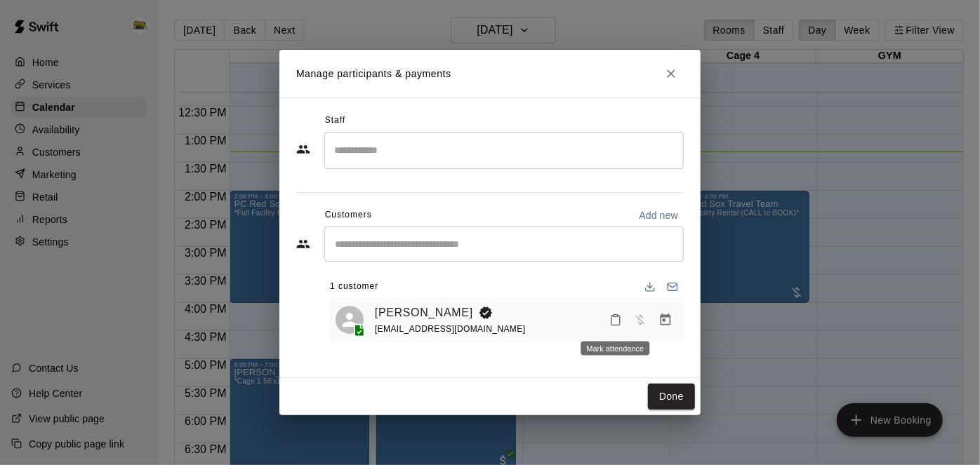
click at [611, 322] on icon "Mark attendance" at bounding box center [615, 321] width 8 height 10
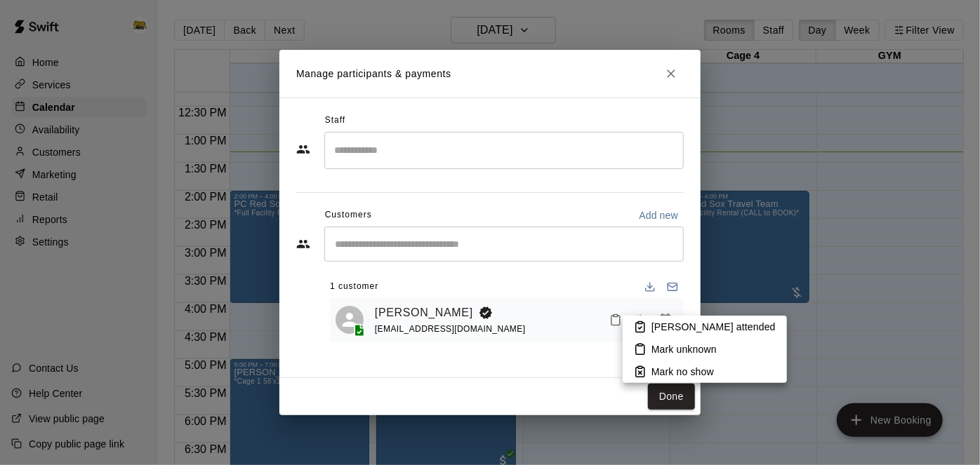
click at [646, 322] on icon at bounding box center [640, 327] width 13 height 13
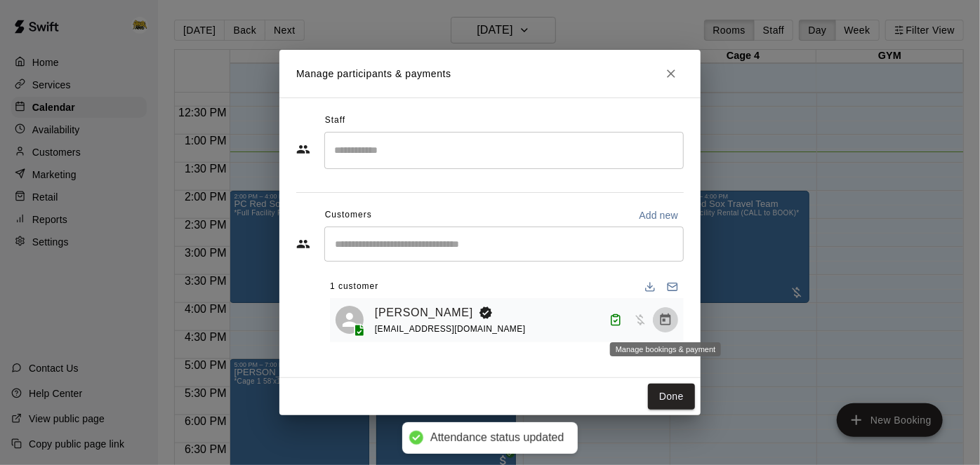
click at [672, 324] on icon "Manage bookings & payment" at bounding box center [666, 320] width 14 height 14
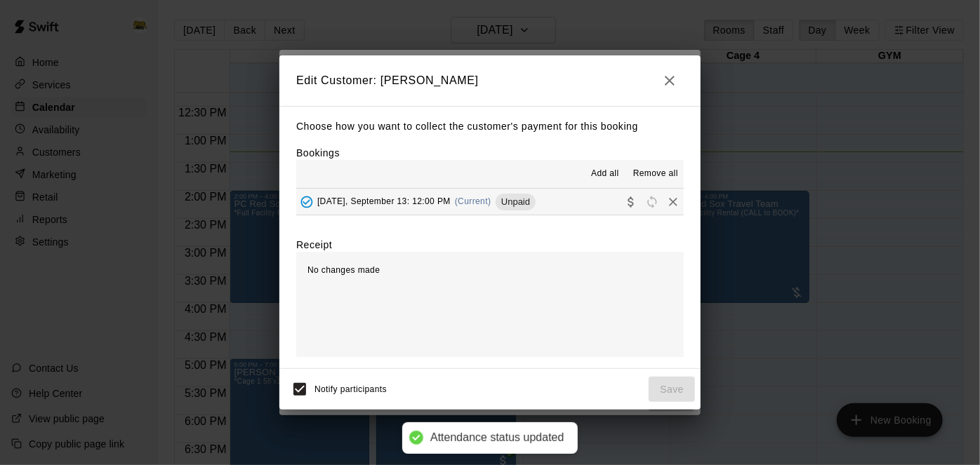
click at [553, 203] on button "[DATE], September 13: 12:00 PM (Current) Unpaid" at bounding box center [490, 202] width 388 height 26
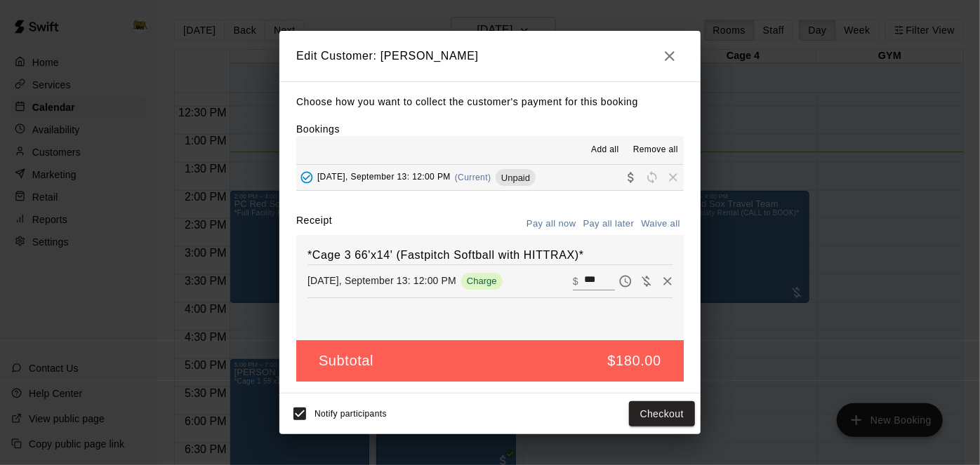
click at [604, 285] on input "***" at bounding box center [599, 281] width 31 height 18
type input "*"
type input "***"
click at [660, 409] on button "Checkout" at bounding box center [662, 415] width 66 height 26
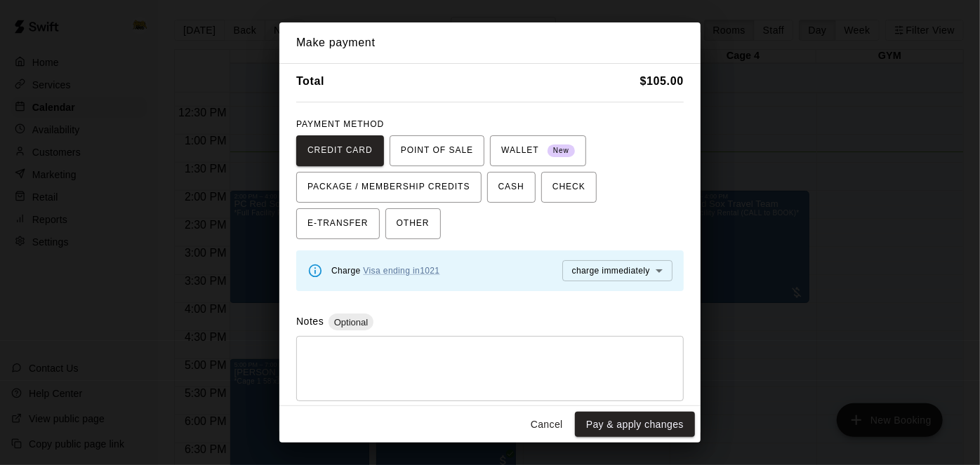
scroll to position [56, 0]
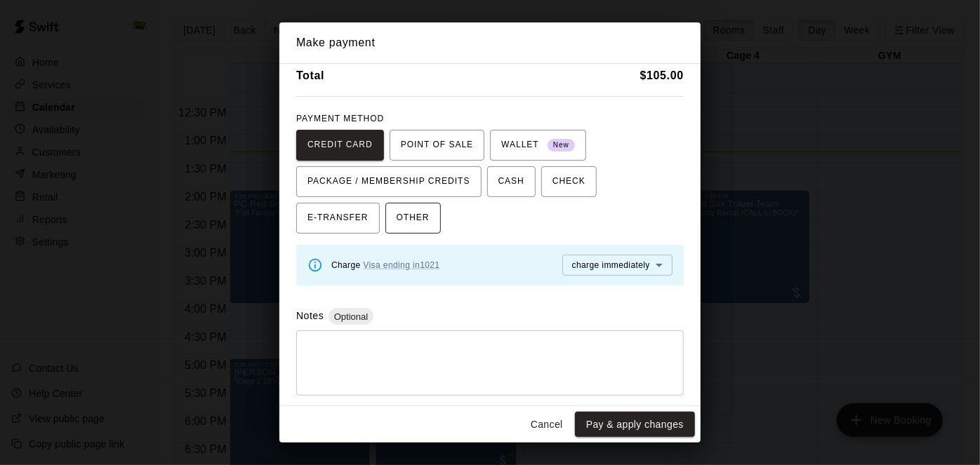
click at [397, 220] on span "OTHER" at bounding box center [413, 218] width 33 height 22
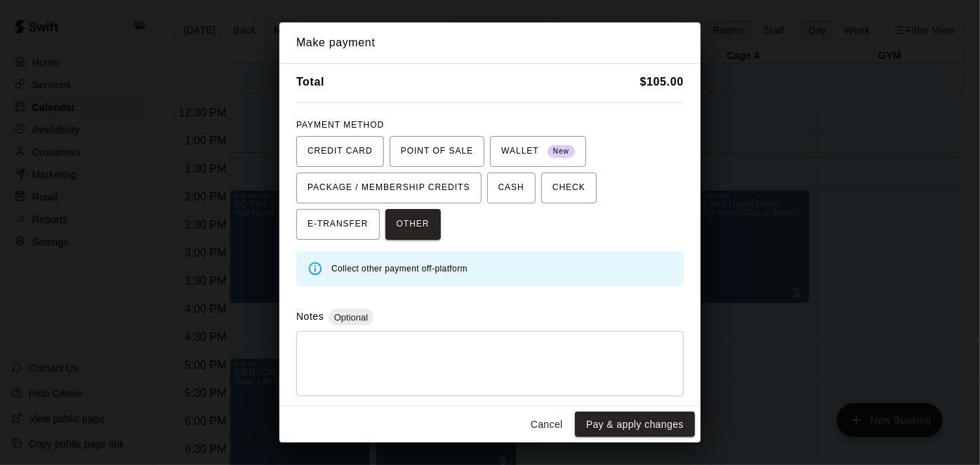
click at [366, 371] on textarea at bounding box center [490, 364] width 368 height 42
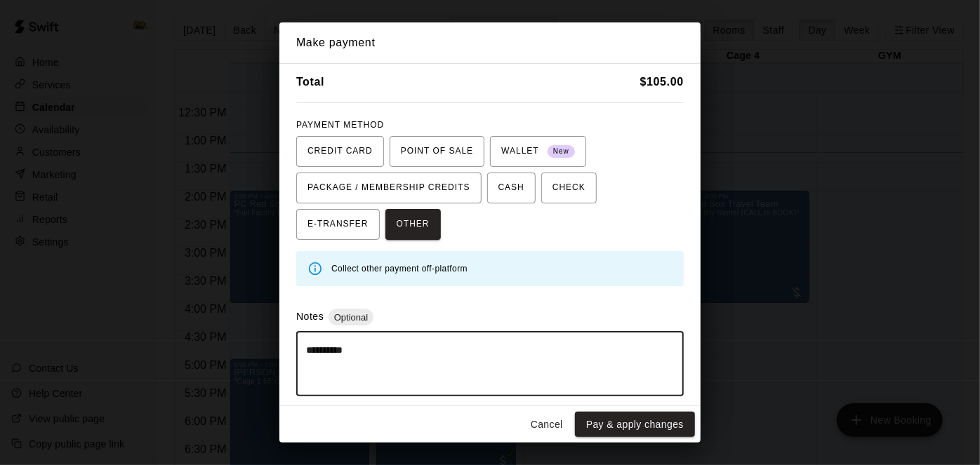
type textarea "**********"
click at [677, 409] on div "Cancel Pay & apply changes" at bounding box center [489, 424] width 421 height 37
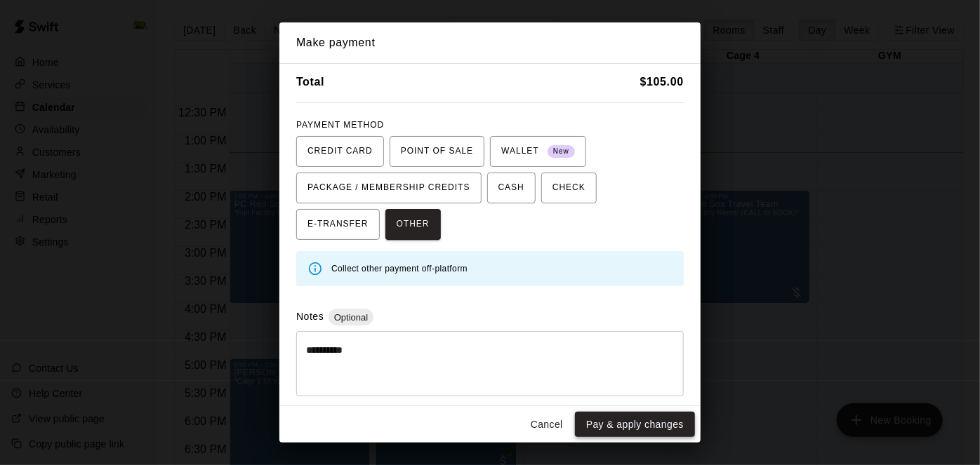
click at [675, 417] on button "Pay & apply changes" at bounding box center [635, 425] width 120 height 26
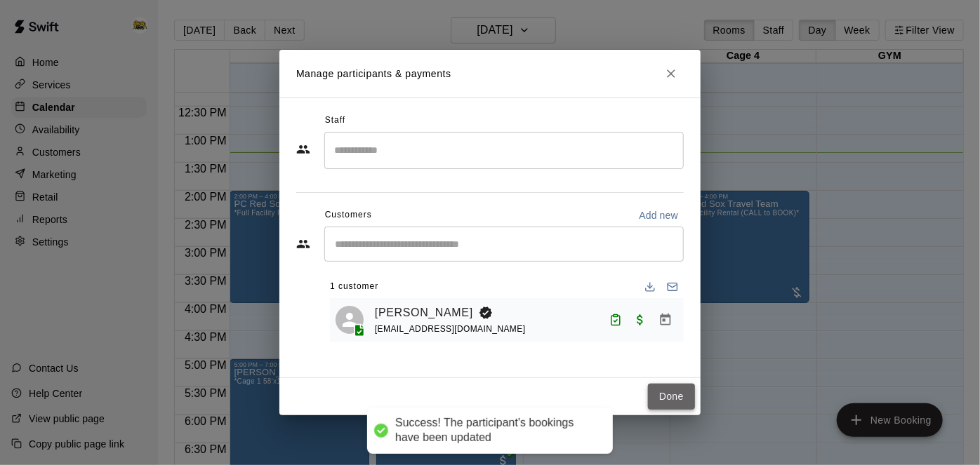
click at [687, 405] on button "Done" at bounding box center [671, 397] width 47 height 26
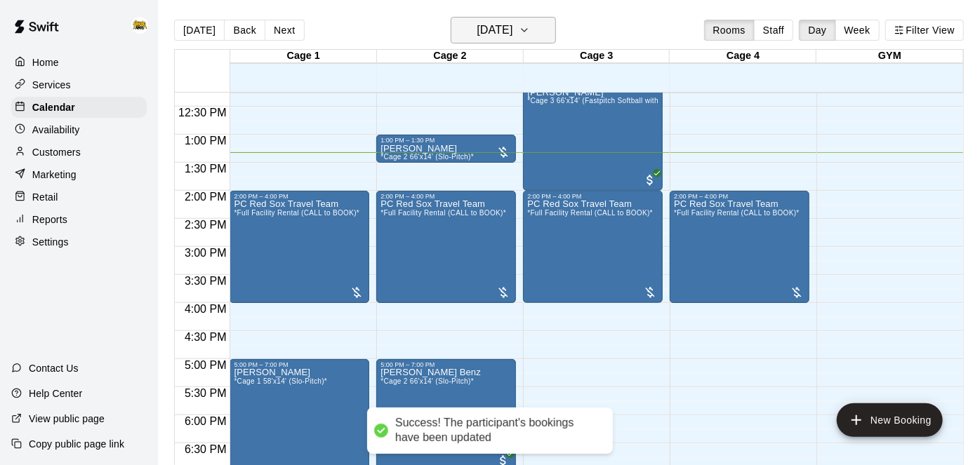
click at [529, 41] on button "[DATE]" at bounding box center [503, 30] width 105 height 27
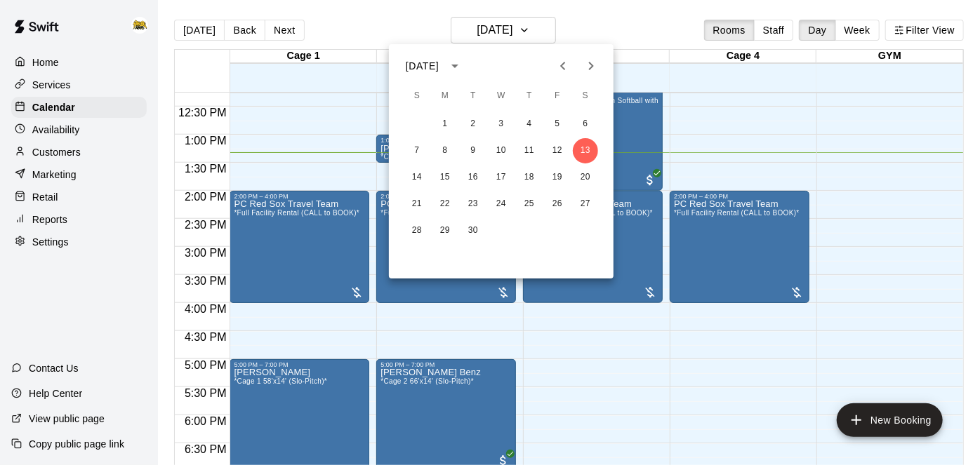
click at [643, 374] on div at bounding box center [490, 232] width 980 height 465
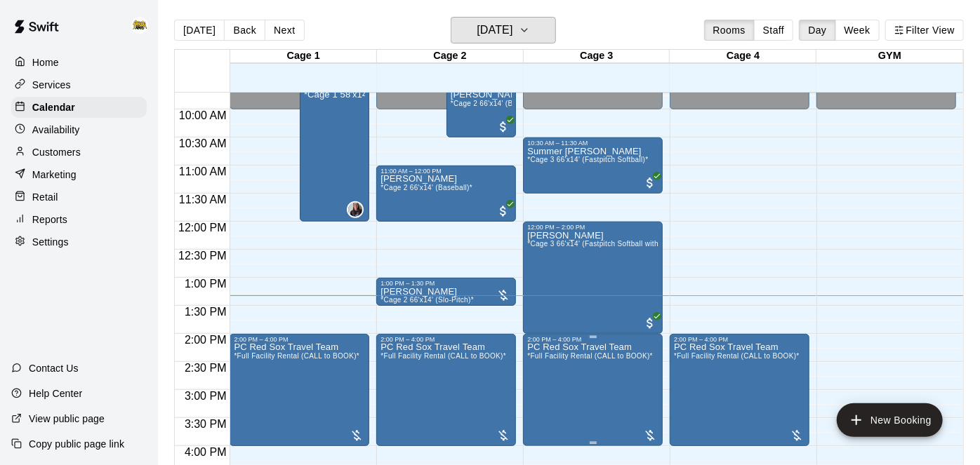
scroll to position [549, 0]
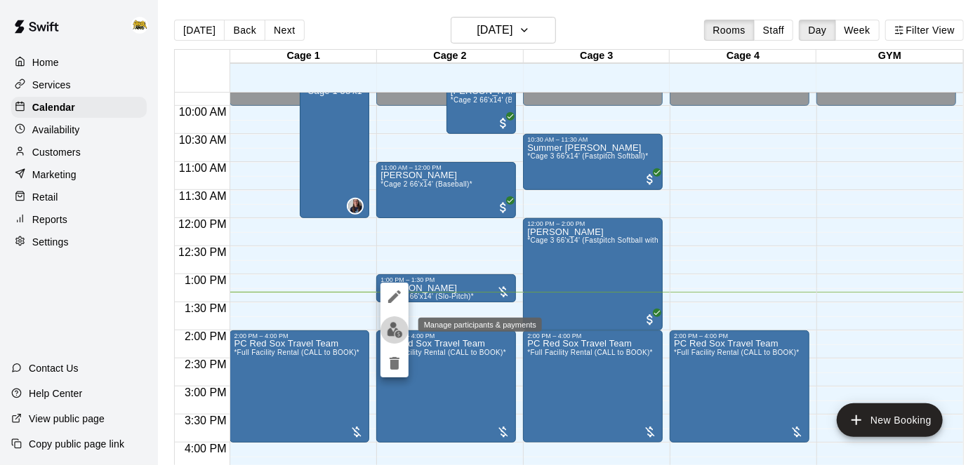
click at [390, 337] on img "edit" at bounding box center [395, 330] width 16 height 16
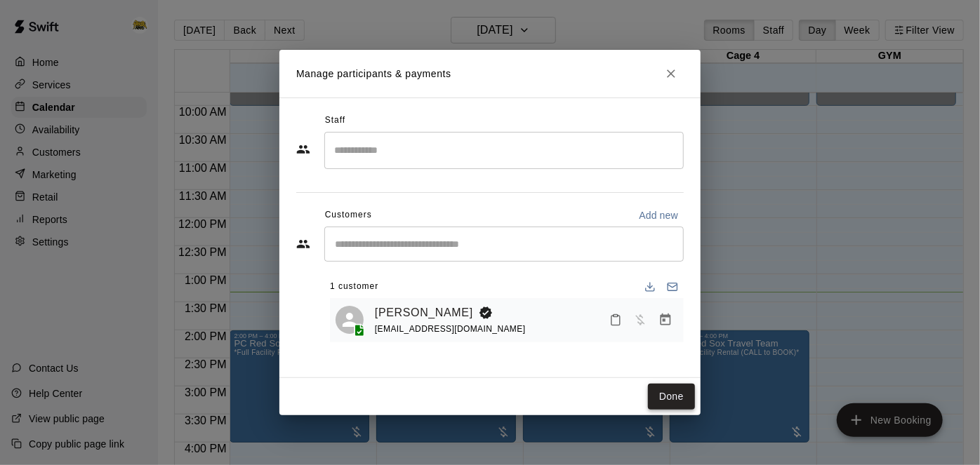
click at [685, 398] on button "Done" at bounding box center [671, 397] width 47 height 26
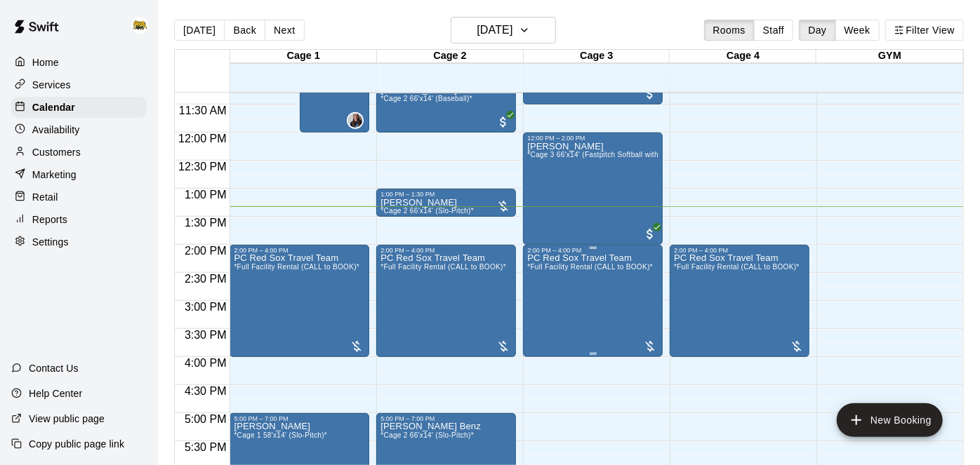
scroll to position [774, 0]
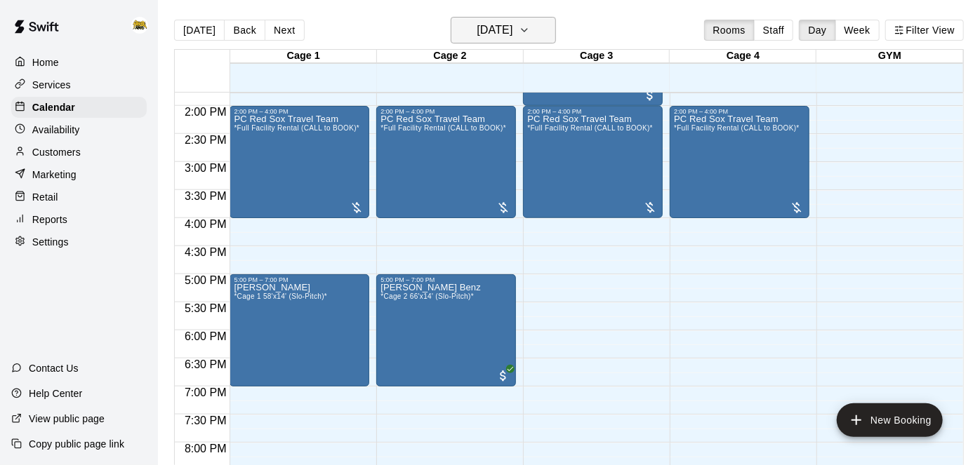
click at [477, 27] on h6 "[DATE]" at bounding box center [495, 30] width 36 height 20
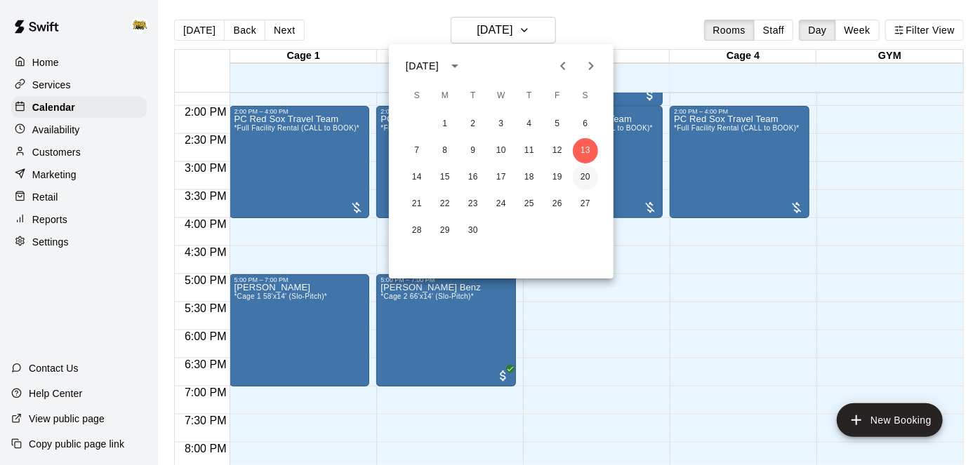
click at [589, 183] on button "20" at bounding box center [585, 177] width 25 height 25
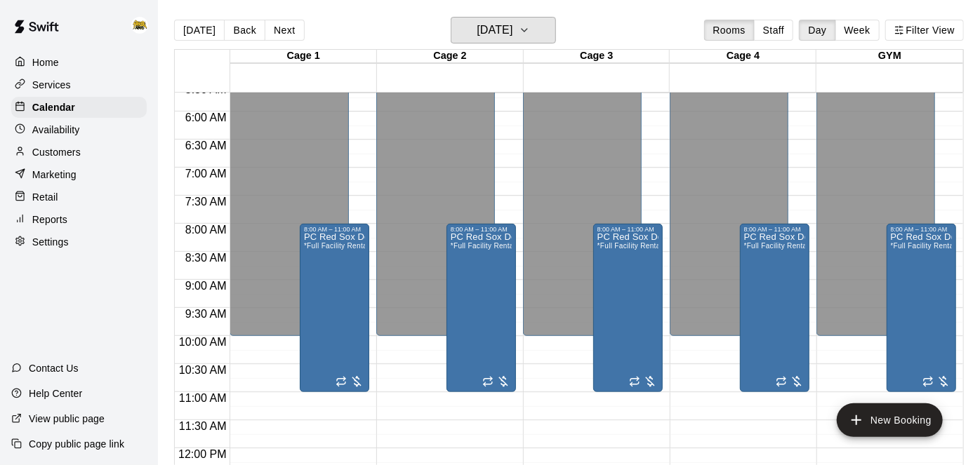
scroll to position [337, 0]
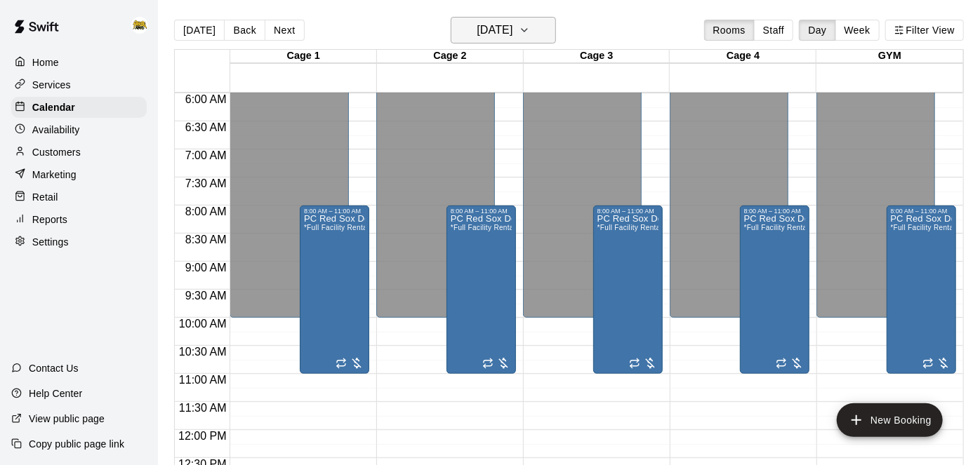
click at [512, 38] on h6 "[DATE]" at bounding box center [495, 30] width 36 height 20
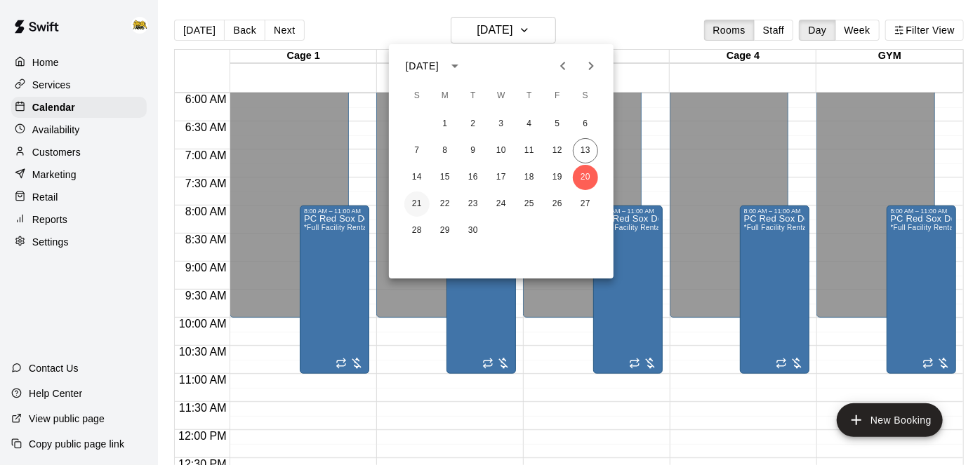
click at [411, 208] on button "21" at bounding box center [416, 204] width 25 height 25
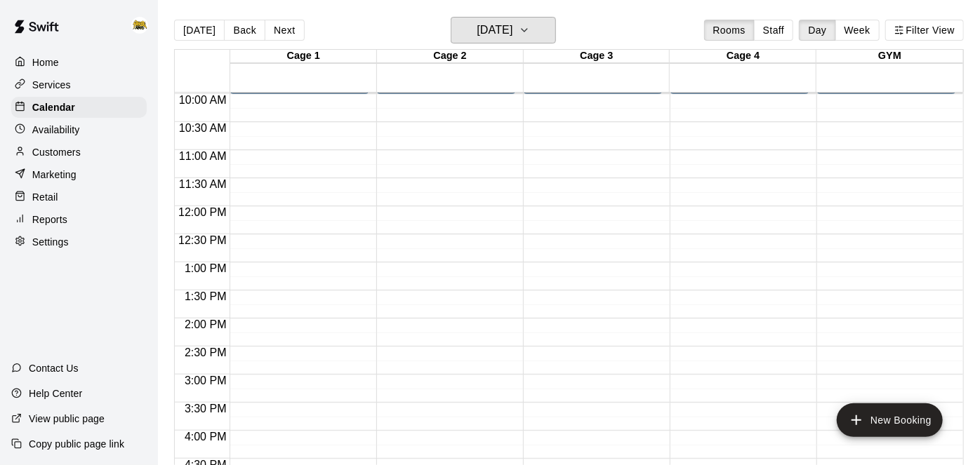
scroll to position [562, 0]
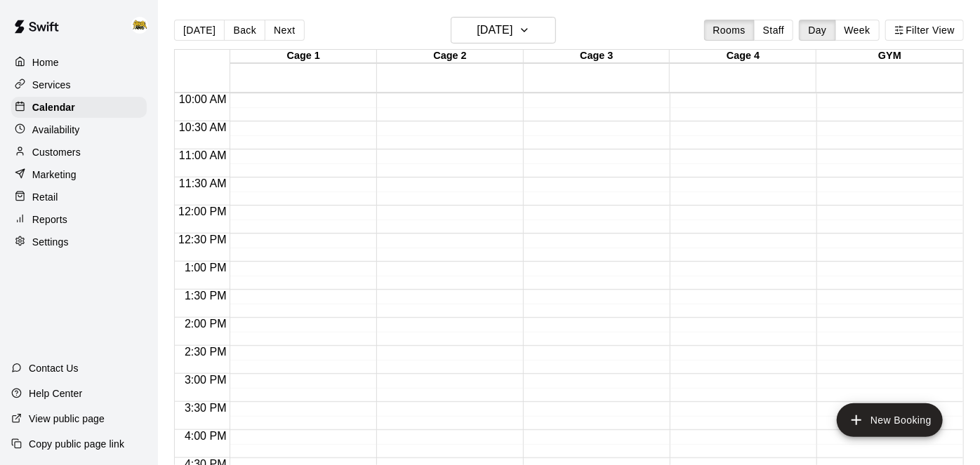
click at [53, 55] on p "Home" at bounding box center [45, 62] width 27 height 14
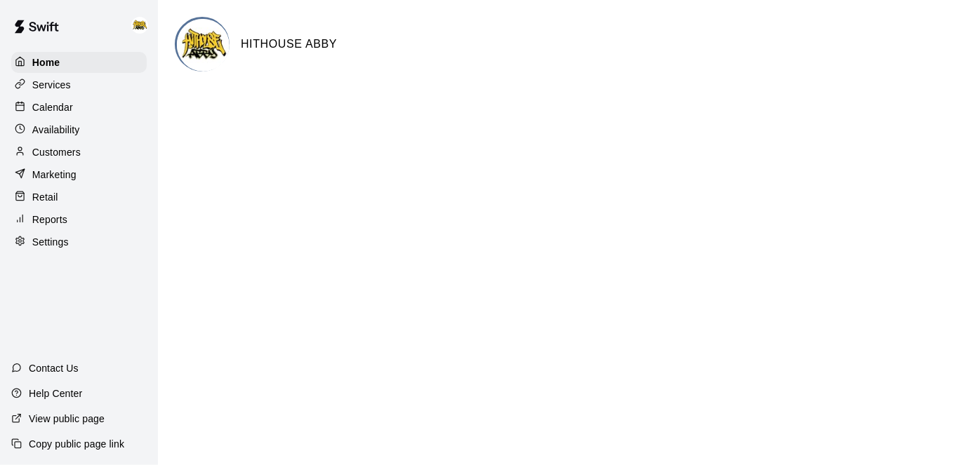
click at [252, 112] on html "Home Services Calendar Availability Customers Marketing Retail Reports Settings…" at bounding box center [490, 56] width 980 height 112
click at [55, 105] on p "Calendar" at bounding box center [52, 107] width 41 height 14
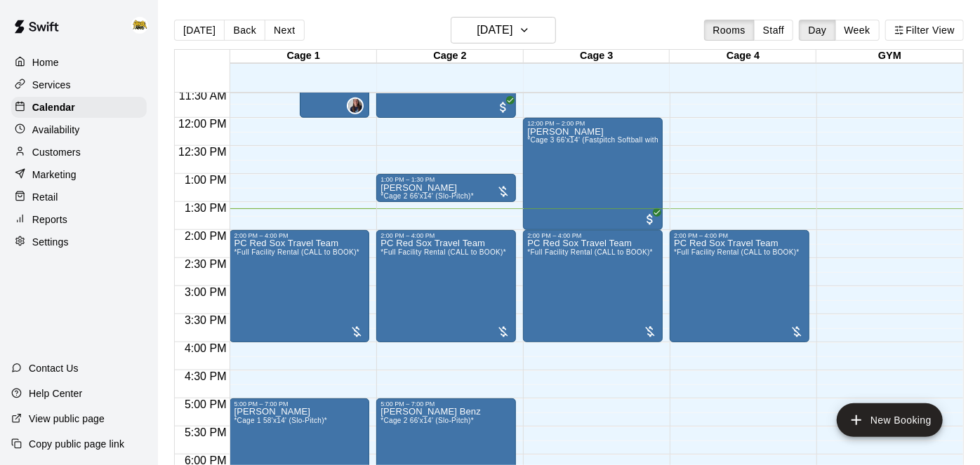
scroll to position [649, 0]
click at [468, 183] on div "[PERSON_NAME] *Cage 2 66'x14' (Slo-Pitch)*" at bounding box center [427, 415] width 93 height 465
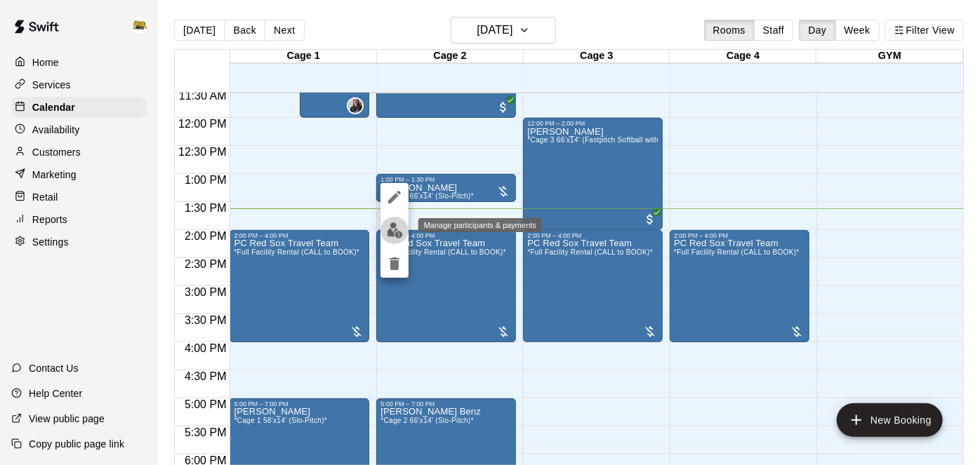
click at [394, 237] on img "edit" at bounding box center [395, 231] width 16 height 16
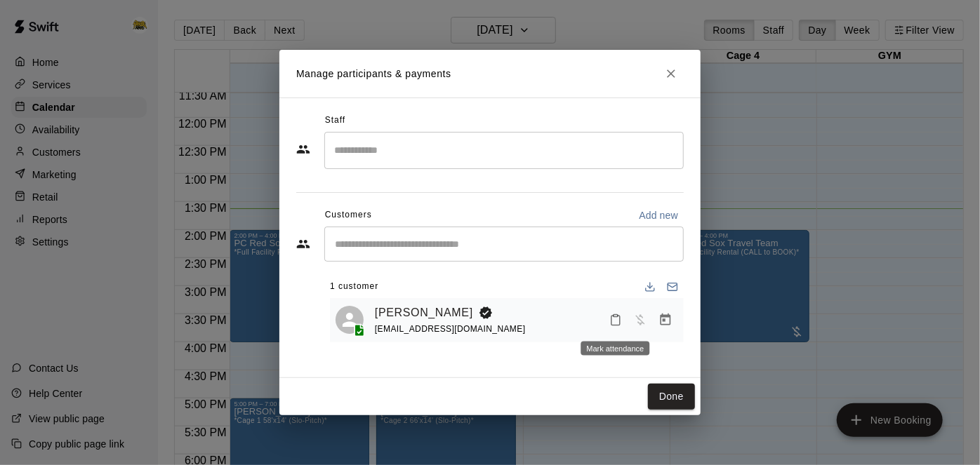
click at [616, 321] on icon "Mark attendance" at bounding box center [615, 320] width 13 height 13
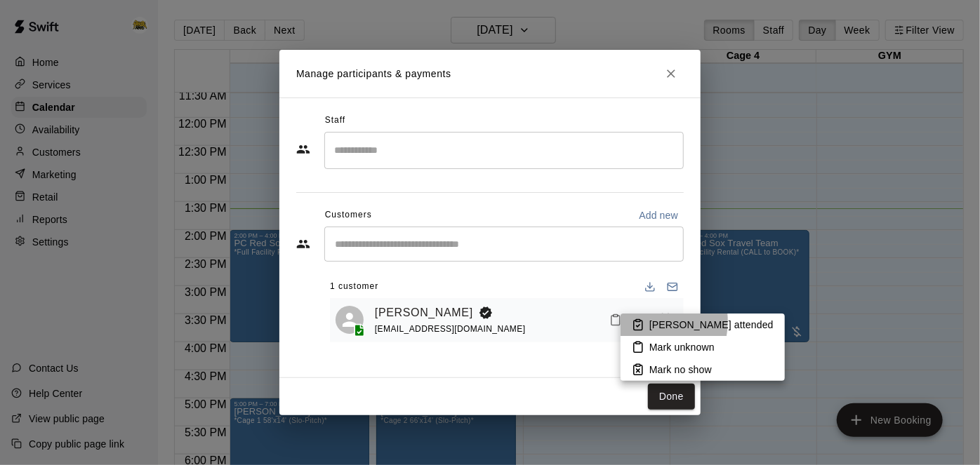
click at [640, 322] on rect at bounding box center [638, 321] width 4 height 2
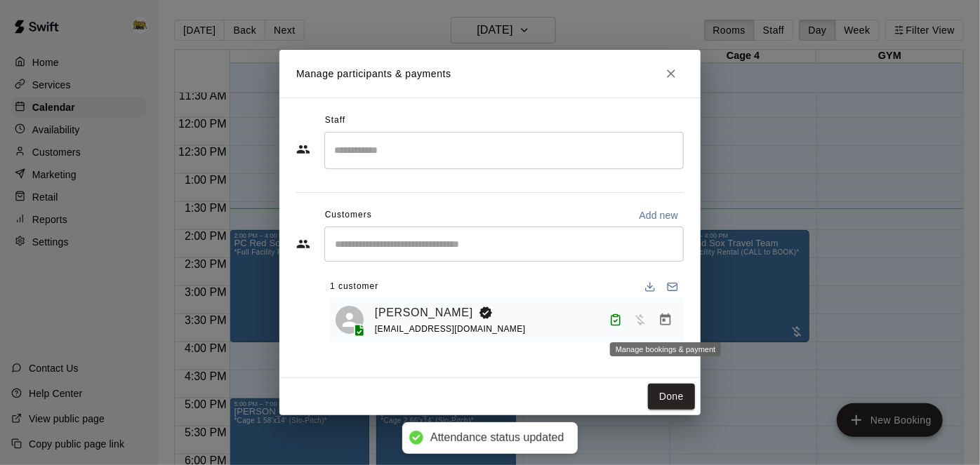
click at [665, 322] on icon "Manage bookings & payment" at bounding box center [666, 320] width 14 height 14
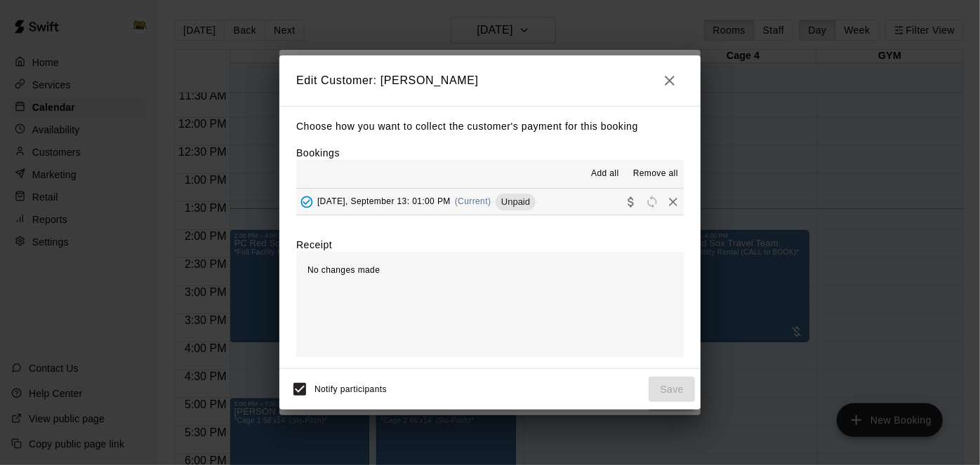
click at [588, 205] on button "[DATE], September 13: 01:00 PM (Current) Unpaid" at bounding box center [490, 202] width 388 height 26
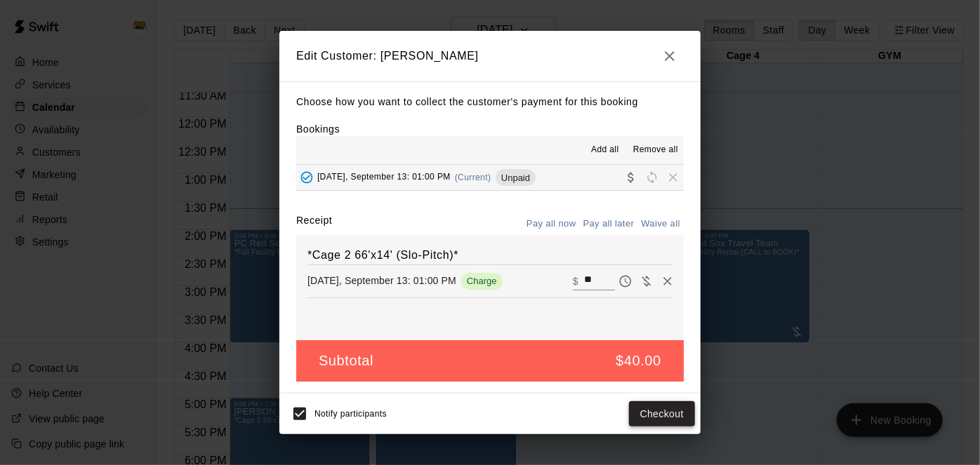
click at [645, 411] on button "Checkout" at bounding box center [662, 415] width 66 height 26
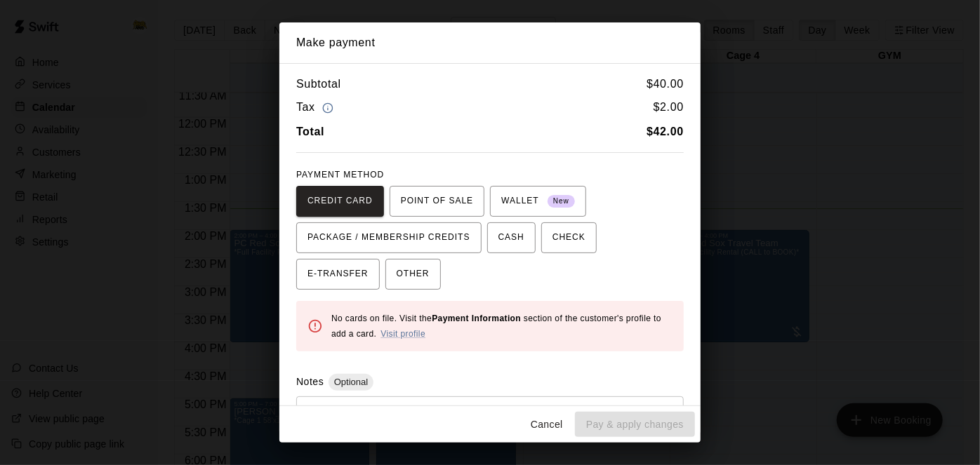
scroll to position [65, 0]
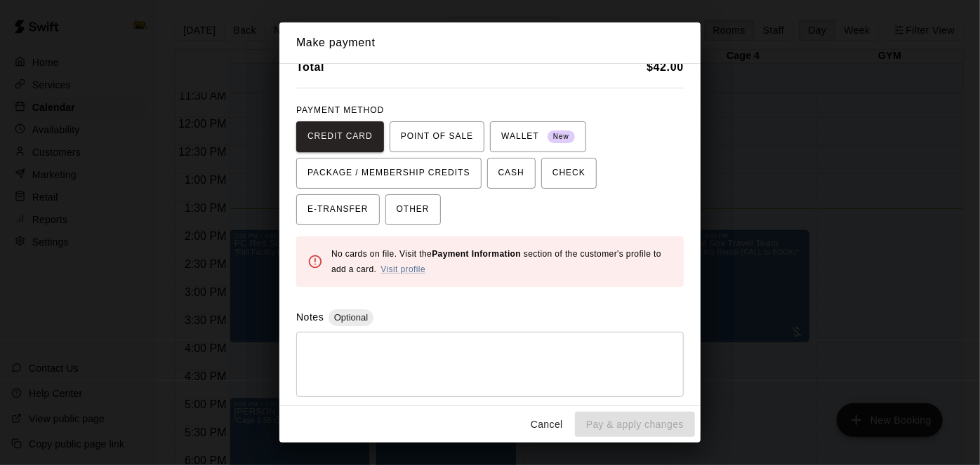
click at [444, 368] on textarea at bounding box center [490, 364] width 368 height 42
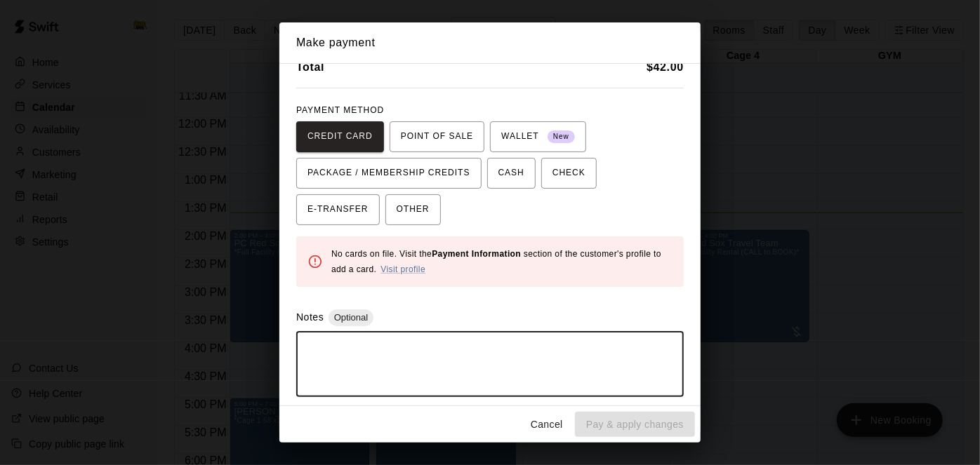
click at [423, 348] on textarea at bounding box center [490, 364] width 368 height 42
type textarea "**********"
click at [397, 216] on span "OTHER" at bounding box center [413, 210] width 33 height 22
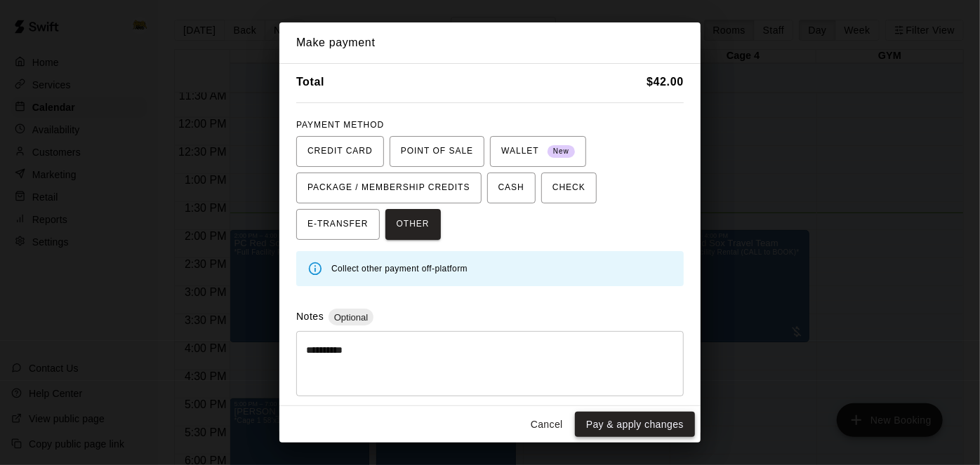
click at [626, 427] on button "Pay & apply changes" at bounding box center [635, 425] width 120 height 26
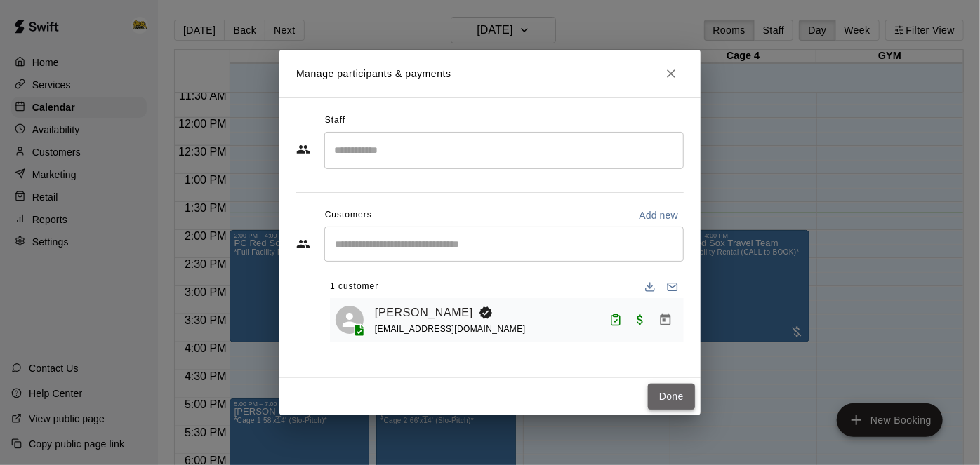
click at [673, 390] on button "Done" at bounding box center [671, 397] width 47 height 26
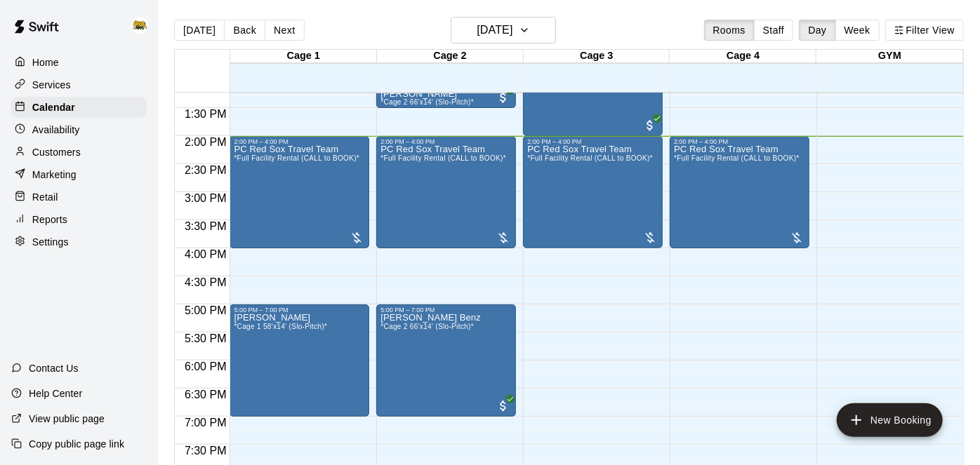
scroll to position [743, 0]
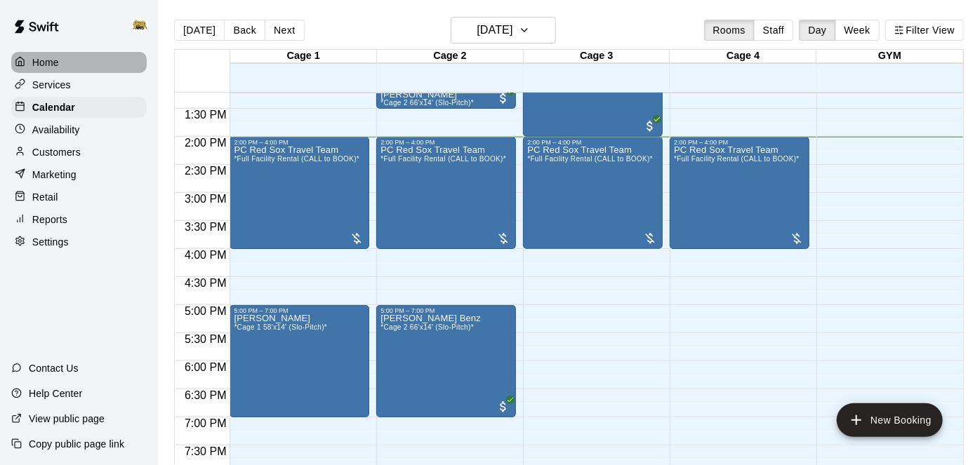
click at [65, 62] on div "Home" at bounding box center [78, 62] width 135 height 21
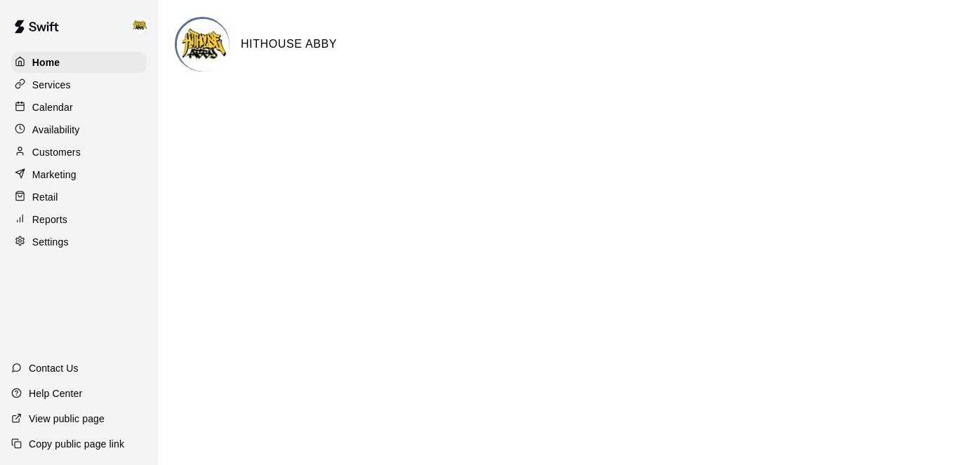
click at [74, 108] on div "Calendar" at bounding box center [78, 107] width 135 height 21
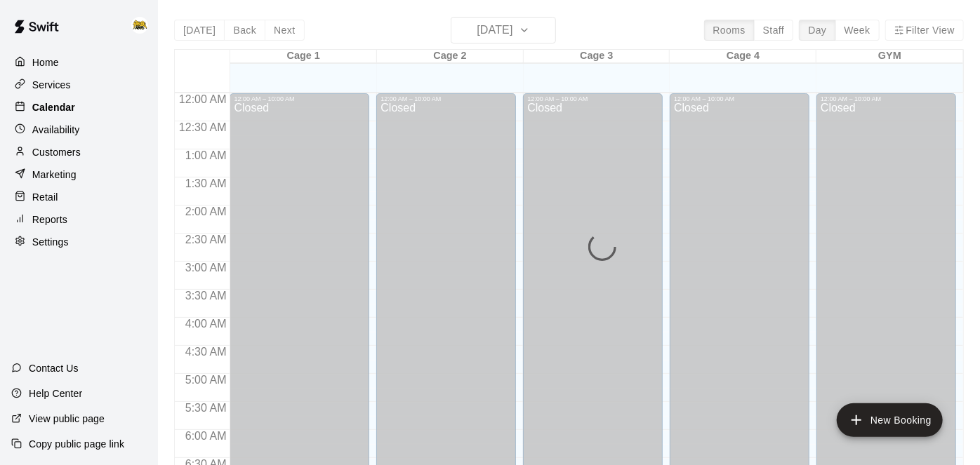
scroll to position [796, 0]
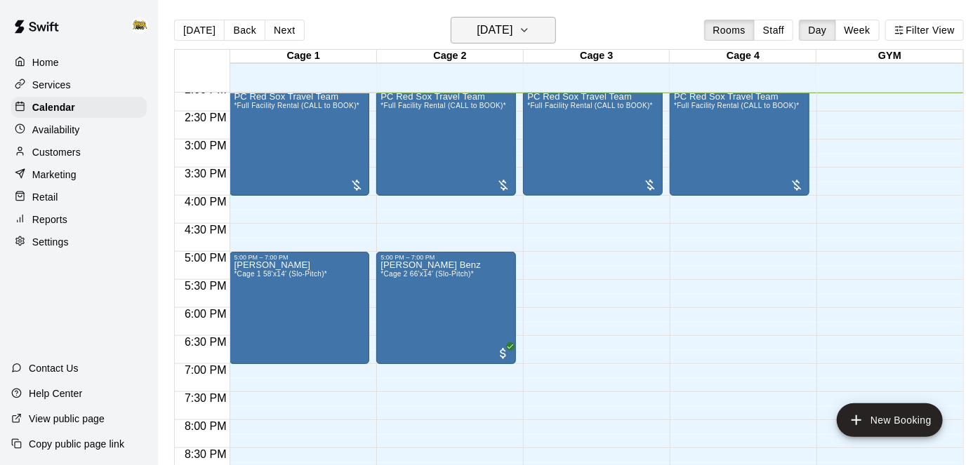
click at [480, 32] on h6 "[DATE]" at bounding box center [495, 30] width 36 height 20
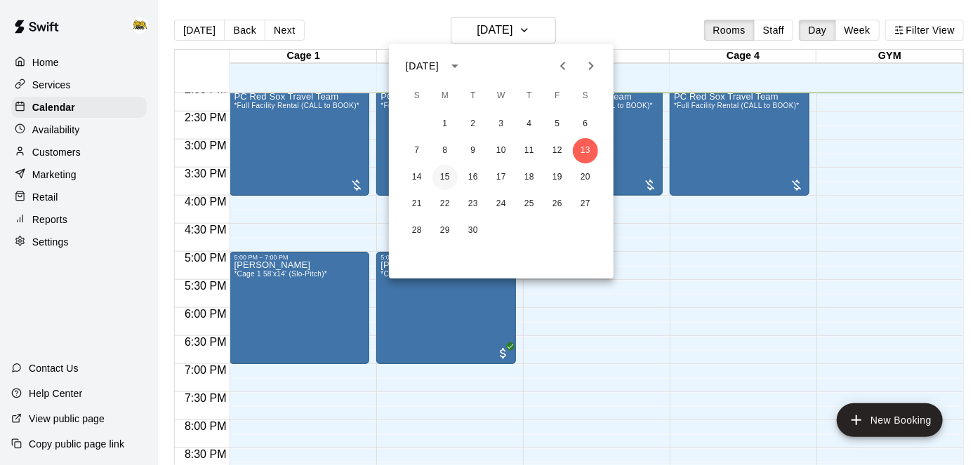
click at [451, 177] on button "15" at bounding box center [444, 177] width 25 height 25
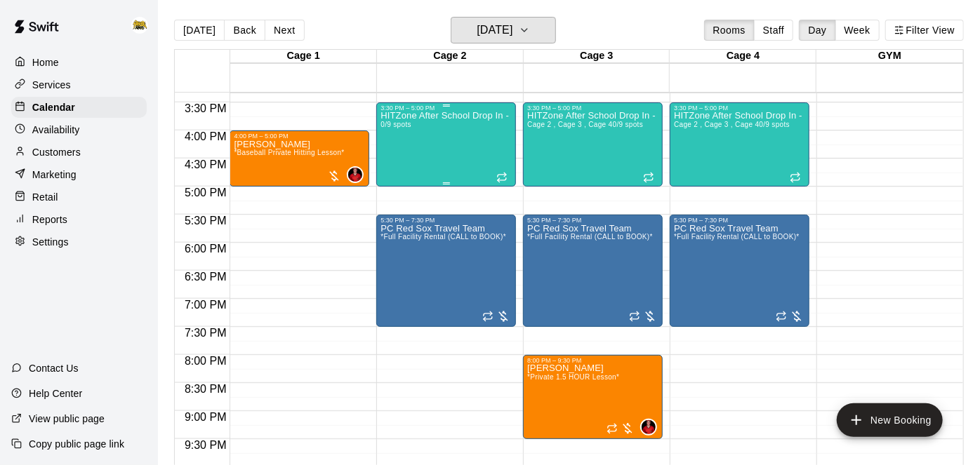
scroll to position [887, 0]
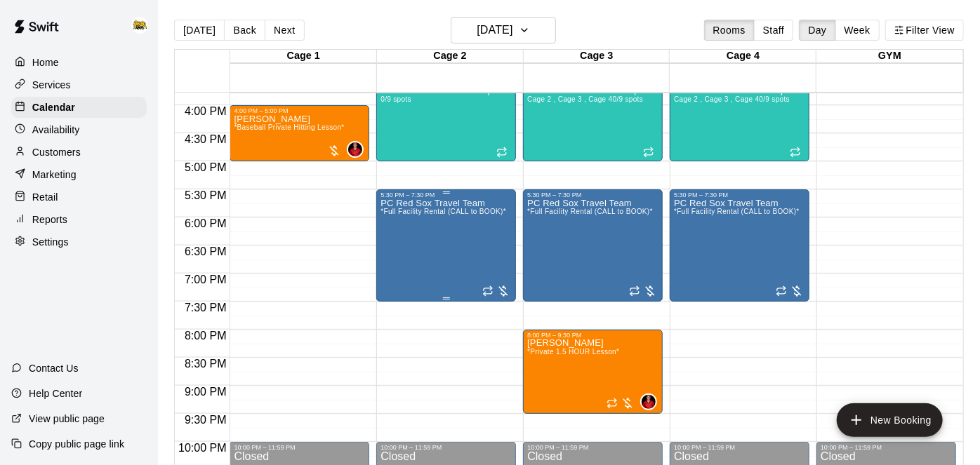
click at [428, 253] on div "PC Red Sox Travel Team *Full Facility Rental (CALL to BOOK)*" at bounding box center [444, 431] width 126 height 465
click at [509, 41] on div at bounding box center [490, 232] width 980 height 465
click at [510, 36] on h6 "[DATE]" at bounding box center [495, 30] width 36 height 20
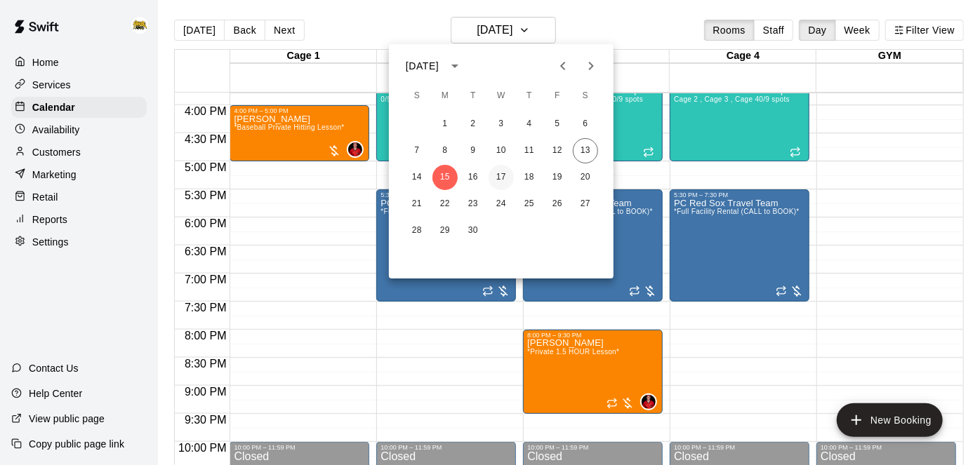
click at [504, 171] on button "17" at bounding box center [501, 177] width 25 height 25
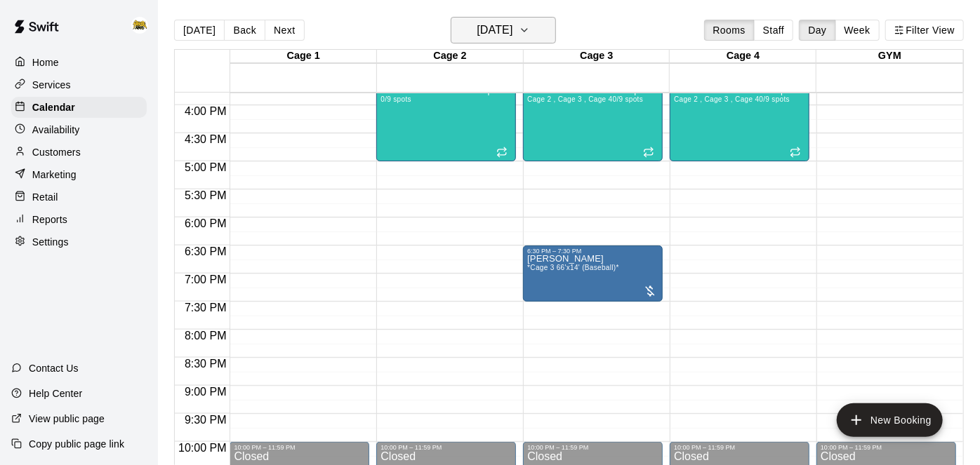
click at [530, 33] on icon "button" at bounding box center [524, 30] width 11 height 17
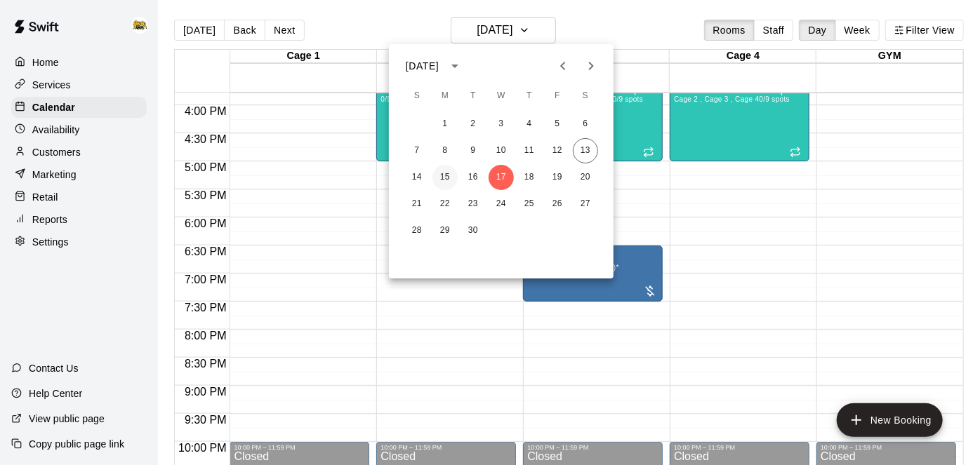
click at [448, 177] on button "15" at bounding box center [444, 177] width 25 height 25
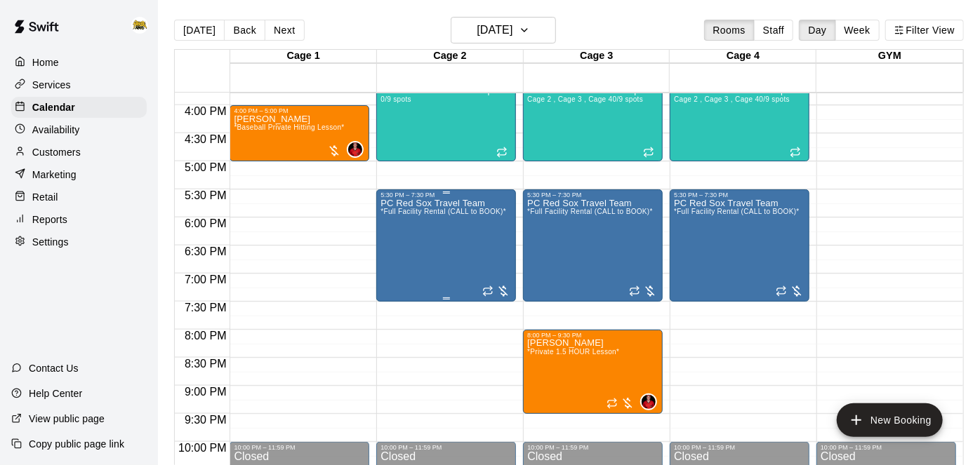
click at [458, 231] on div "PC Red Sox Travel Team *Full Facility Rental (CALL to BOOK)*" at bounding box center [444, 431] width 126 height 465
click at [399, 284] on icon "delete" at bounding box center [394, 279] width 17 height 17
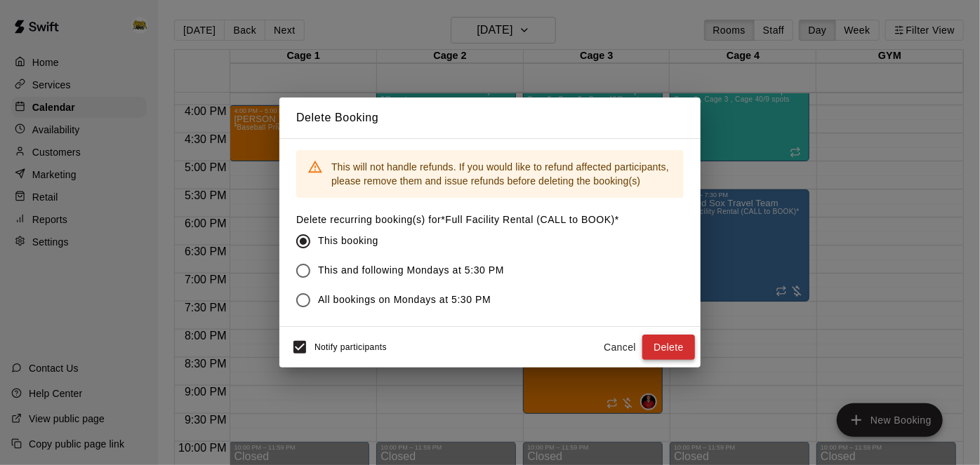
click at [666, 346] on button "Delete" at bounding box center [668, 348] width 53 height 26
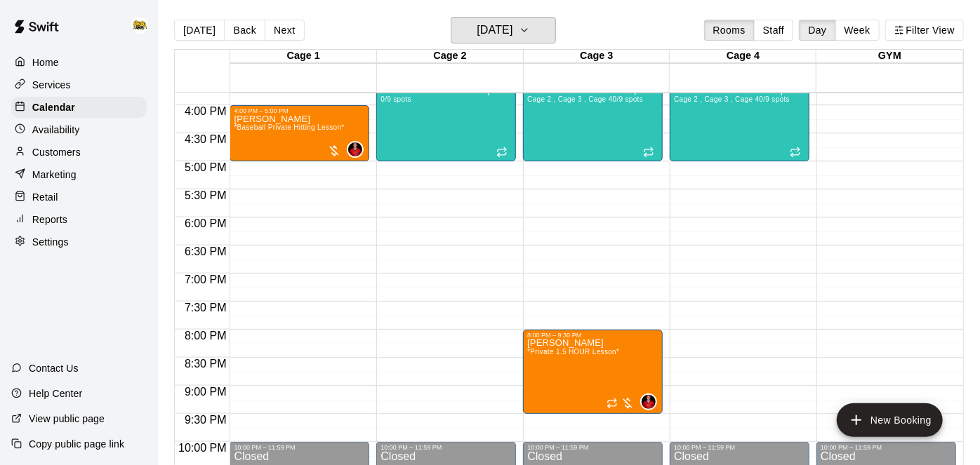
click at [512, 33] on h6 "[DATE]" at bounding box center [495, 30] width 36 height 20
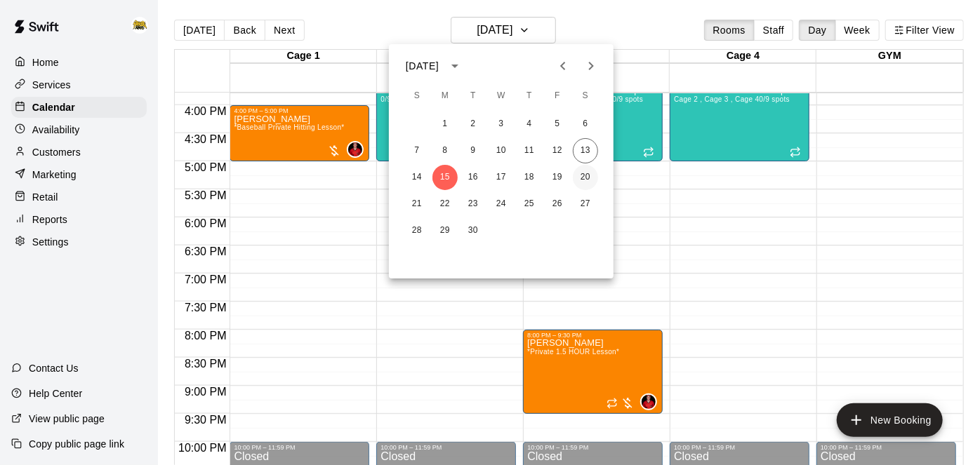
click at [583, 178] on button "20" at bounding box center [585, 177] width 25 height 25
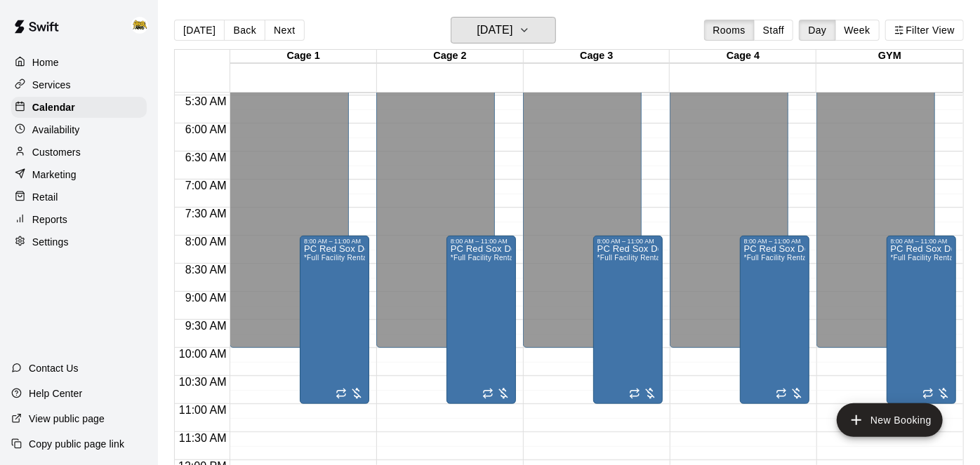
scroll to position [312, 0]
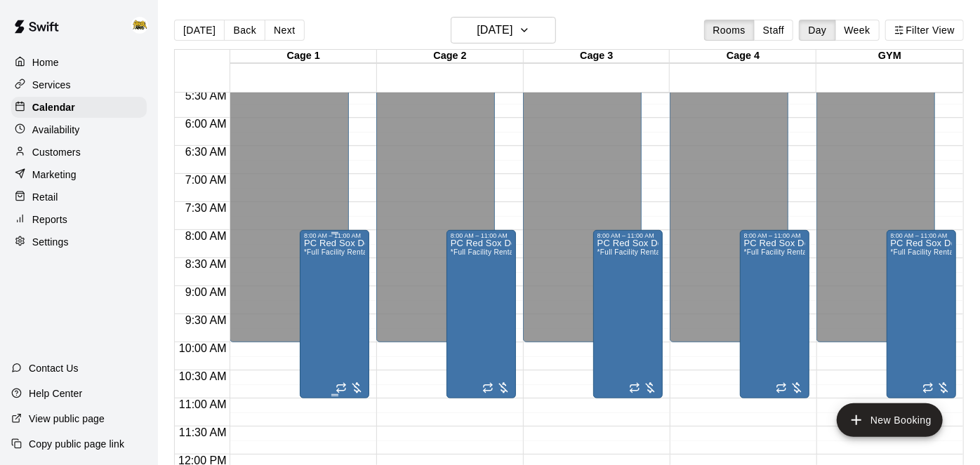
click at [331, 282] on div "PC Red Sox Development Academy *Full Facility Rental (CALL to BOOK)*" at bounding box center [334, 471] width 61 height 465
click at [317, 322] on icon "delete" at bounding box center [317, 319] width 10 height 13
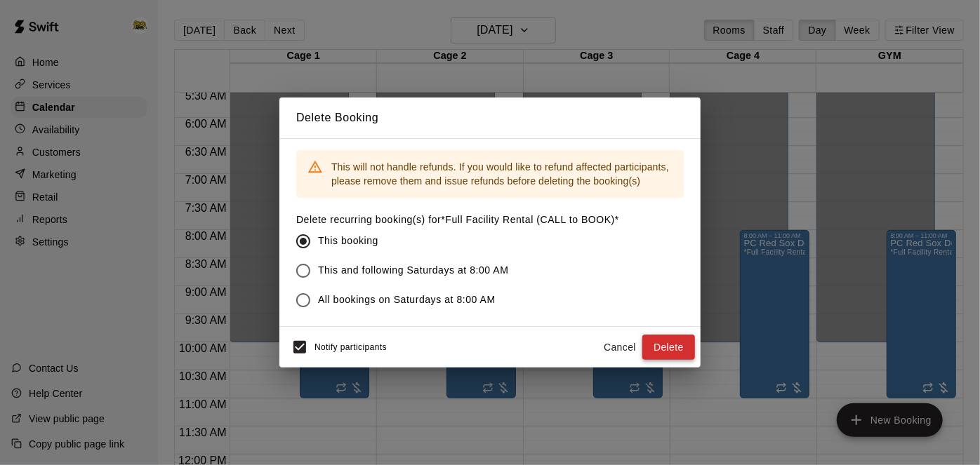
click at [659, 339] on button "Delete" at bounding box center [668, 348] width 53 height 26
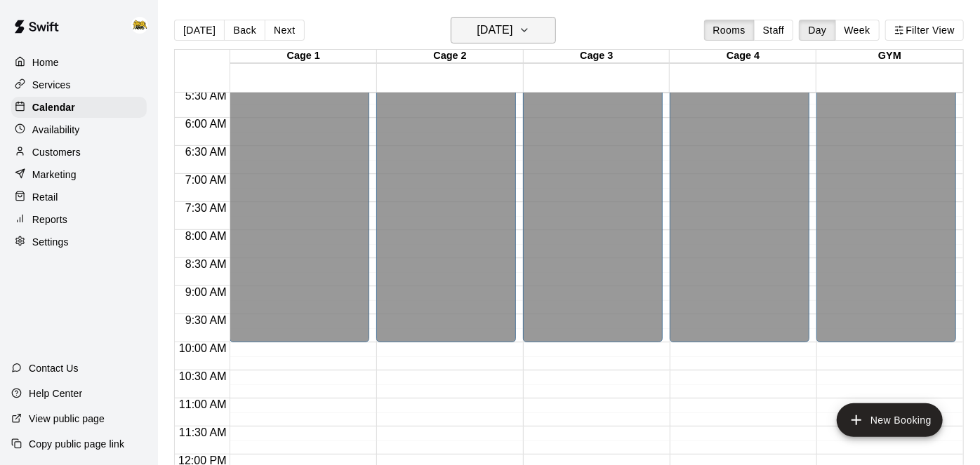
click at [535, 33] on button "[DATE]" at bounding box center [503, 30] width 105 height 27
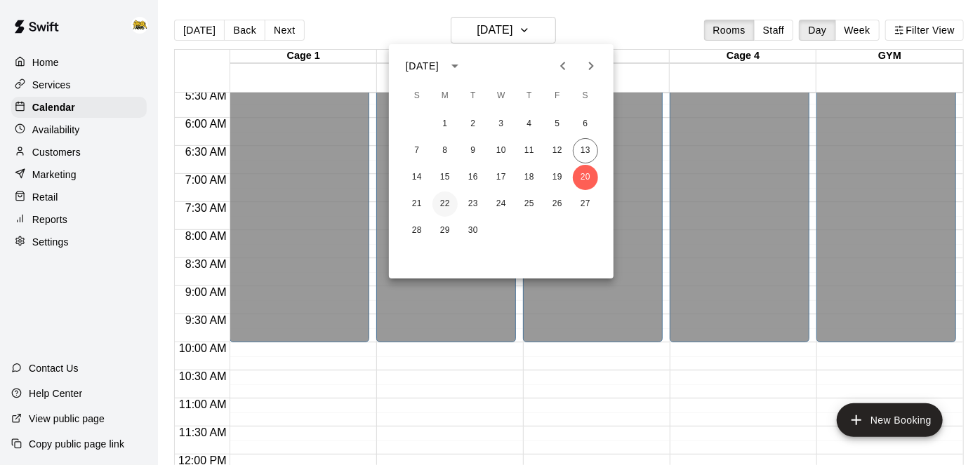
click at [444, 207] on button "22" at bounding box center [444, 204] width 25 height 25
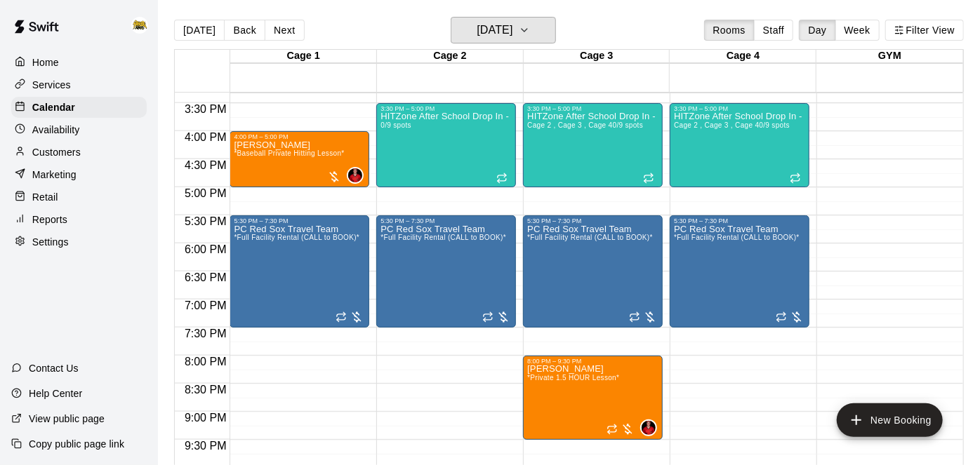
scroll to position [861, 0]
click at [512, 36] on h6 "[DATE]" at bounding box center [495, 30] width 36 height 20
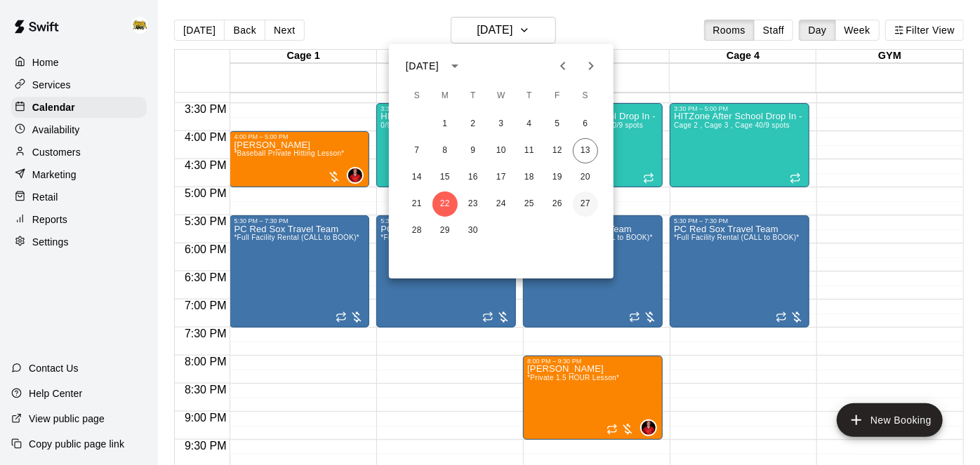
click at [589, 207] on button "27" at bounding box center [585, 204] width 25 height 25
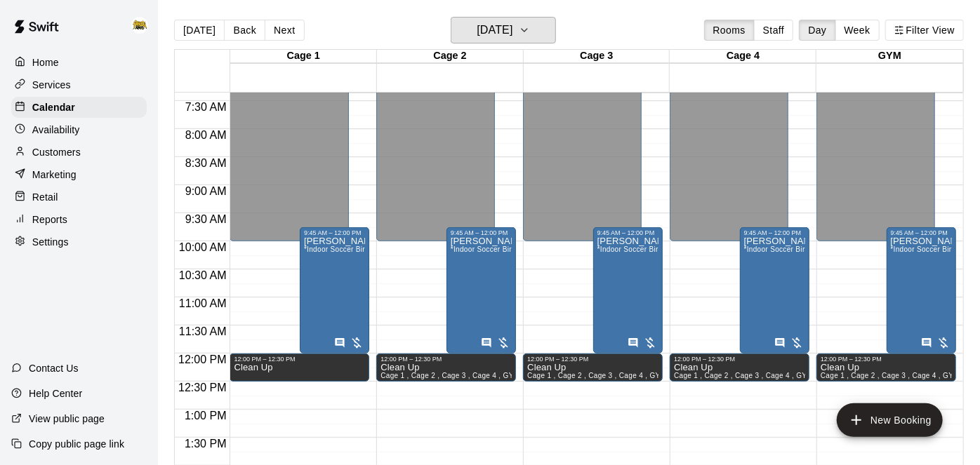
scroll to position [413, 0]
click at [512, 37] on h6 "[DATE]" at bounding box center [495, 30] width 36 height 20
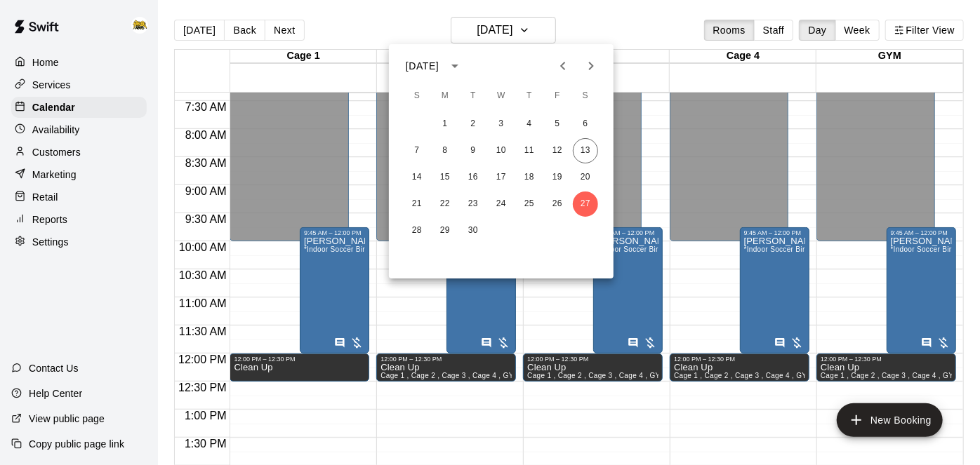
click at [590, 70] on icon "Next month" at bounding box center [591, 66] width 17 height 17
click at [587, 124] on button "4" at bounding box center [585, 124] width 25 height 25
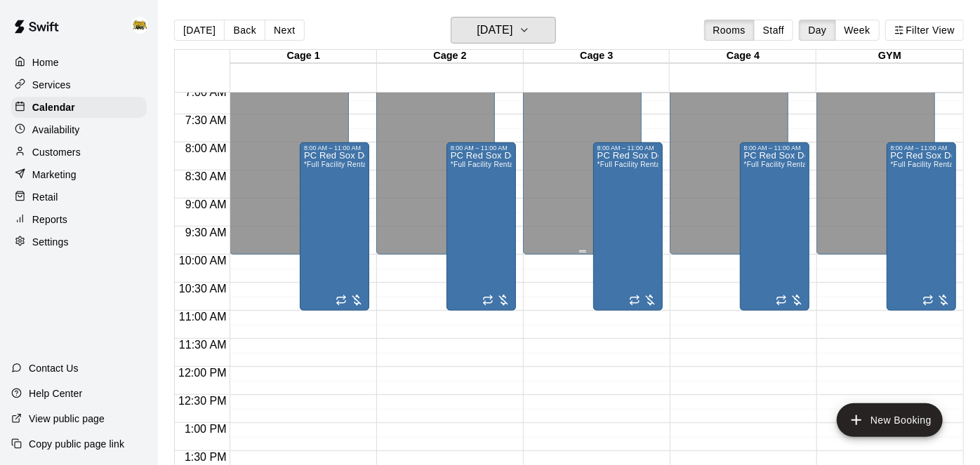
scroll to position [410, 0]
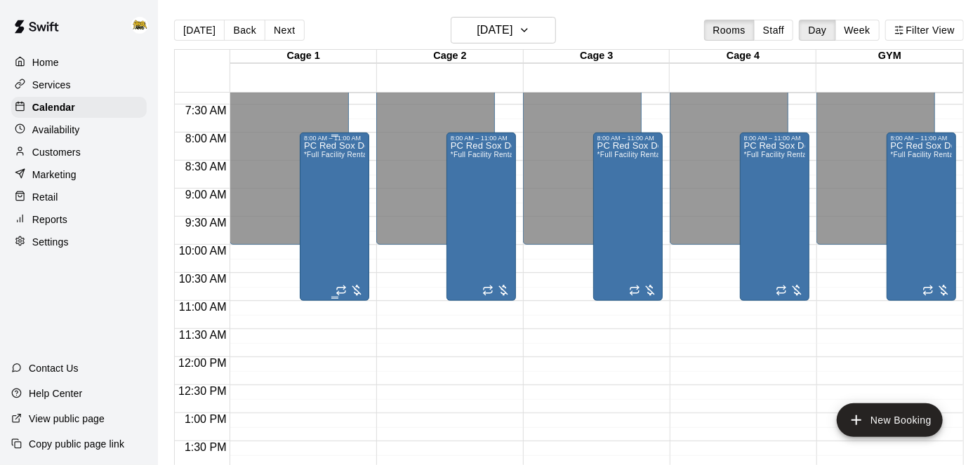
click at [327, 196] on div "PC Red Sox Development Academy *Full Facility Rental (CALL to BOOK)*" at bounding box center [334, 374] width 61 height 465
click at [321, 223] on icon "delete" at bounding box center [317, 222] width 10 height 13
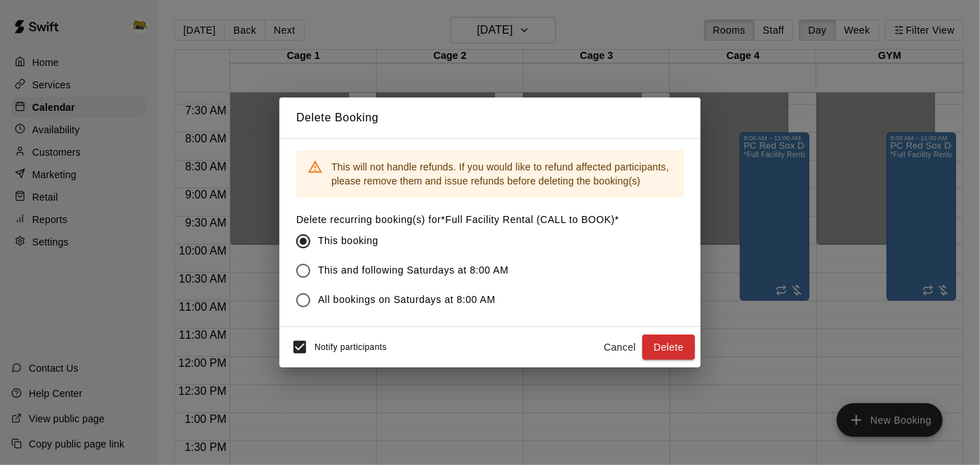
click at [684, 361] on div "Notify participants Cancel Delete" at bounding box center [490, 347] width 410 height 29
click at [684, 359] on button "Delete" at bounding box center [668, 348] width 53 height 26
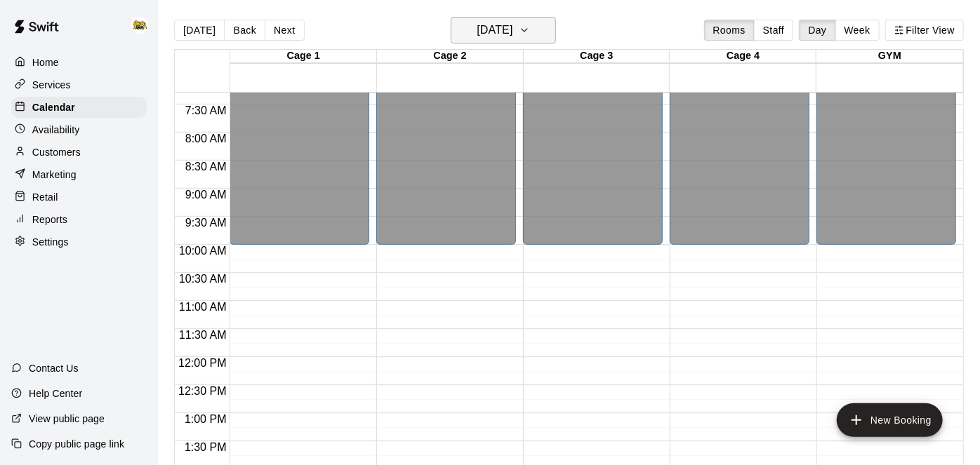
click at [512, 35] on h6 "[DATE]" at bounding box center [495, 30] width 36 height 20
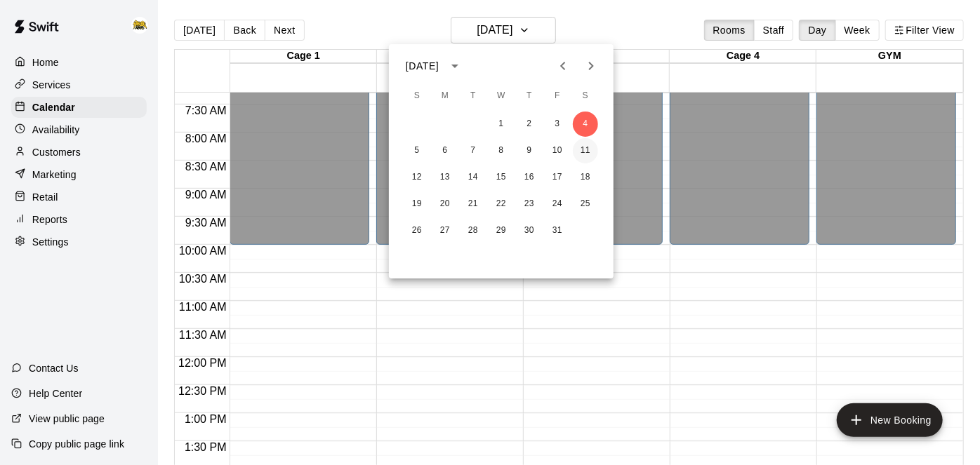
click at [584, 152] on button "11" at bounding box center [585, 150] width 25 height 25
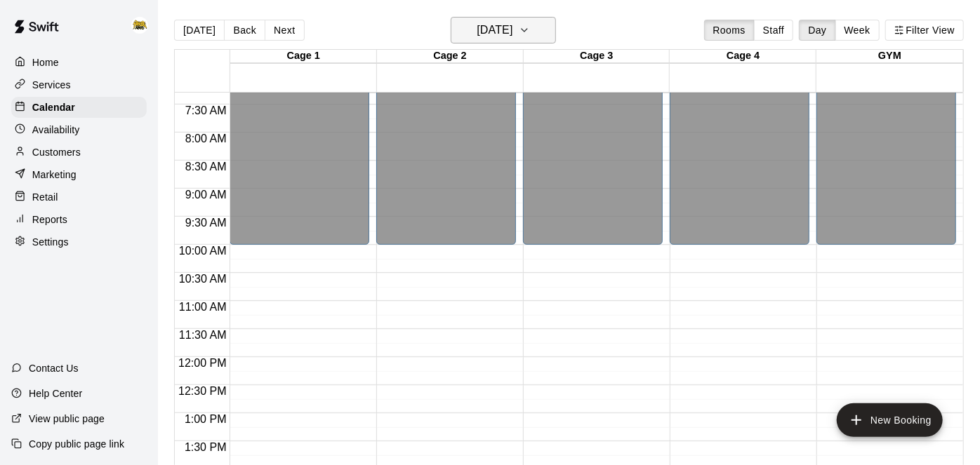
click at [530, 34] on icon "button" at bounding box center [524, 30] width 11 height 17
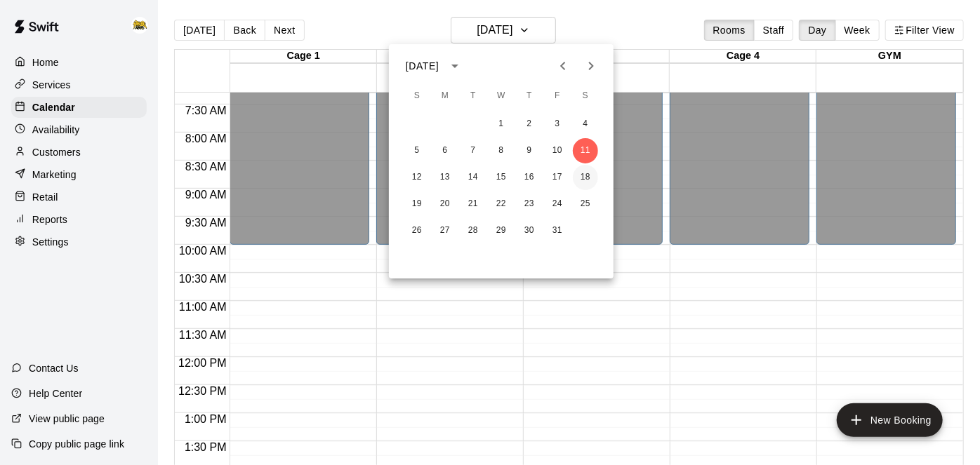
click at [590, 177] on button "18" at bounding box center [585, 177] width 25 height 25
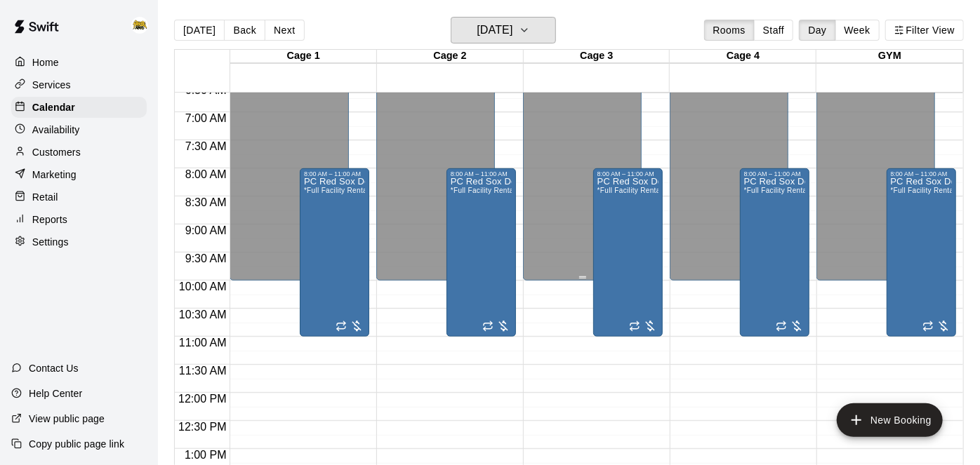
scroll to position [372, 0]
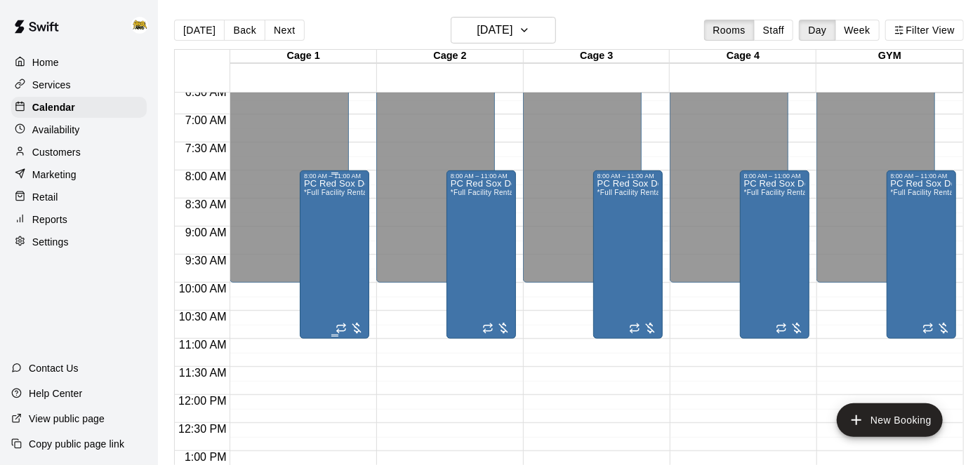
click at [348, 230] on div "PC Red Sox Development Academy *Full Facility Rental (CALL to BOOK)*" at bounding box center [334, 412] width 61 height 465
click at [320, 256] on icon "delete" at bounding box center [317, 260] width 10 height 13
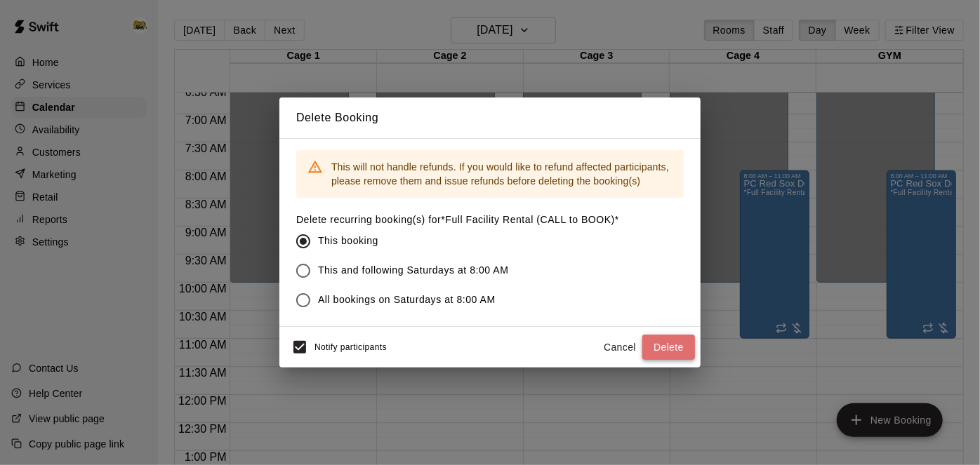
click at [667, 349] on button "Delete" at bounding box center [668, 348] width 53 height 26
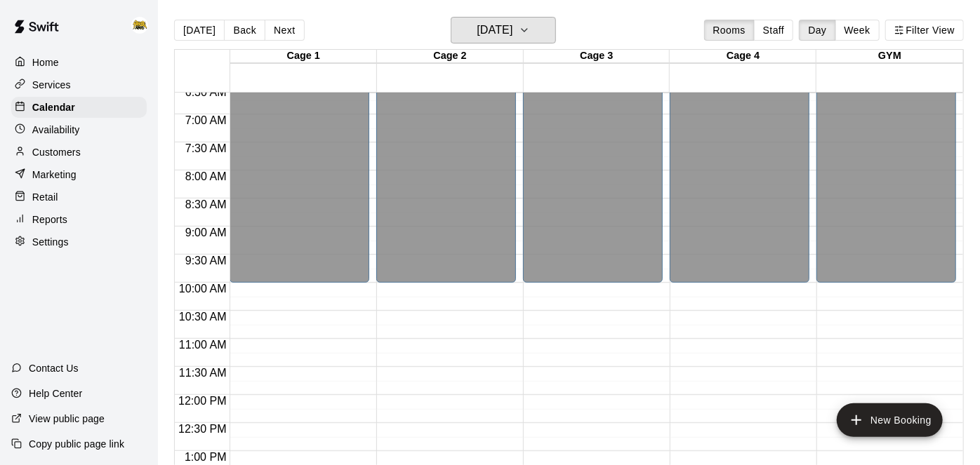
click at [534, 36] on button "[DATE]" at bounding box center [503, 30] width 105 height 27
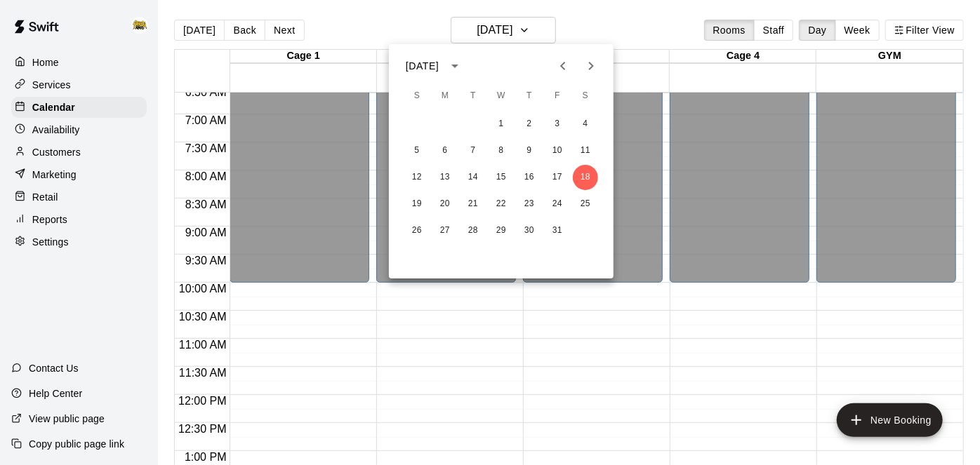
click at [590, 61] on icon "Next month" at bounding box center [591, 66] width 17 height 17
click at [588, 121] on button "1" at bounding box center [585, 124] width 25 height 25
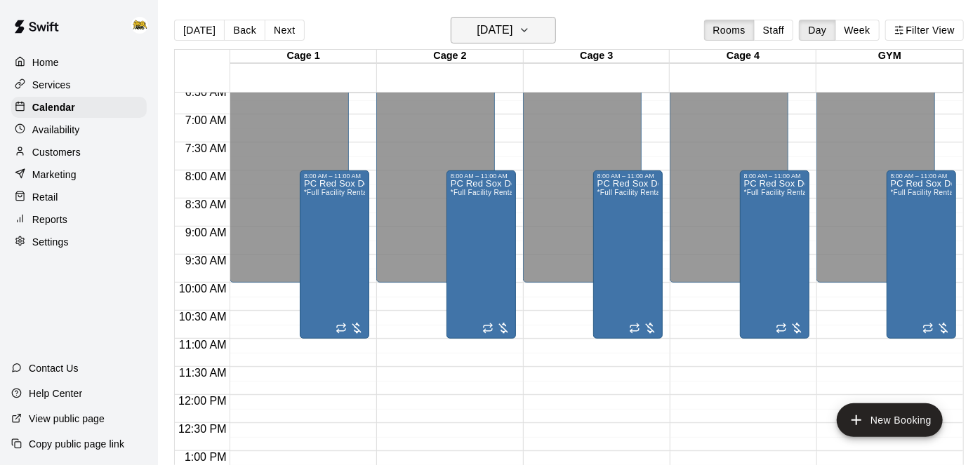
click at [553, 35] on button "[DATE]" at bounding box center [503, 30] width 105 height 27
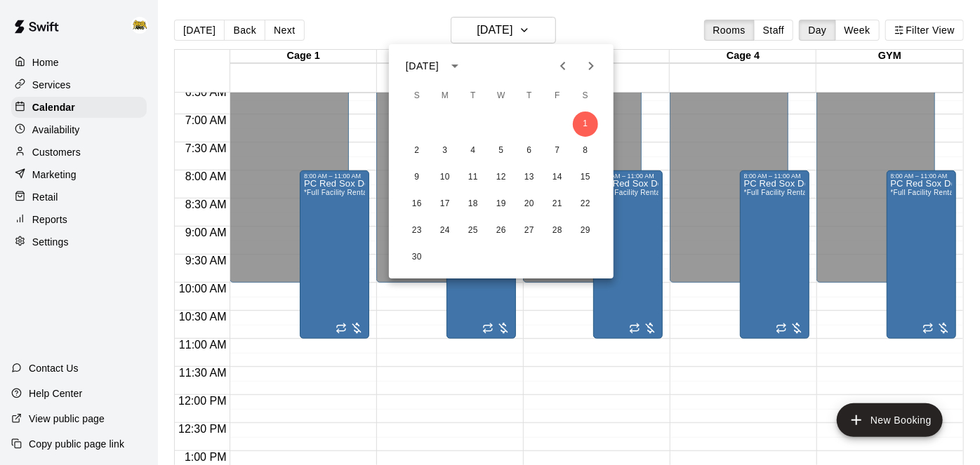
click at [569, 65] on icon "Previous month" at bounding box center [563, 66] width 17 height 17
click at [446, 178] on button "15" at bounding box center [444, 177] width 25 height 25
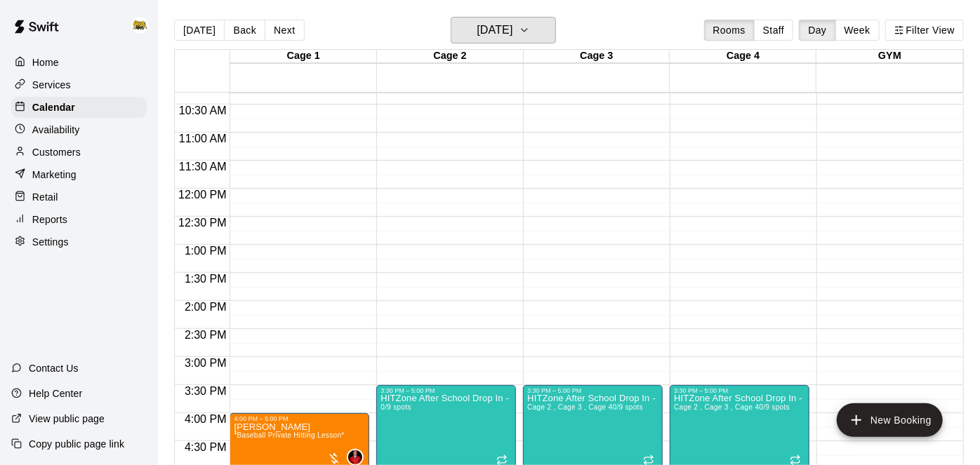
scroll to position [579, 0]
click at [482, 37] on h6 "[DATE]" at bounding box center [495, 30] width 36 height 20
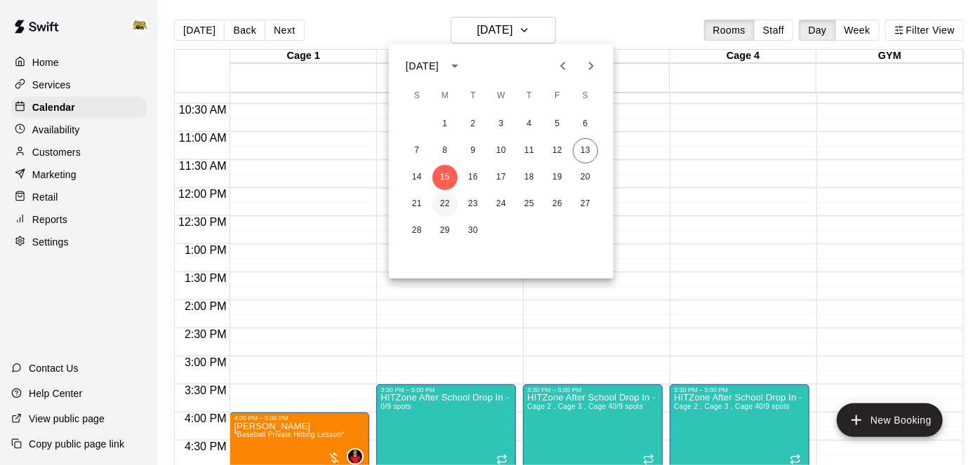
click at [446, 206] on button "22" at bounding box center [444, 204] width 25 height 25
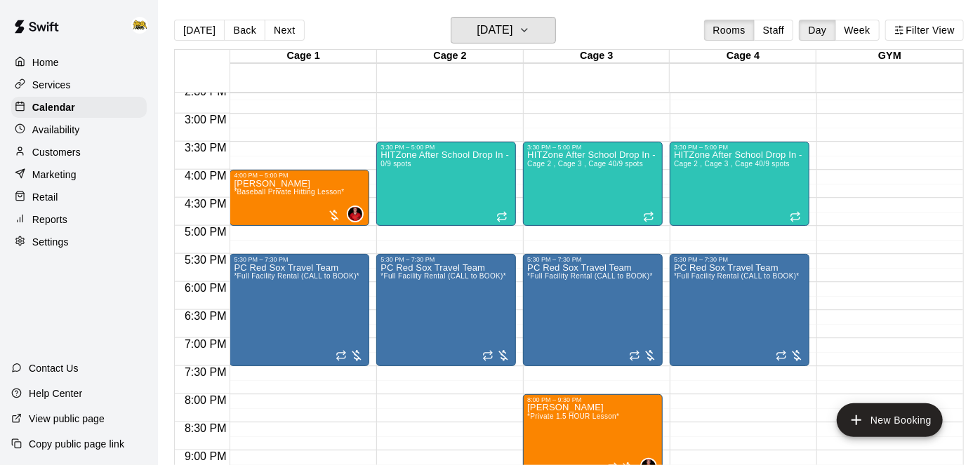
scroll to position [821, 0]
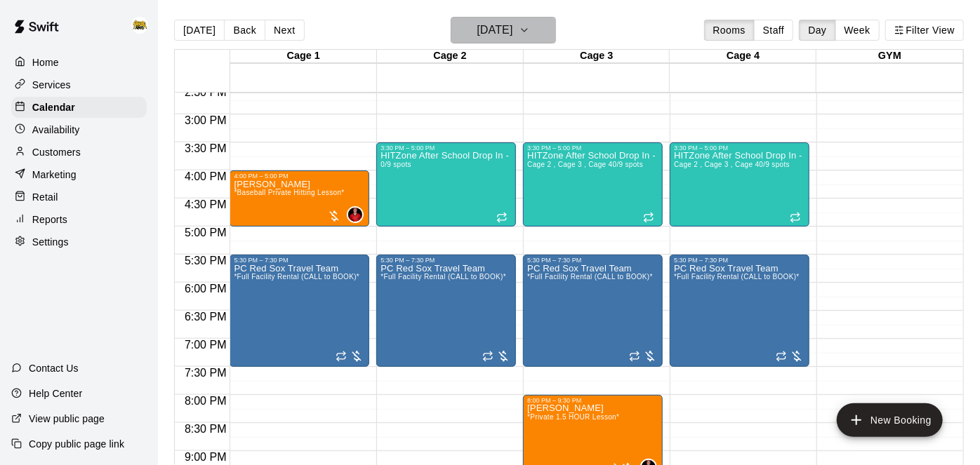
click at [512, 25] on h6 "[DATE]" at bounding box center [495, 30] width 36 height 20
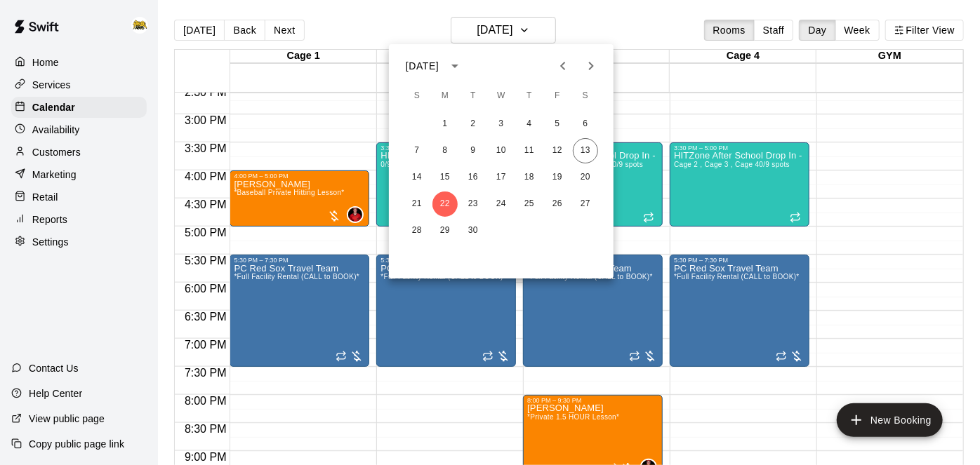
click at [285, 322] on div at bounding box center [490, 232] width 980 height 465
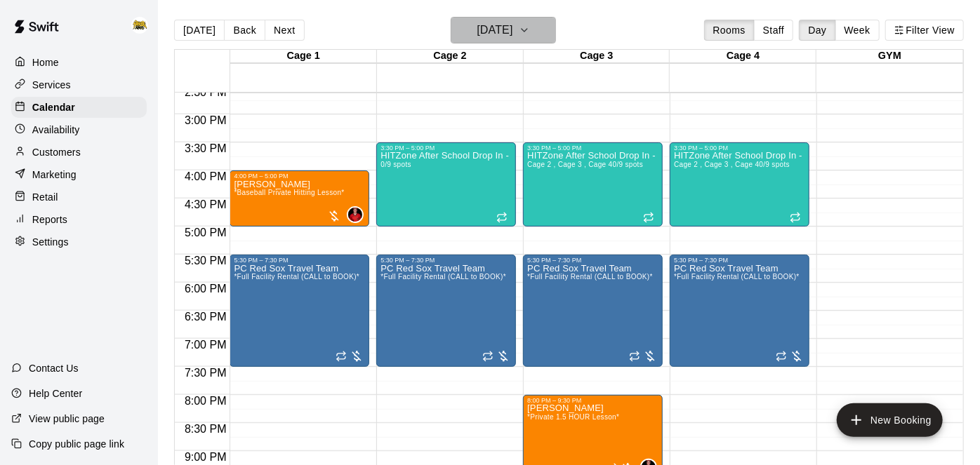
click at [530, 31] on icon "button" at bounding box center [524, 30] width 11 height 17
